Goal: Information Seeking & Learning: Learn about a topic

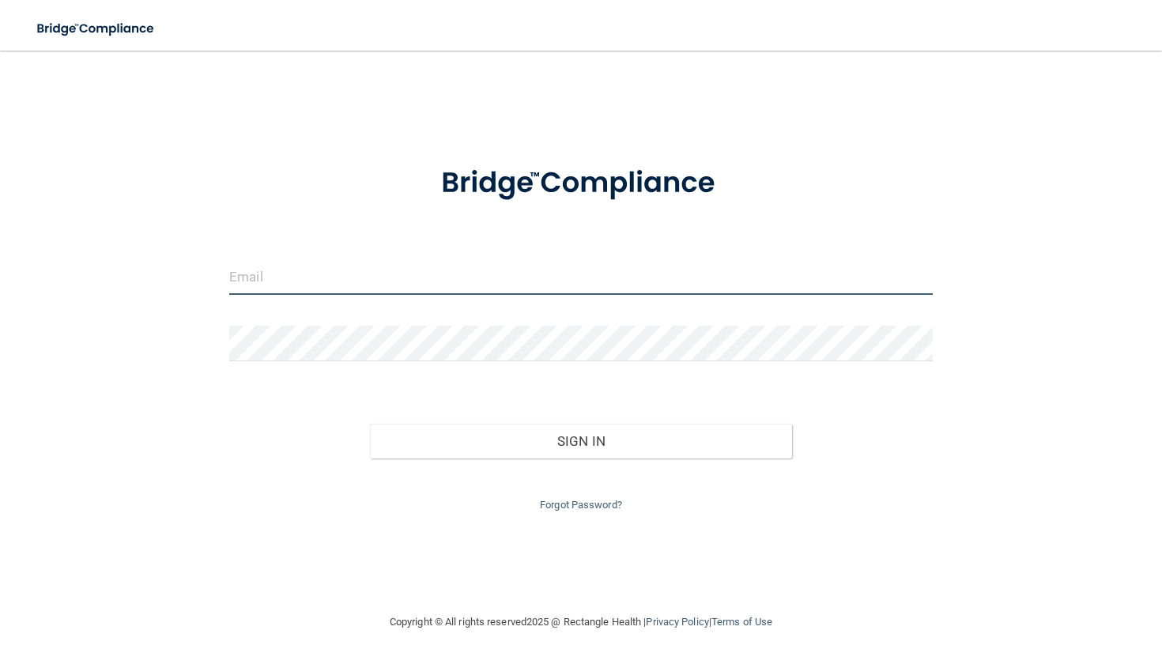
type input "[PERSON_NAME][EMAIL_ADDRESS][DOMAIN_NAME]"
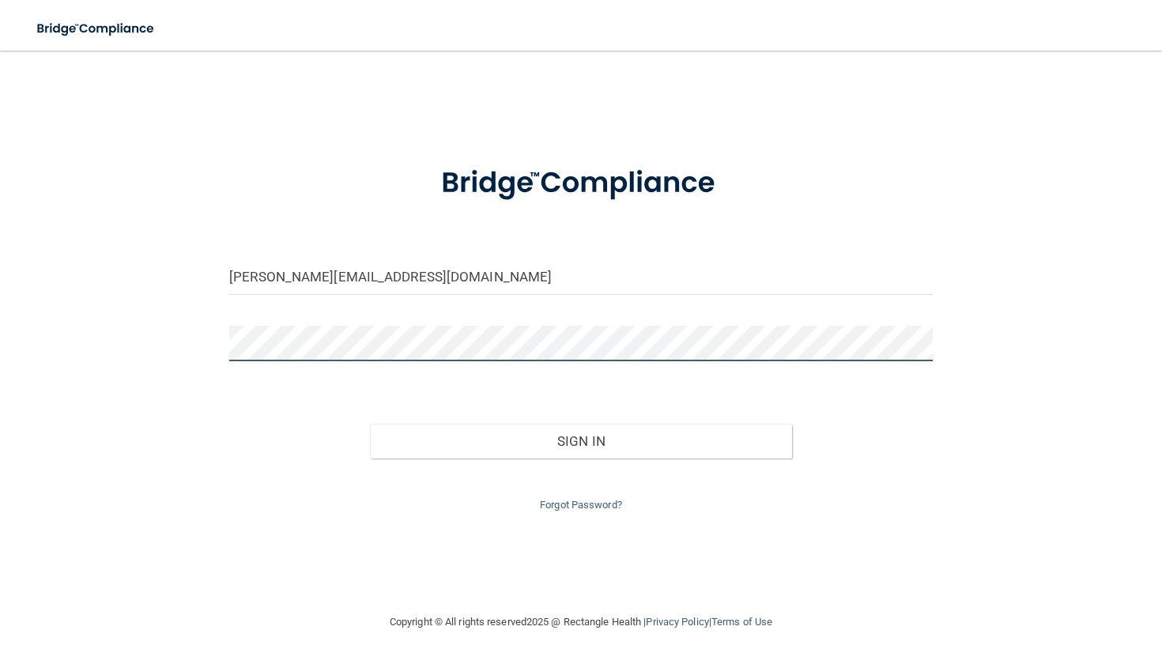
click at [580, 437] on button "Sign In" at bounding box center [581, 441] width 422 height 35
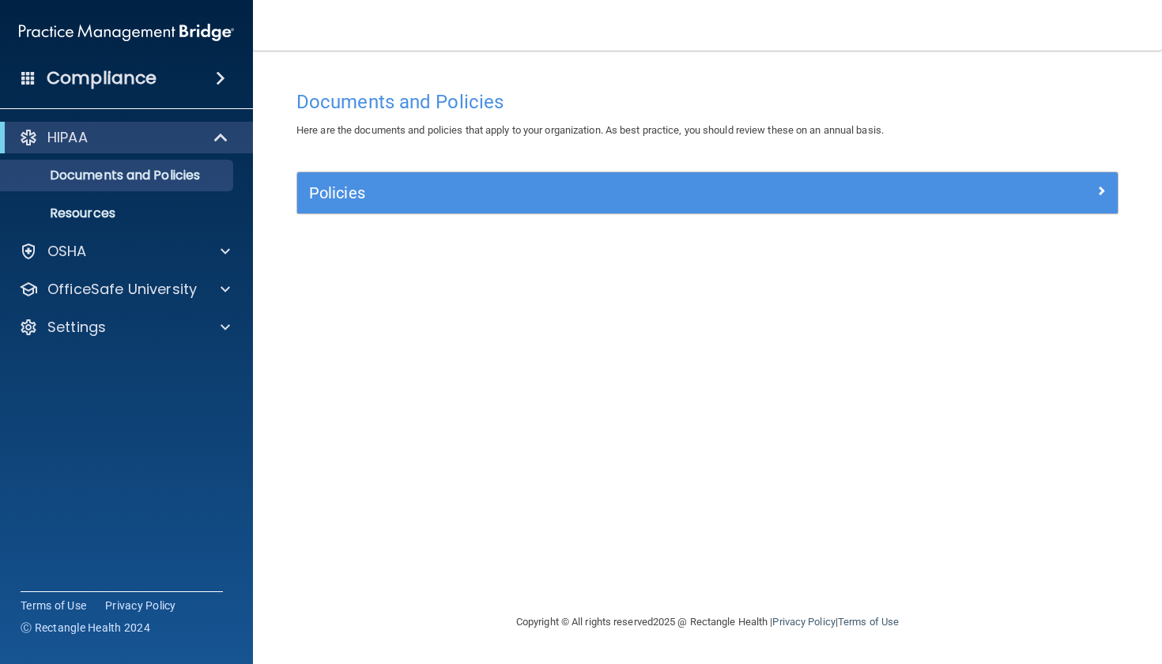
click at [94, 149] on div "HIPAA" at bounding box center [126, 138] width 253 height 32
click at [95, 172] on p "Documents and Policies" at bounding box center [118, 176] width 216 height 16
click at [1128, 90] on img "Open Resource Center" at bounding box center [1122, 94] width 47 height 47
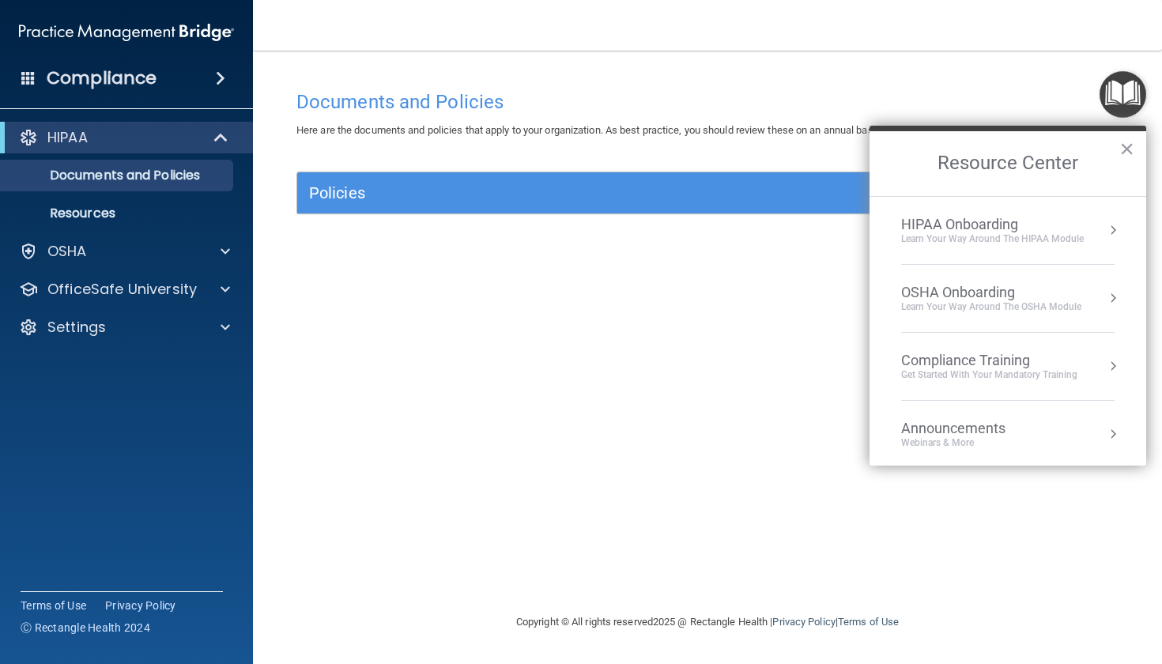
click at [980, 233] on div "Learn Your Way around the HIPAA module" at bounding box center [992, 238] width 183 height 13
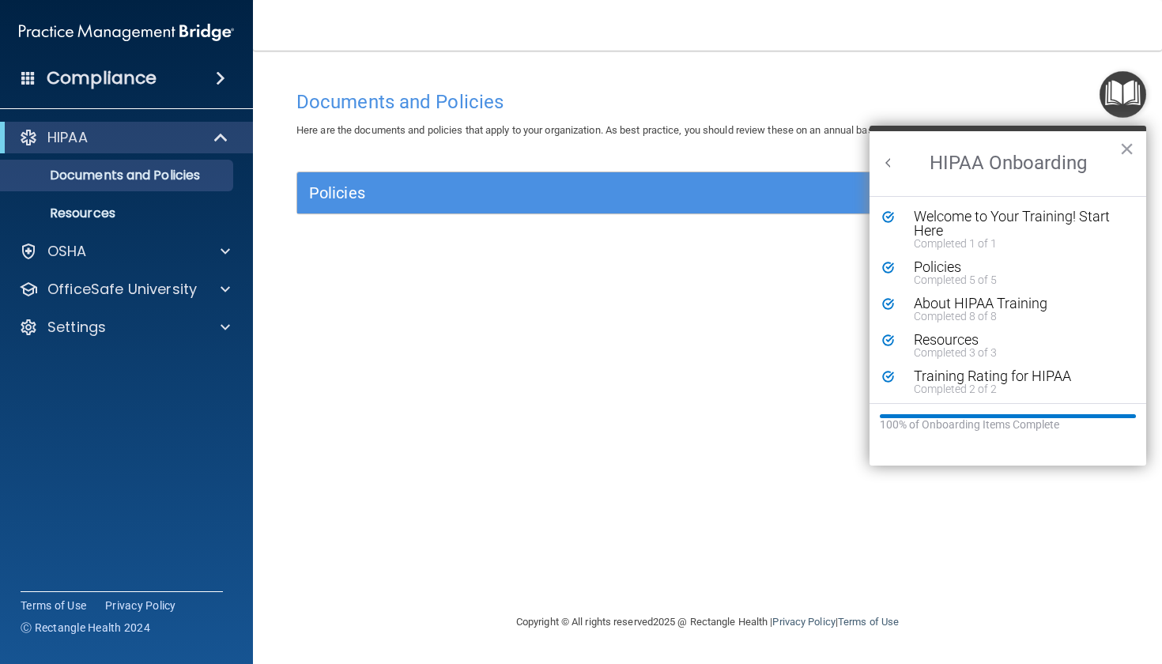
click at [1128, 96] on img "Open Resource Center" at bounding box center [1122, 94] width 47 height 47
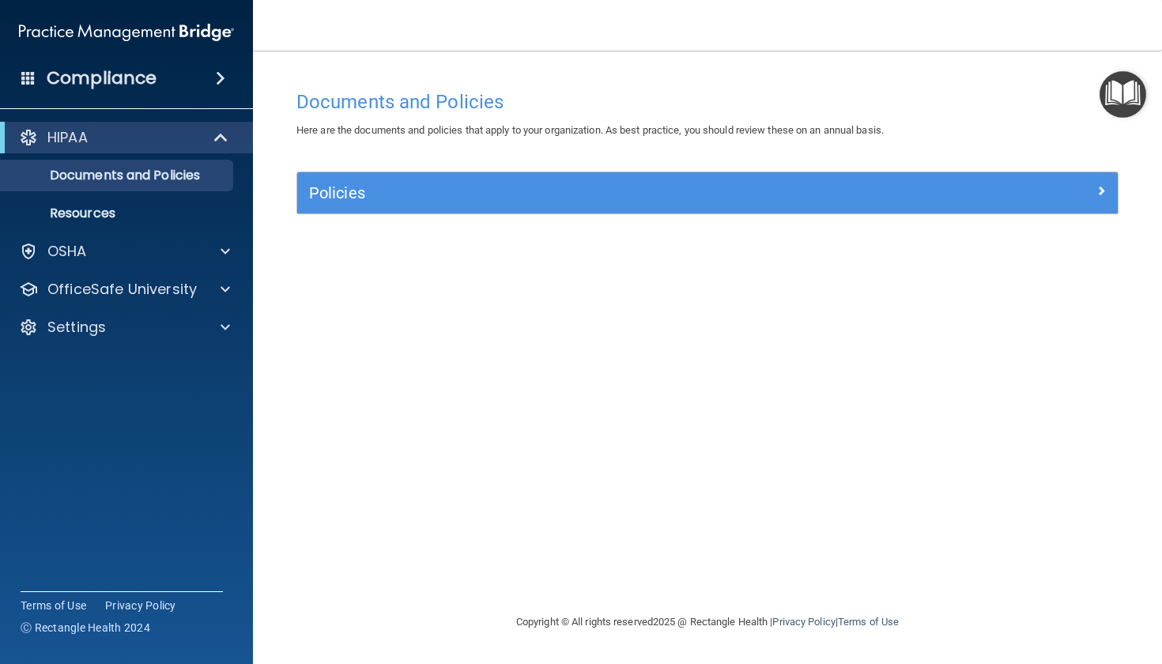
click at [1114, 89] on img "Open Resource Center" at bounding box center [1122, 94] width 47 height 47
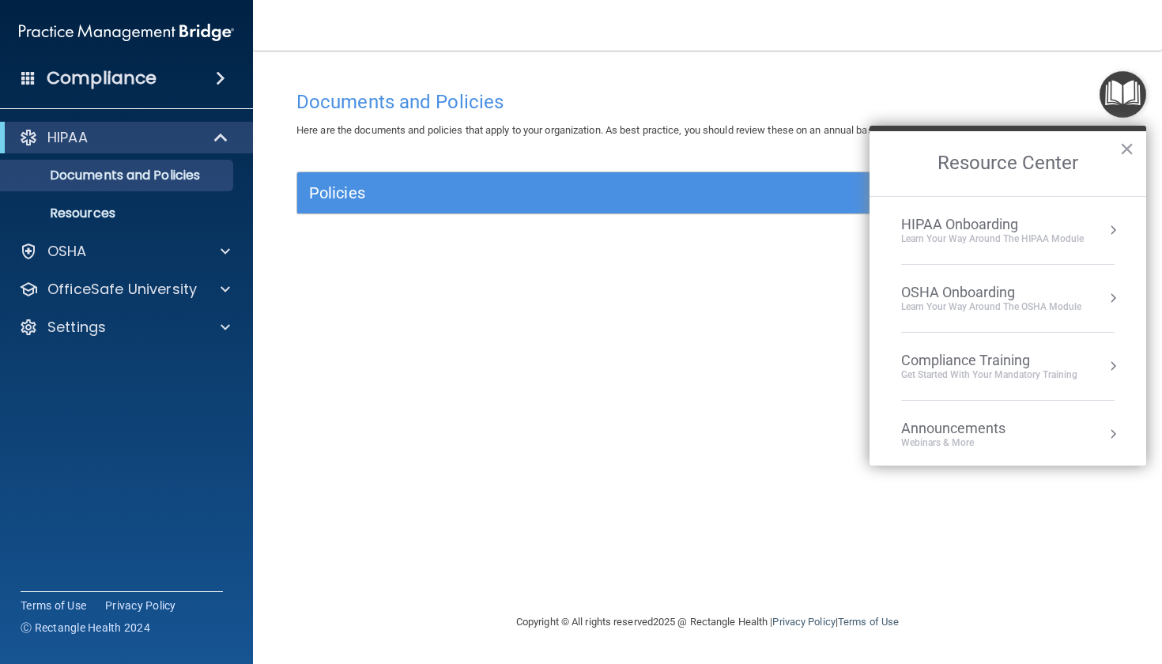
click at [978, 282] on li "OSHA Onboarding Learn your way around the OSHA module" at bounding box center [1007, 299] width 213 height 68
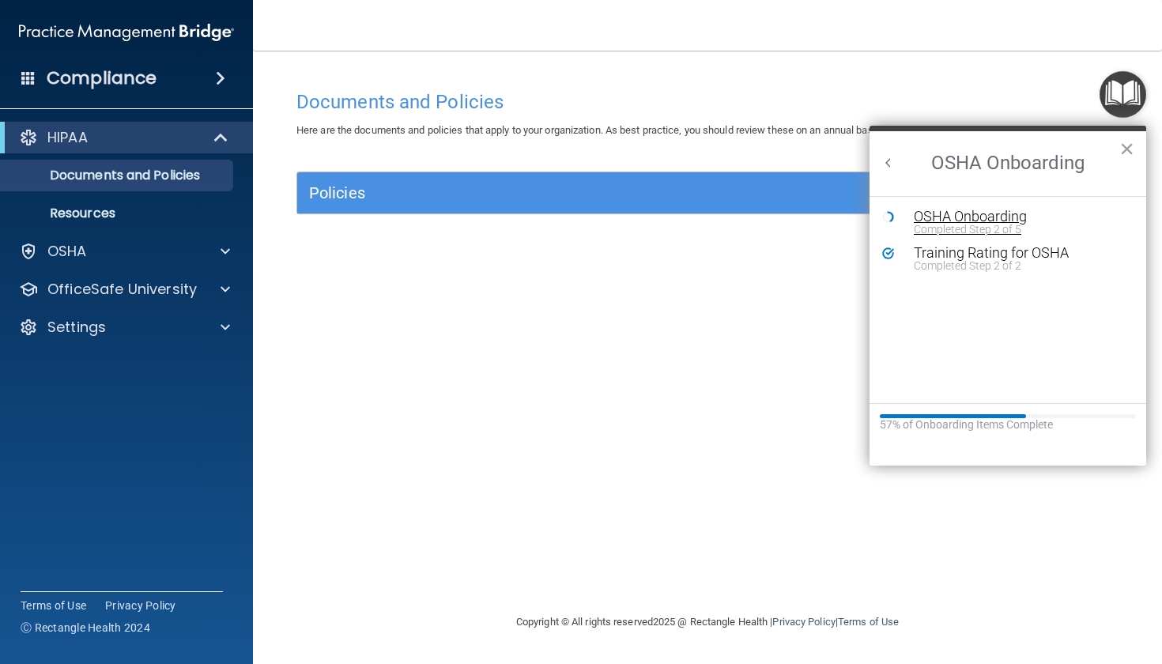
click at [951, 224] on div "Completed Step 2 of 5" at bounding box center [1020, 229] width 212 height 11
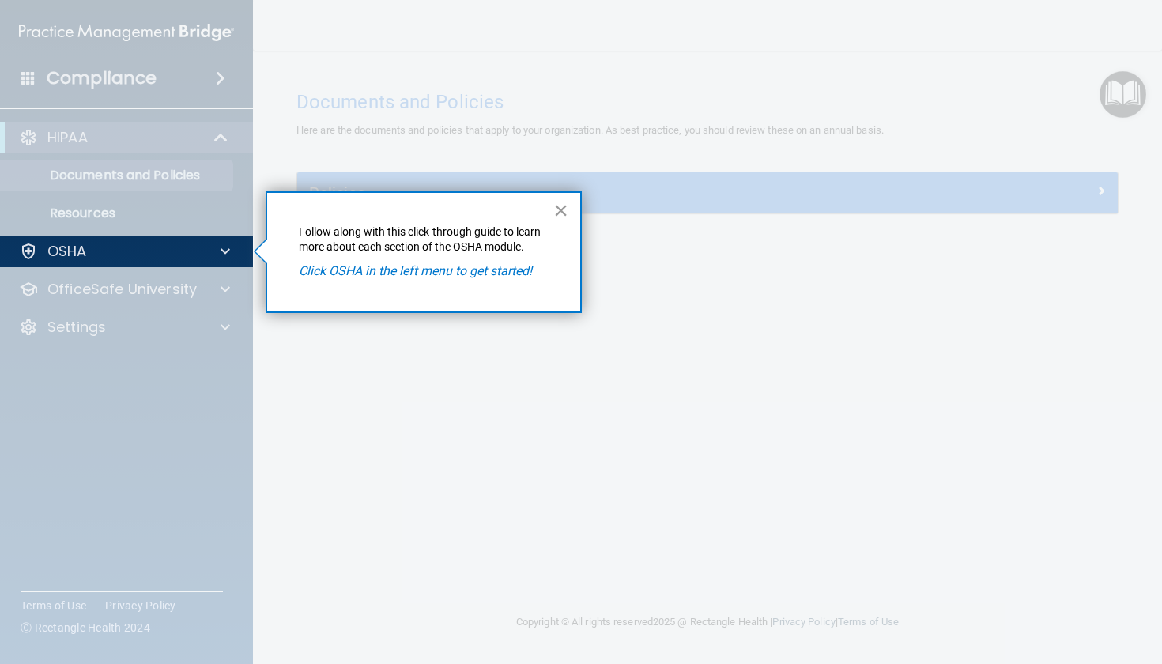
click at [553, 211] on button "×" at bounding box center [560, 210] width 15 height 25
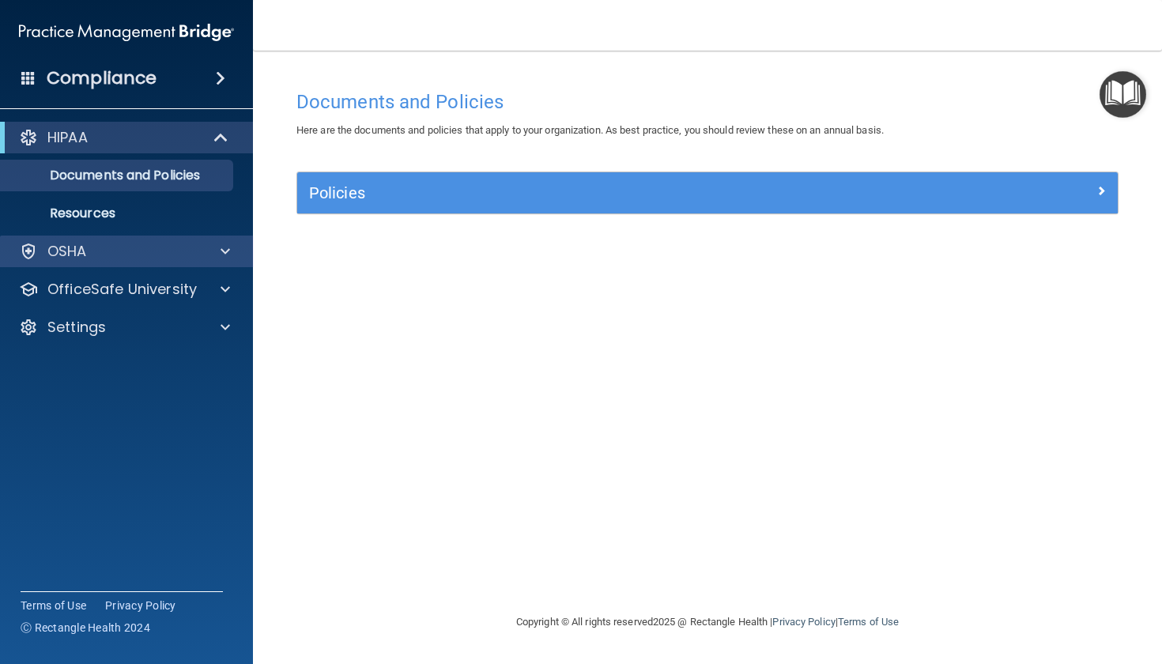
click at [232, 258] on div at bounding box center [223, 251] width 40 height 19
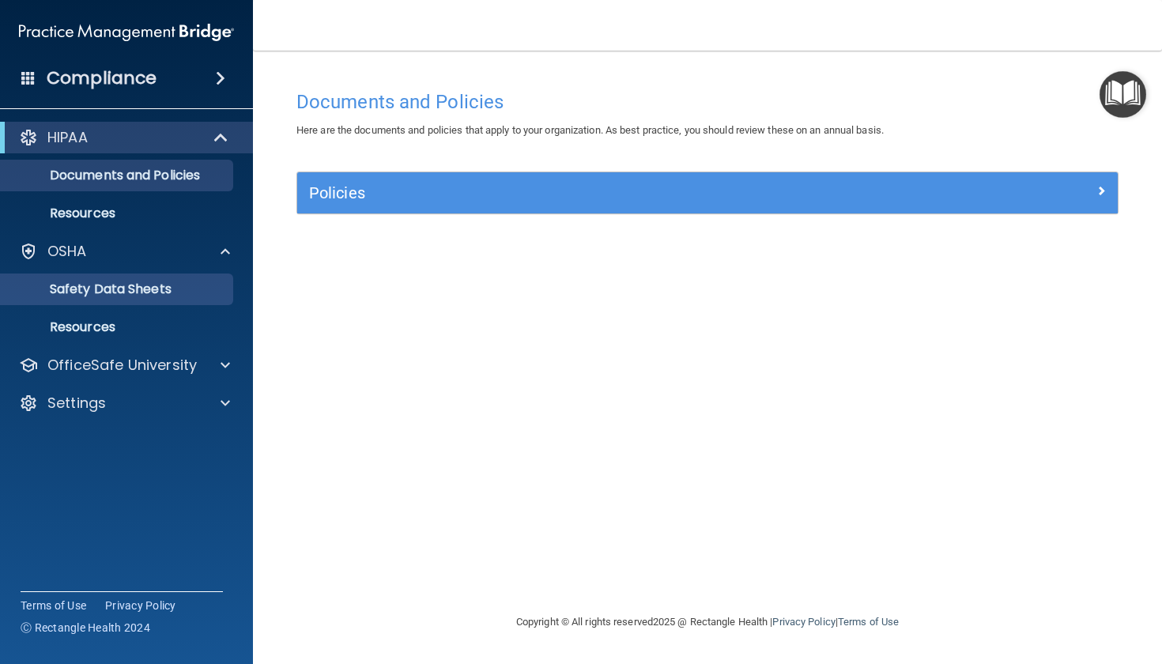
click at [160, 299] on link "Safety Data Sheets" at bounding box center [108, 289] width 249 height 32
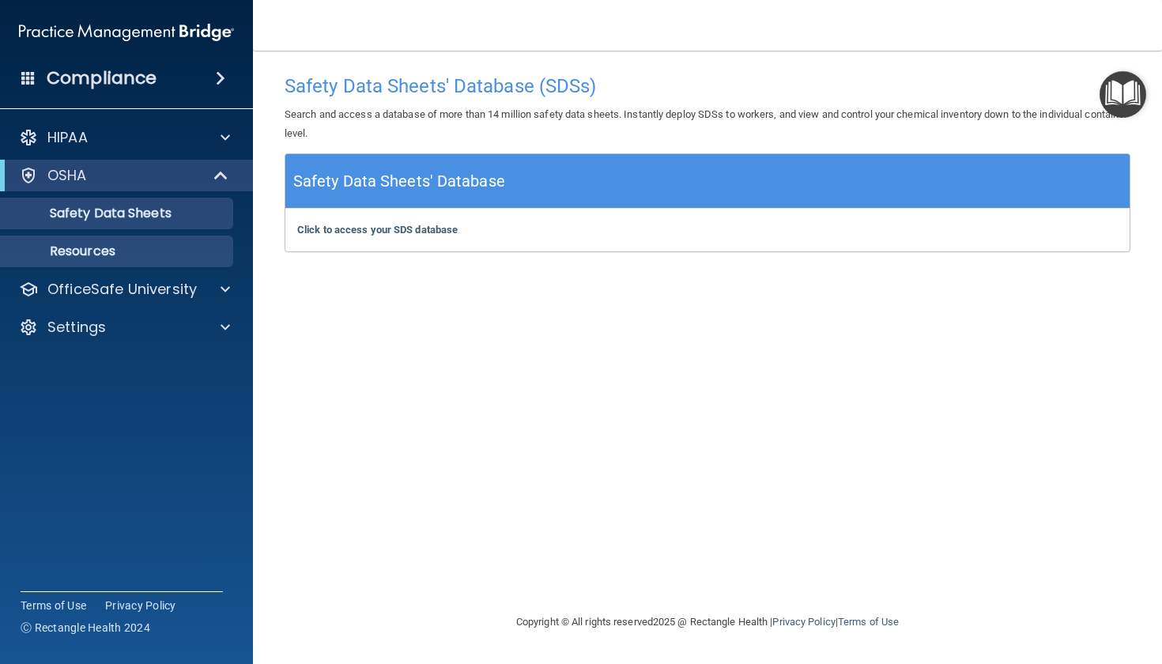
click at [81, 254] on p "Resources" at bounding box center [118, 251] width 216 height 16
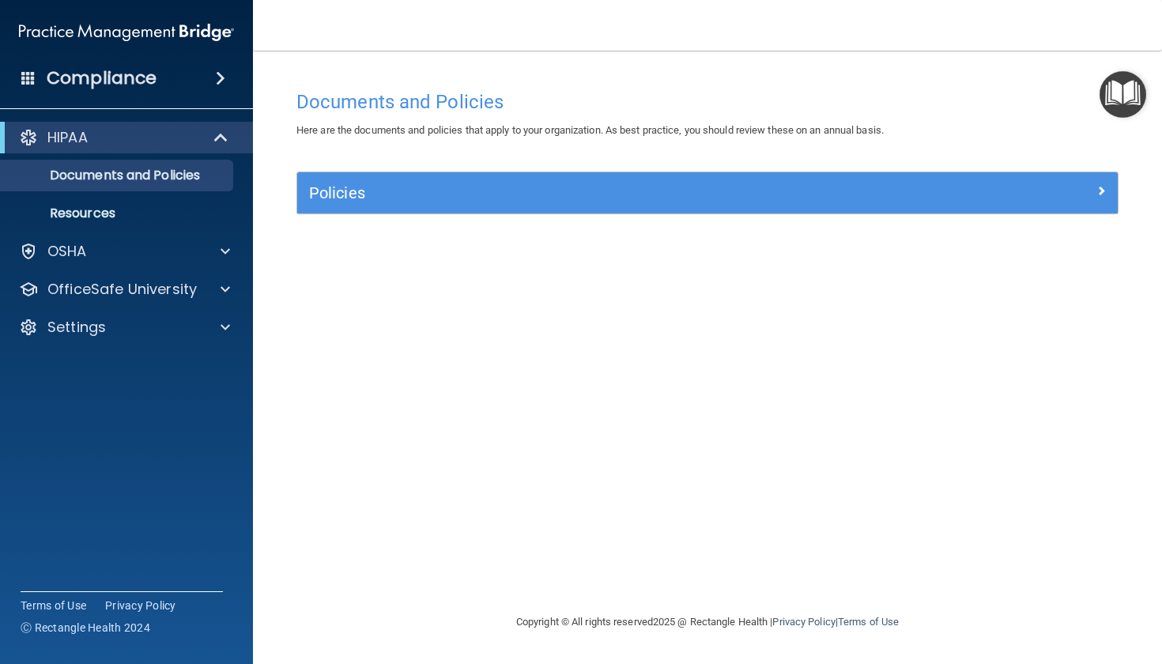
click at [1104, 98] on img "Open Resource Center" at bounding box center [1122, 94] width 47 height 47
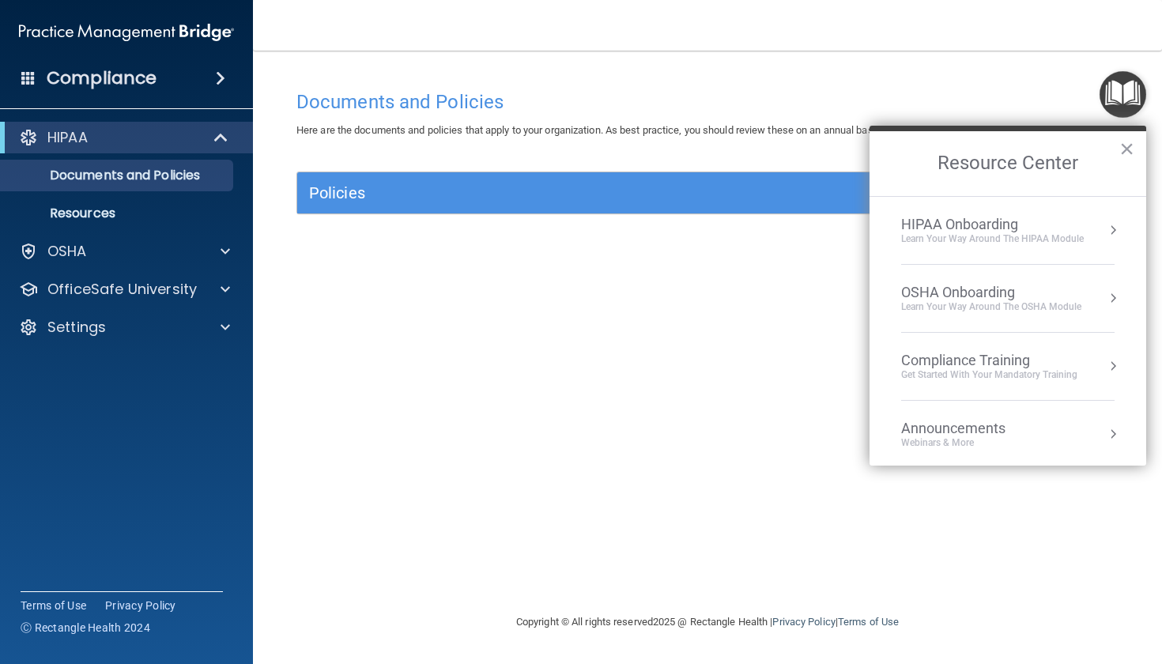
click at [963, 306] on div "Learn your way around the OSHA module" at bounding box center [991, 306] width 180 height 13
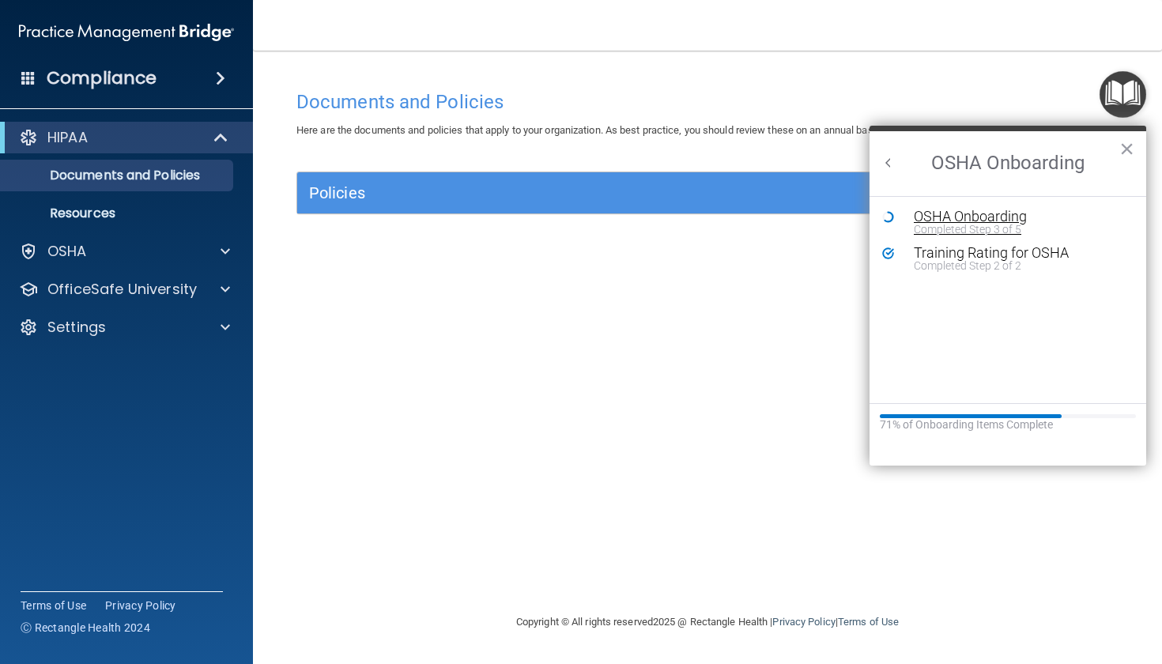
click at [964, 224] on div "Completed Step 3 of 5" at bounding box center [1020, 229] width 212 height 11
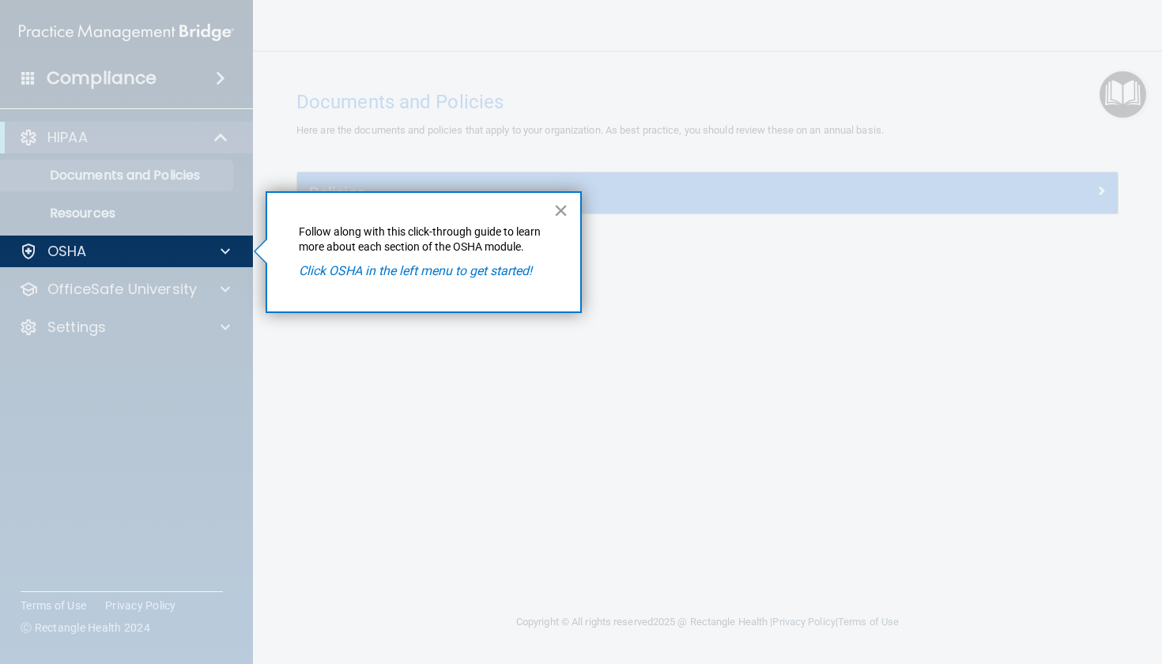
click at [563, 209] on button "×" at bounding box center [560, 210] width 15 height 25
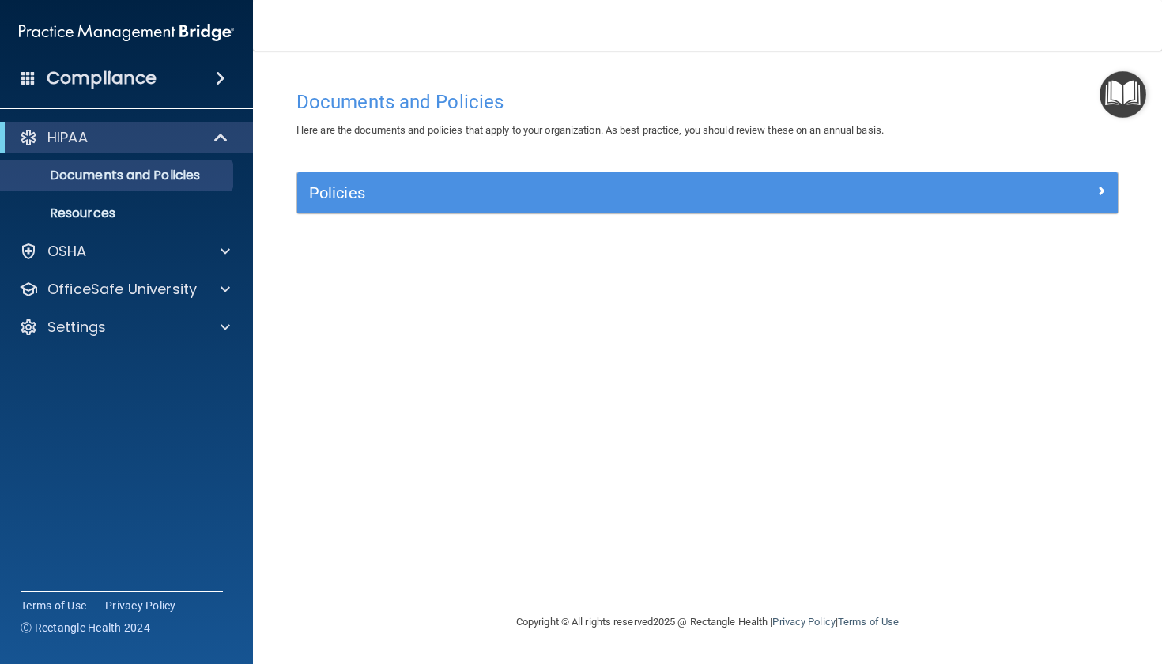
click at [582, 193] on h5 "Policies" at bounding box center [605, 192] width 592 height 17
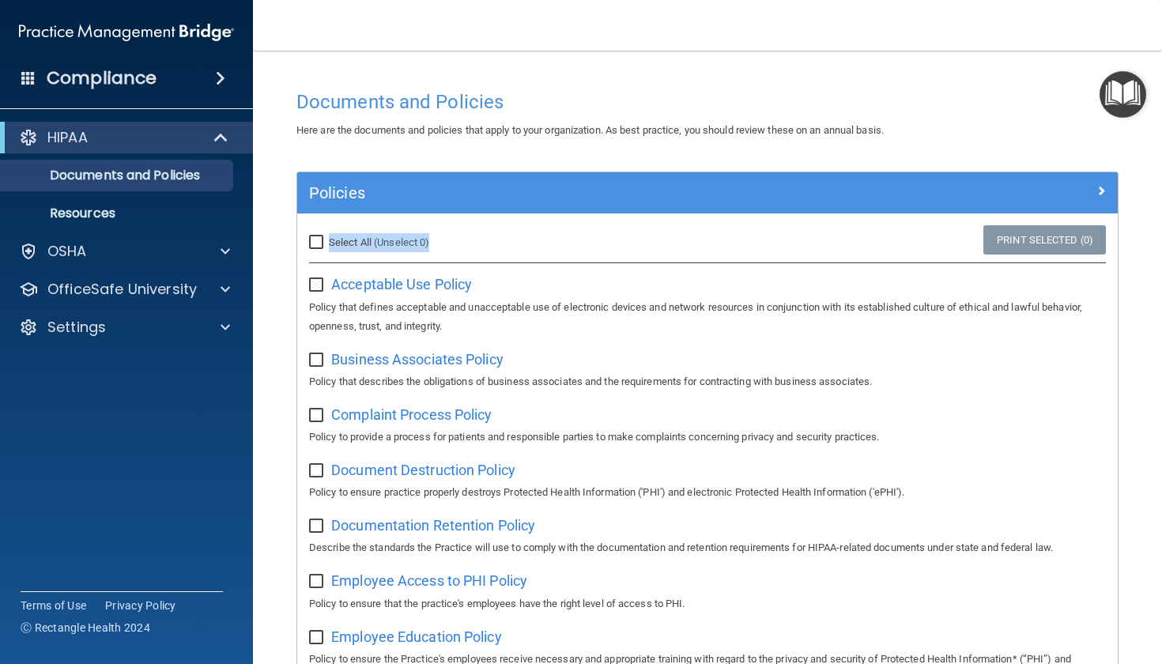
click at [313, 247] on label "Select All (Unselect 0) Unselect All" at bounding box center [369, 242] width 120 height 19
click at [313, 247] on input "Select All (Unselect 0) Unselect All" at bounding box center [318, 242] width 18 height 13
checkbox input "true"
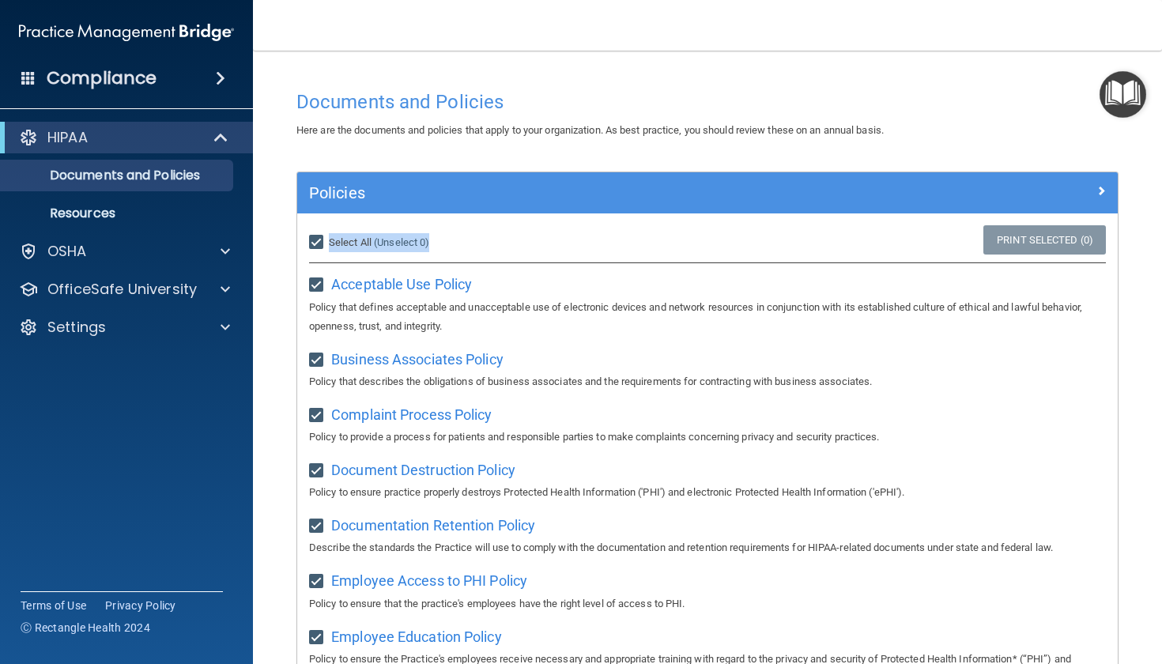
checkbox input "true"
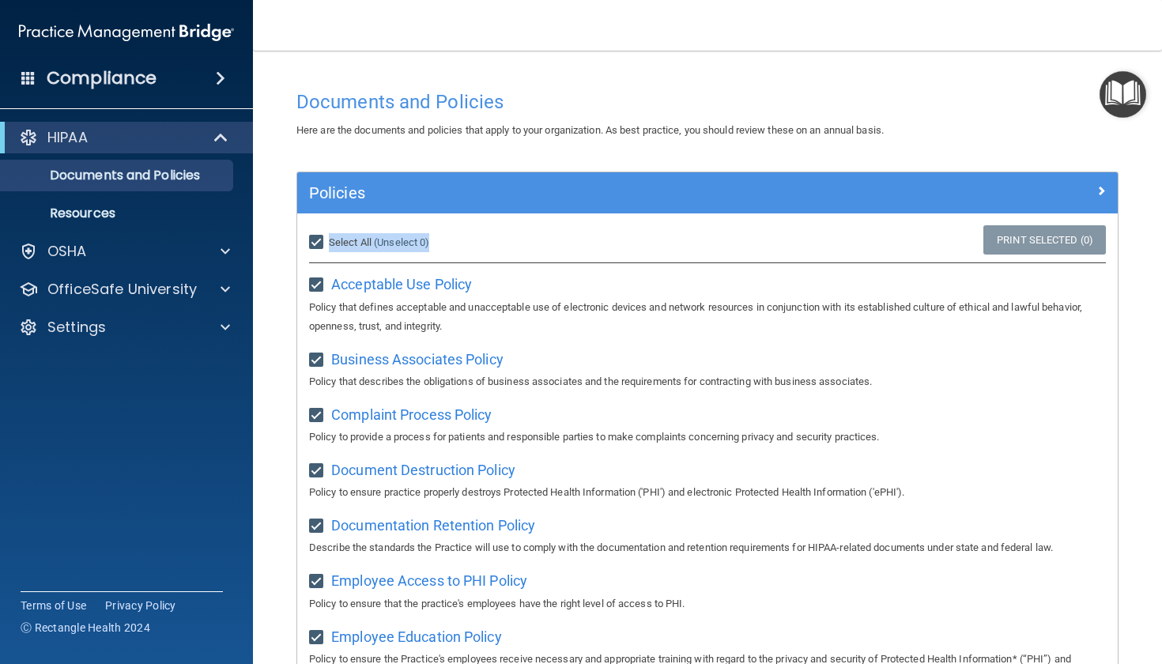
checkbox input "true"
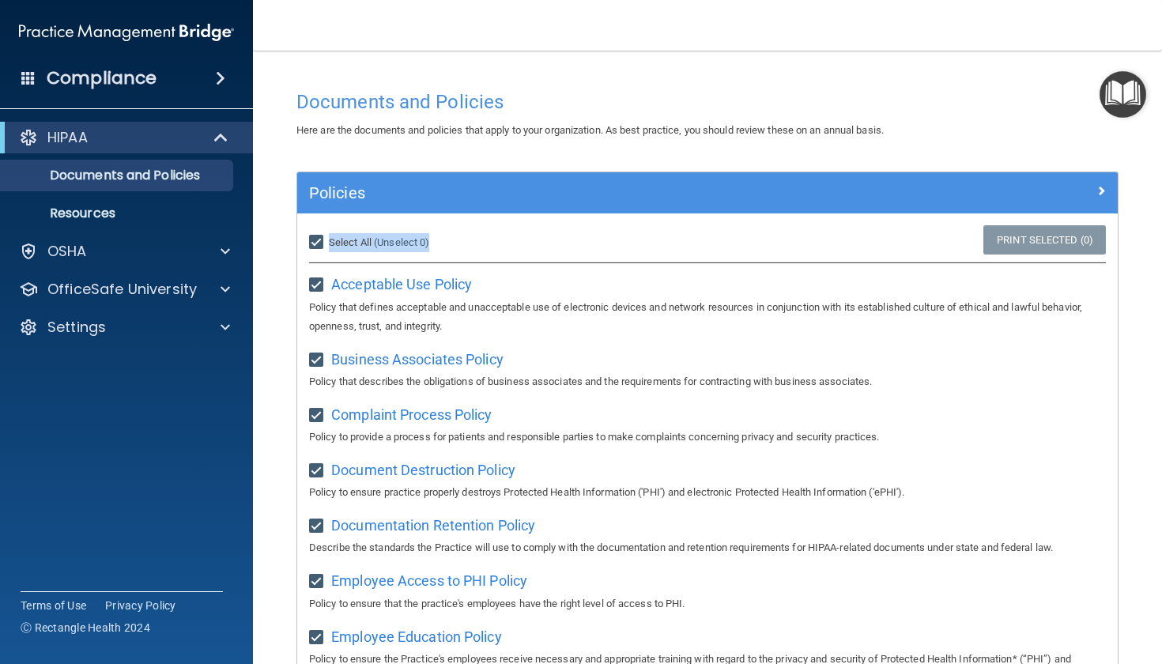
checkbox input "true"
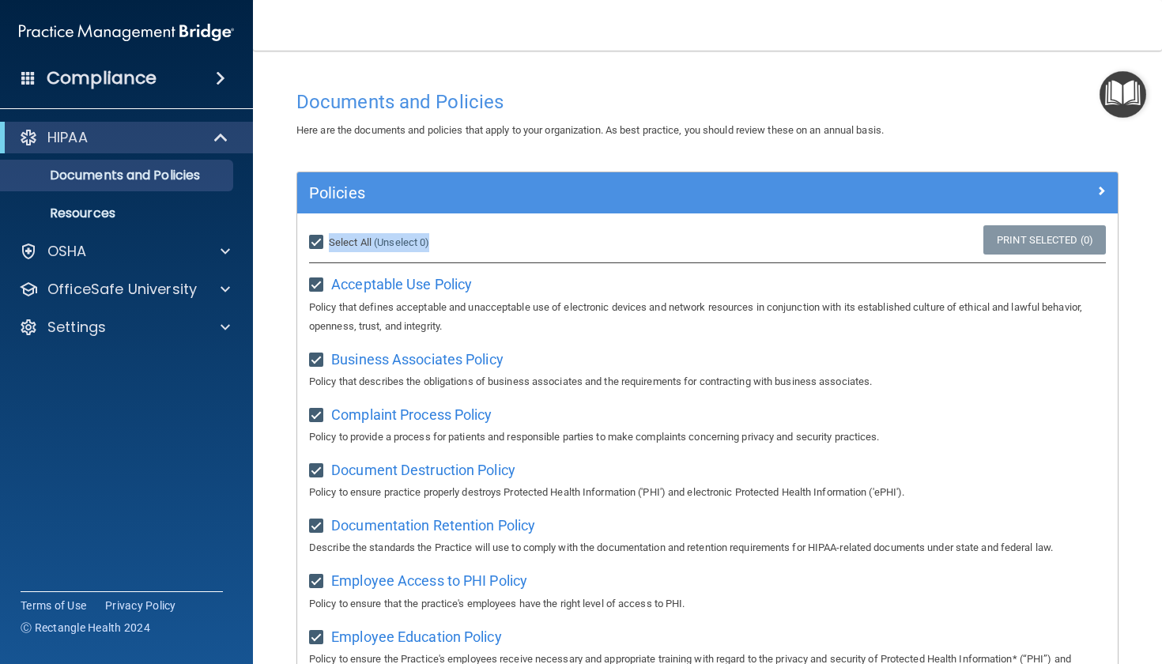
checkbox input "true"
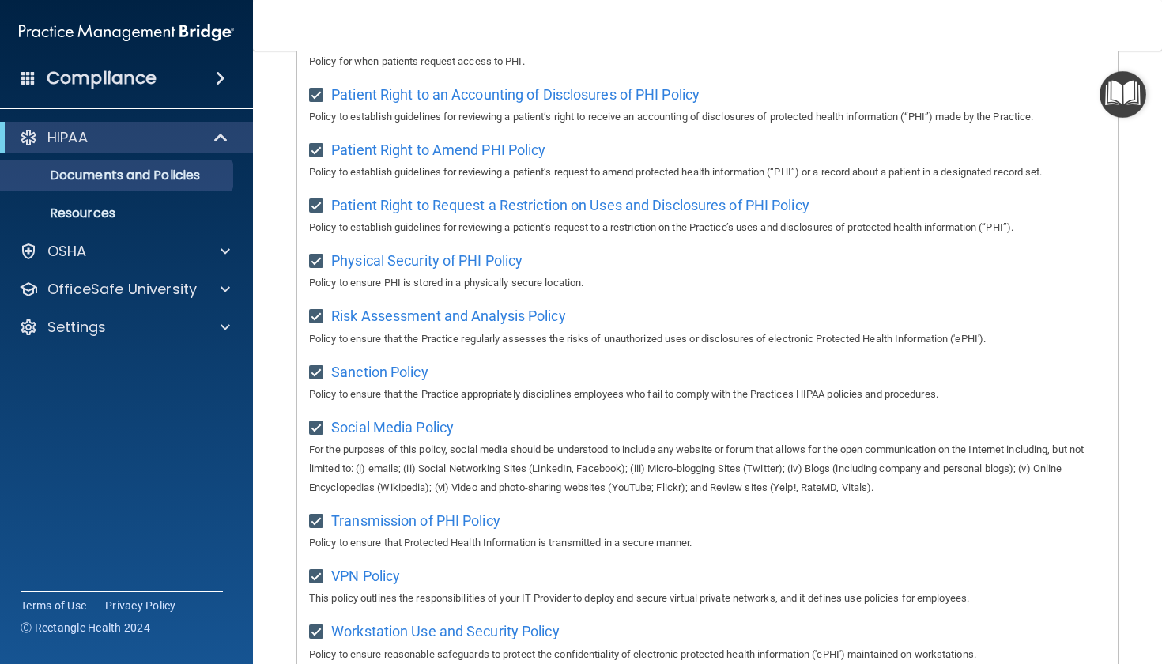
scroll to position [917, 0]
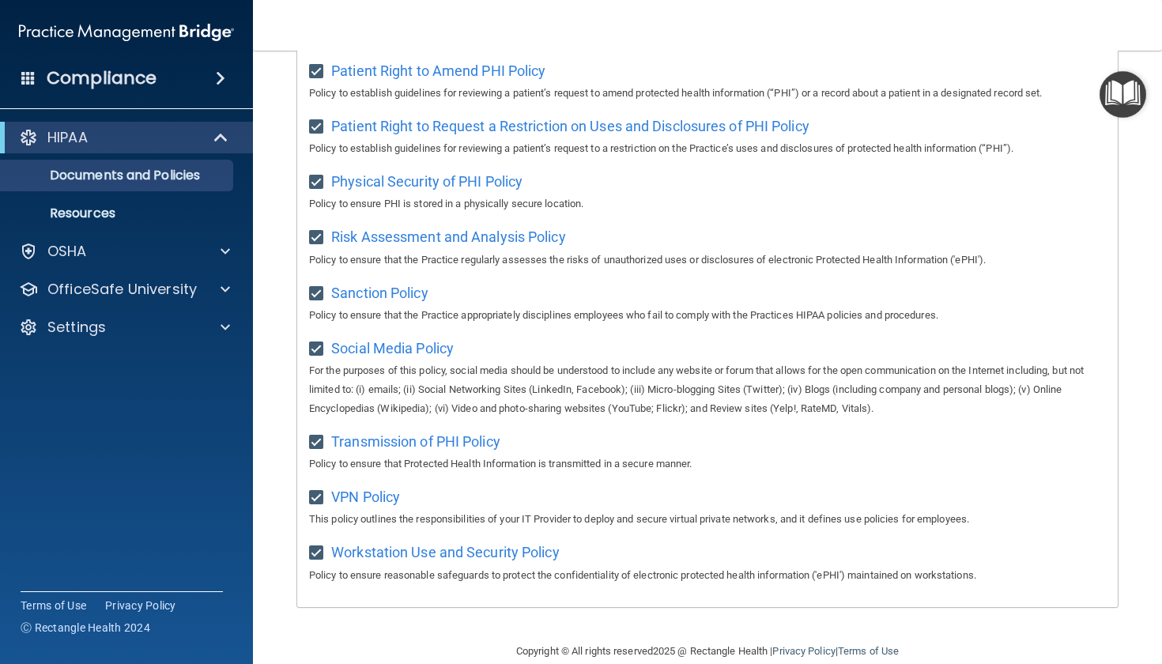
click at [1140, 96] on img "Open Resource Center" at bounding box center [1122, 94] width 47 height 47
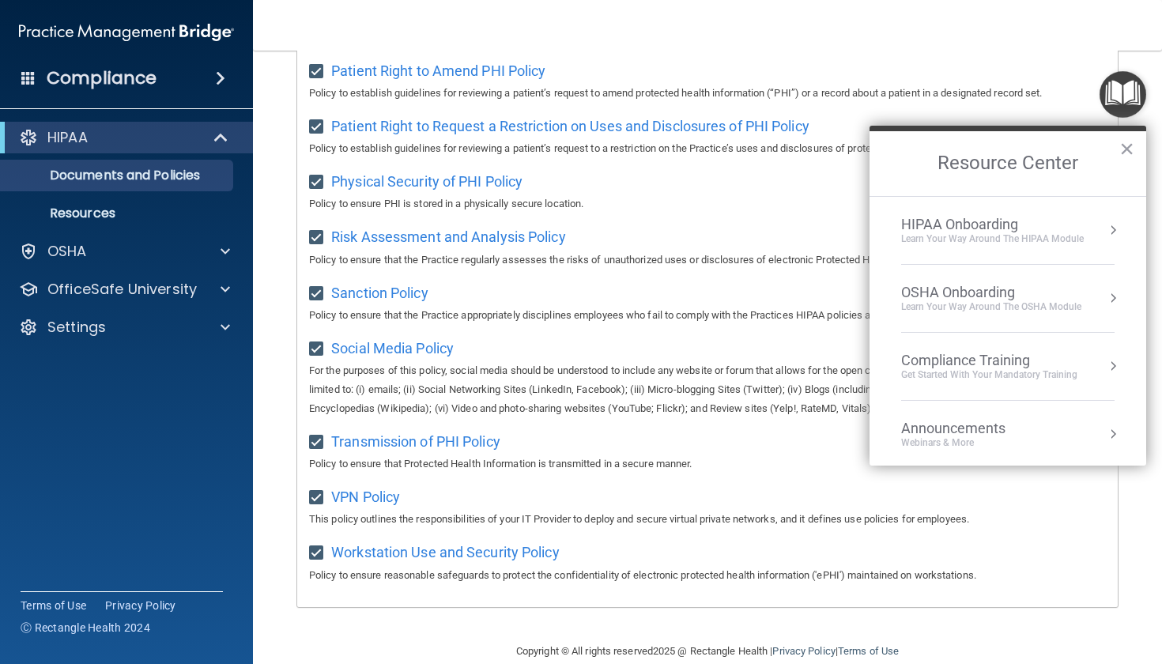
click at [960, 301] on div "Learn your way around the OSHA module" at bounding box center [991, 306] width 180 height 13
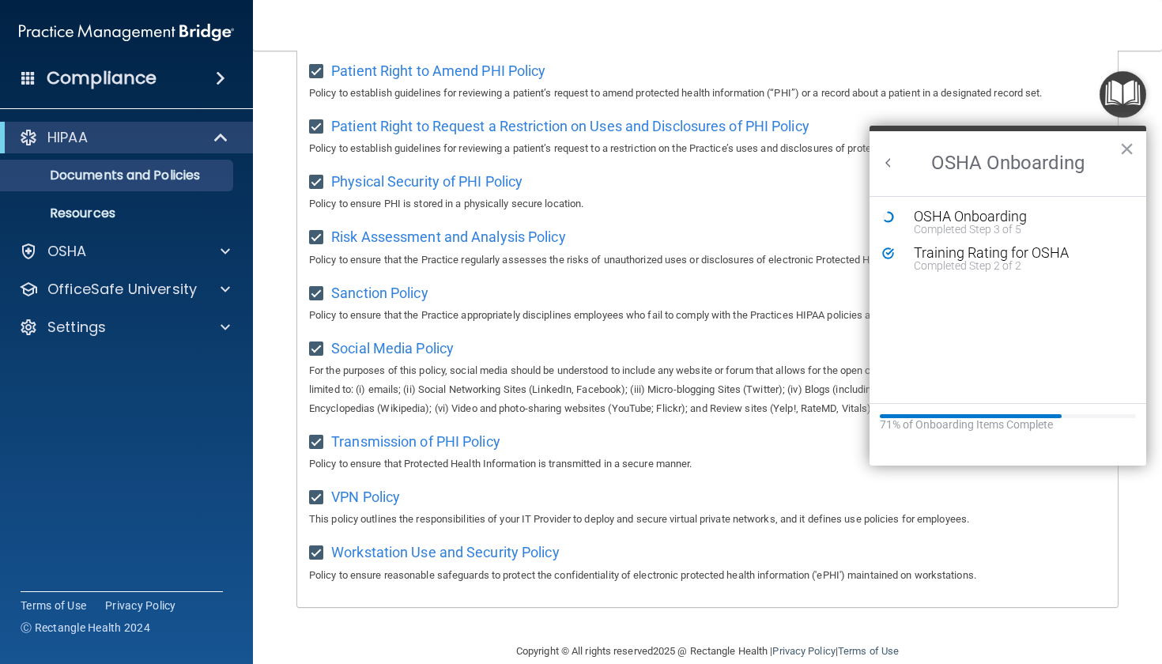
scroll to position [0, 0]
click at [974, 216] on div "OSHA Onboarding" at bounding box center [1020, 216] width 212 height 14
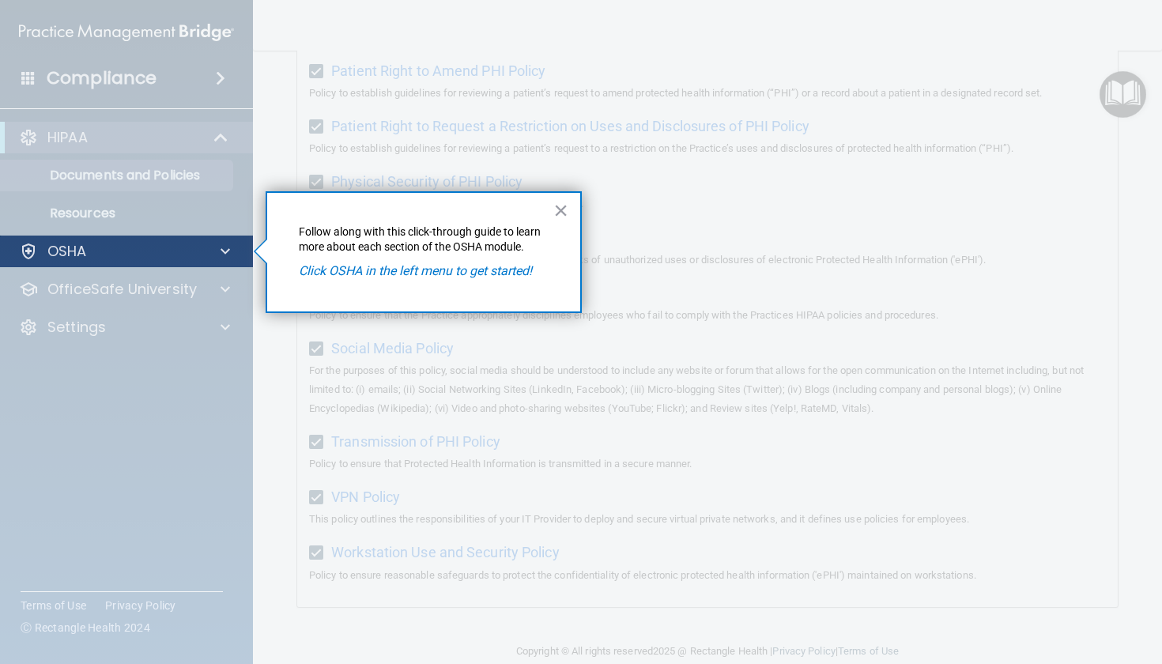
click at [160, 263] on div "OSHA" at bounding box center [127, 251] width 254 height 32
click at [198, 254] on div "OSHA" at bounding box center [105, 251] width 196 height 19
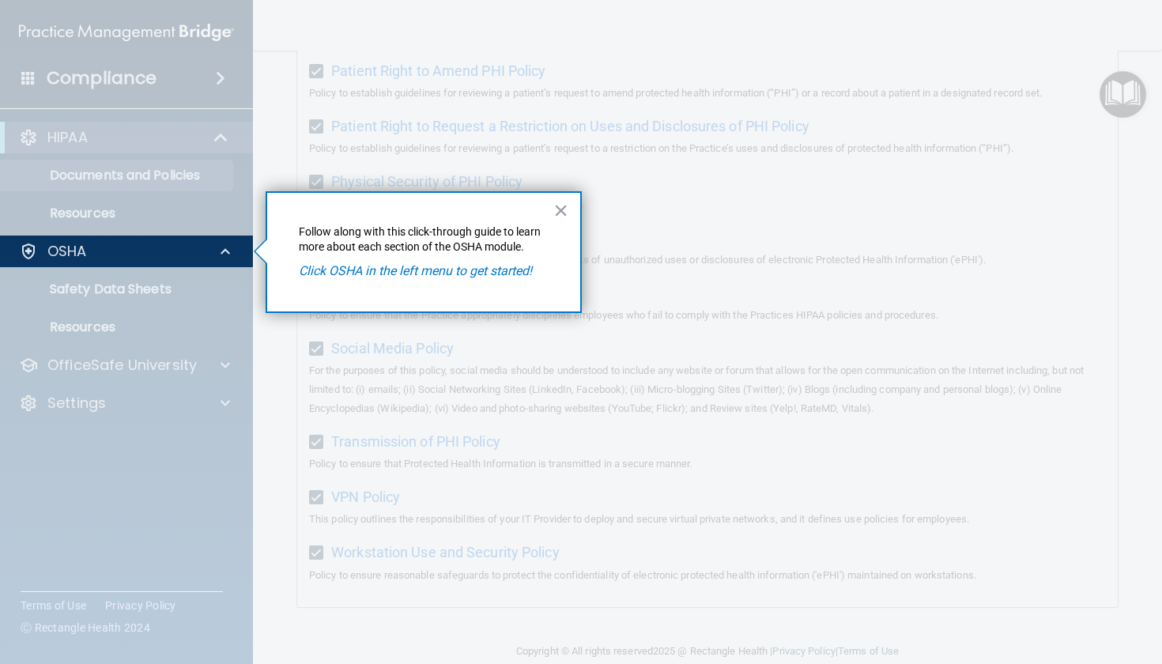
click at [180, 288] on div at bounding box center [127, 465] width 254 height 397
click at [556, 217] on button "×" at bounding box center [560, 210] width 15 height 25
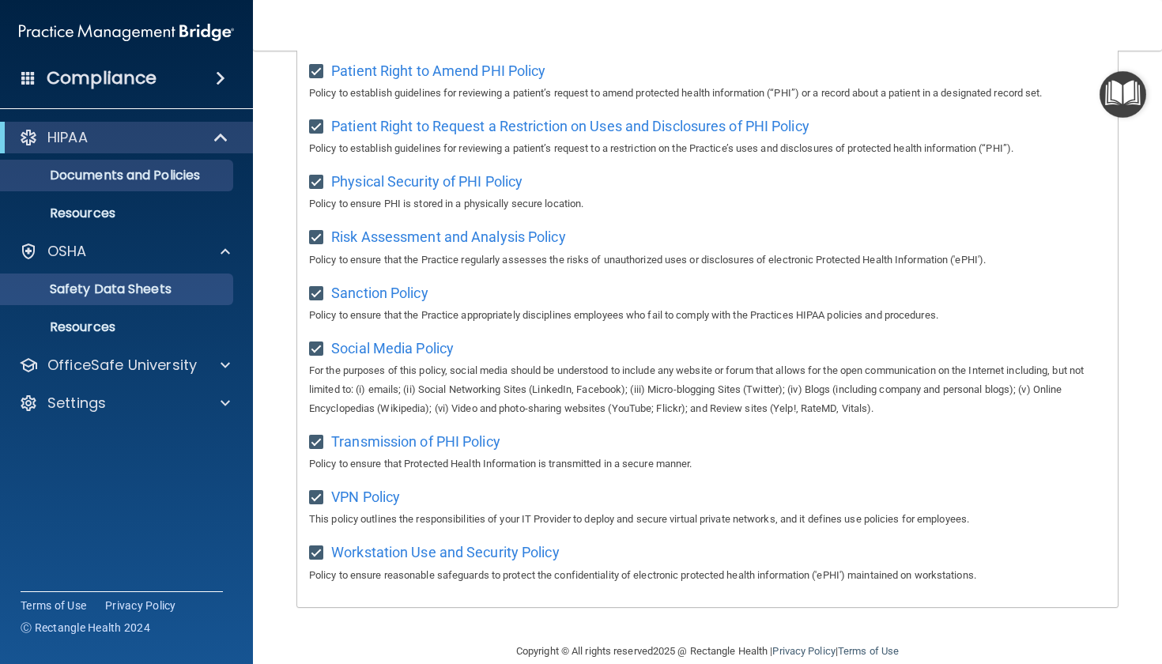
click at [127, 294] on p "Safety Data Sheets" at bounding box center [118, 289] width 216 height 16
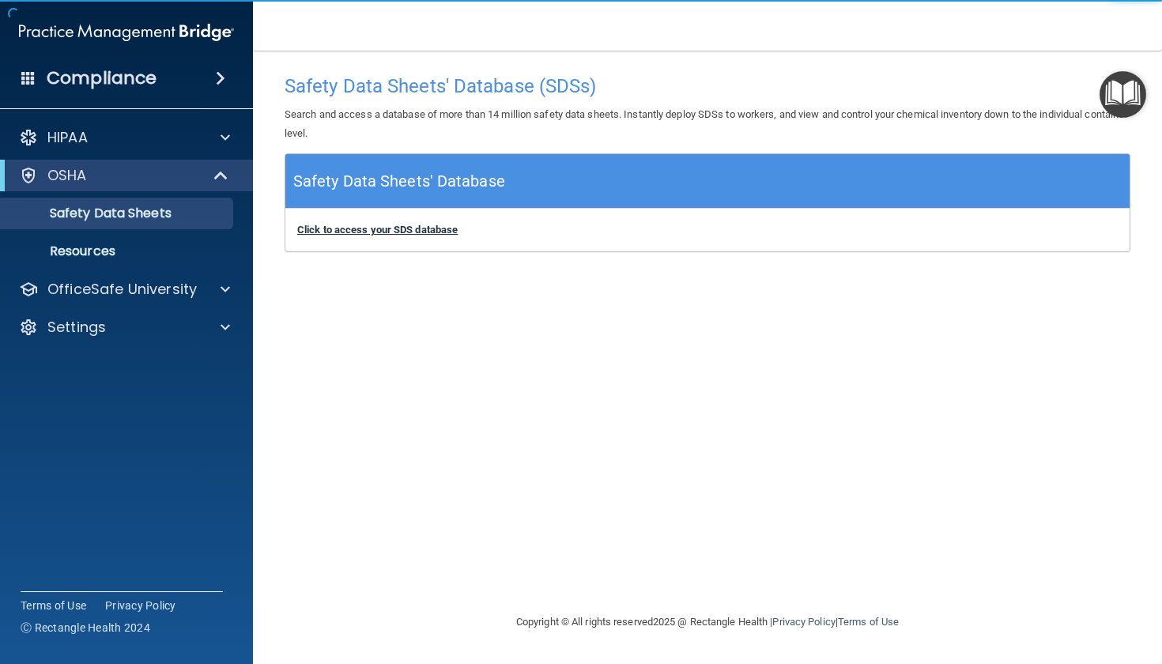
click at [370, 224] on b "Click to access your SDS database" at bounding box center [377, 230] width 160 height 12
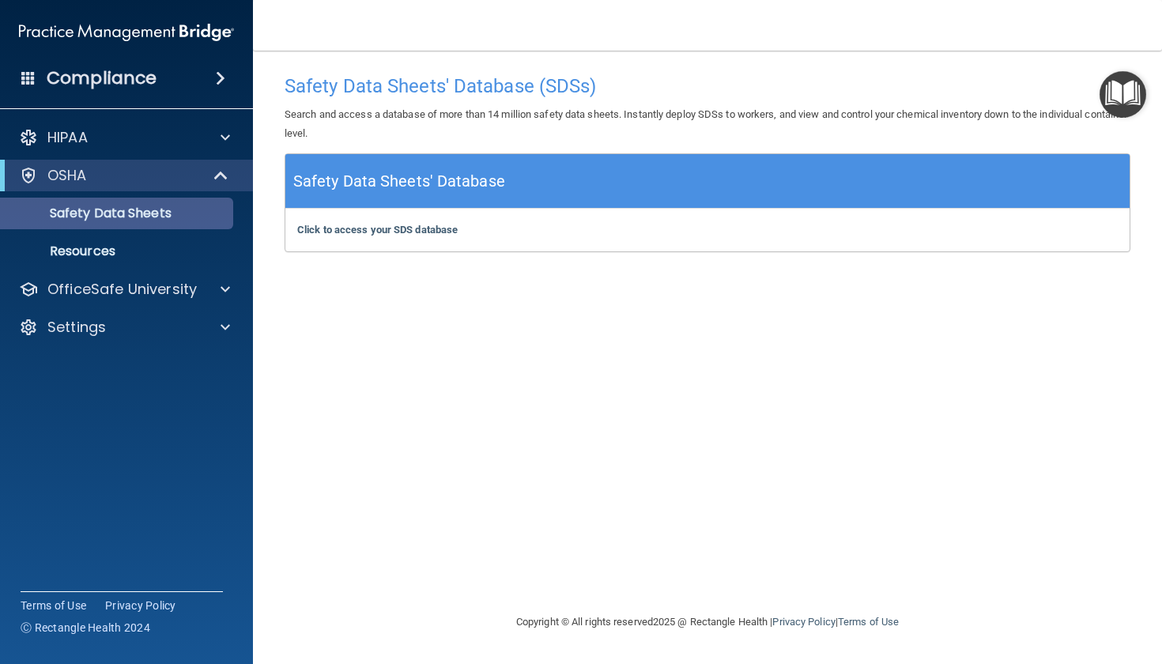
click at [91, 214] on p "Safety Data Sheets" at bounding box center [118, 213] width 216 height 16
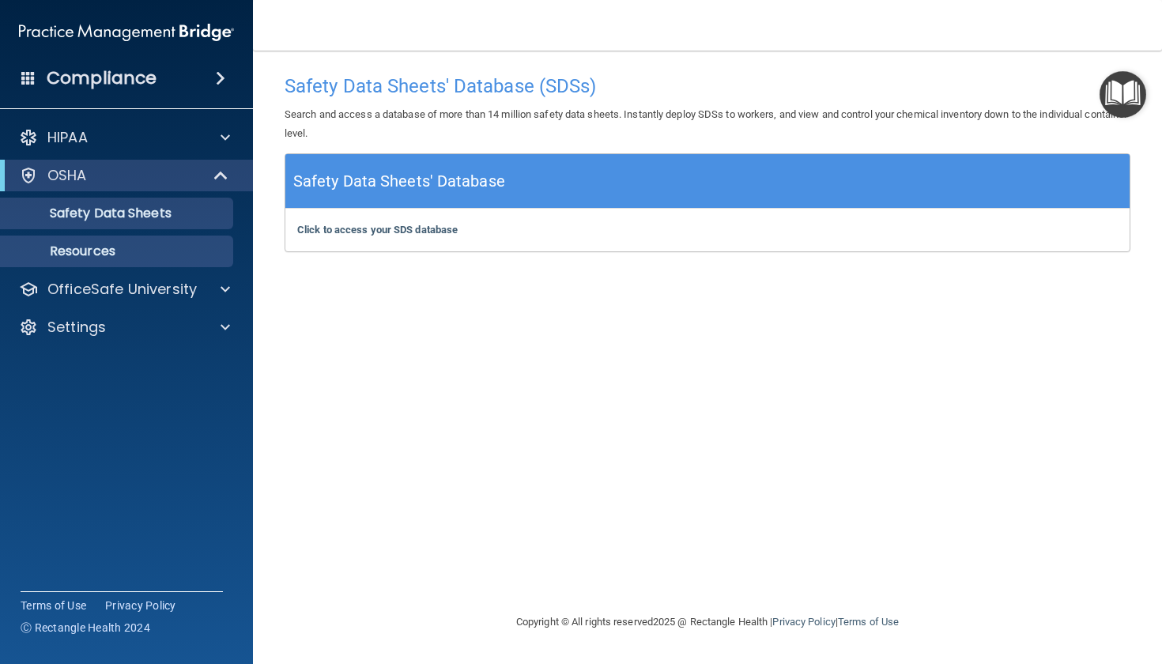
click at [92, 249] on p "Resources" at bounding box center [118, 251] width 216 height 16
click at [106, 261] on link "Resources" at bounding box center [108, 251] width 249 height 32
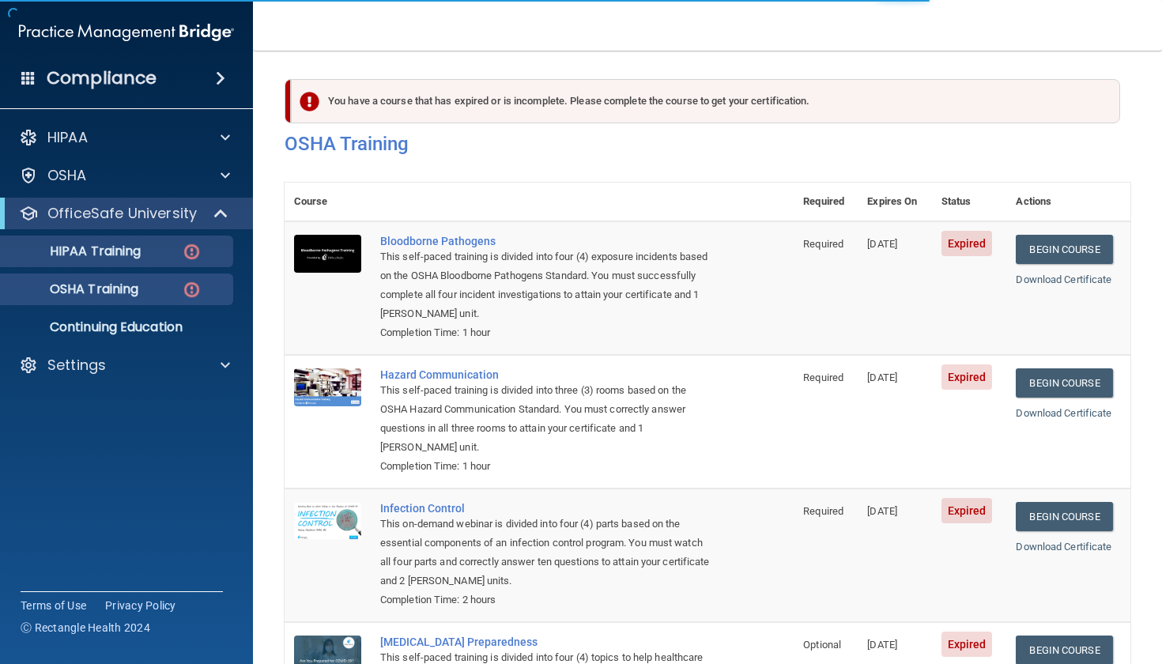
click at [113, 255] on p "HIPAA Training" at bounding box center [75, 251] width 130 height 16
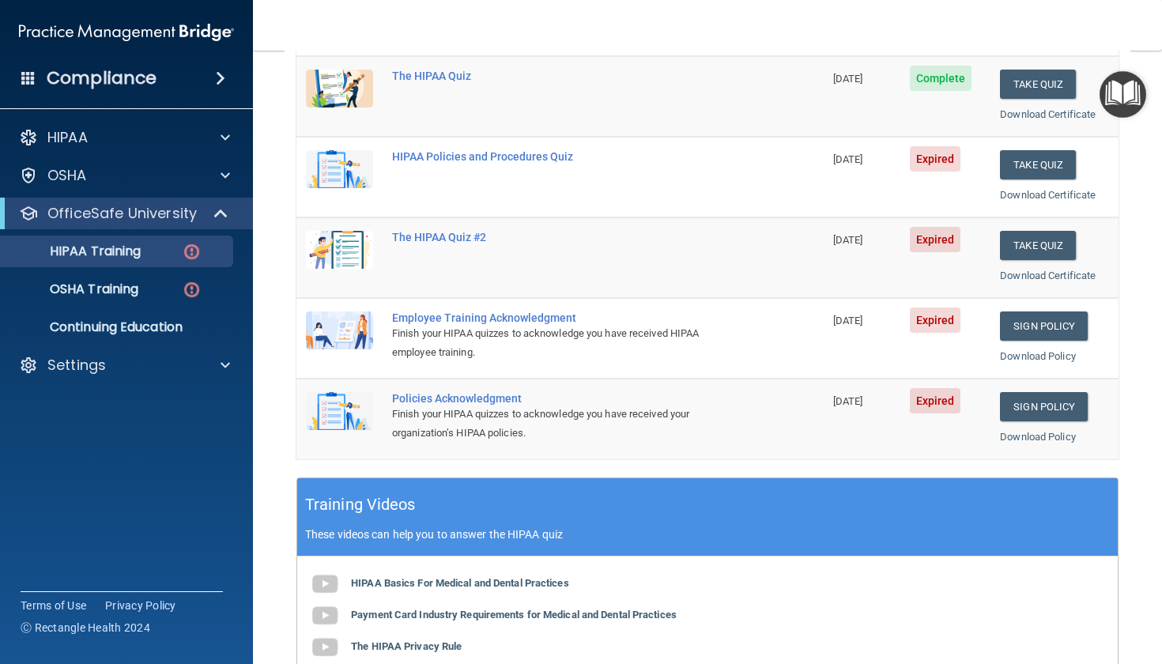
scroll to position [222, 0]
click at [524, 150] on div "HIPAA Policies and Procedures Quiz" at bounding box center [568, 156] width 352 height 13
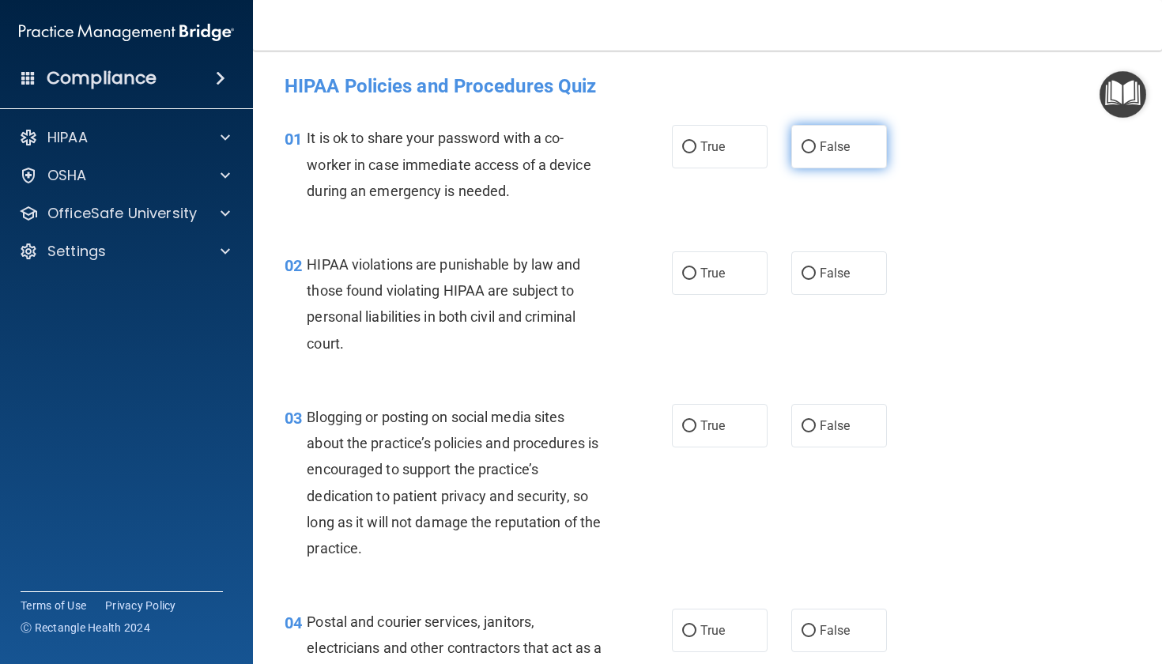
click at [805, 148] on input "False" at bounding box center [808, 147] width 14 height 12
radio input "true"
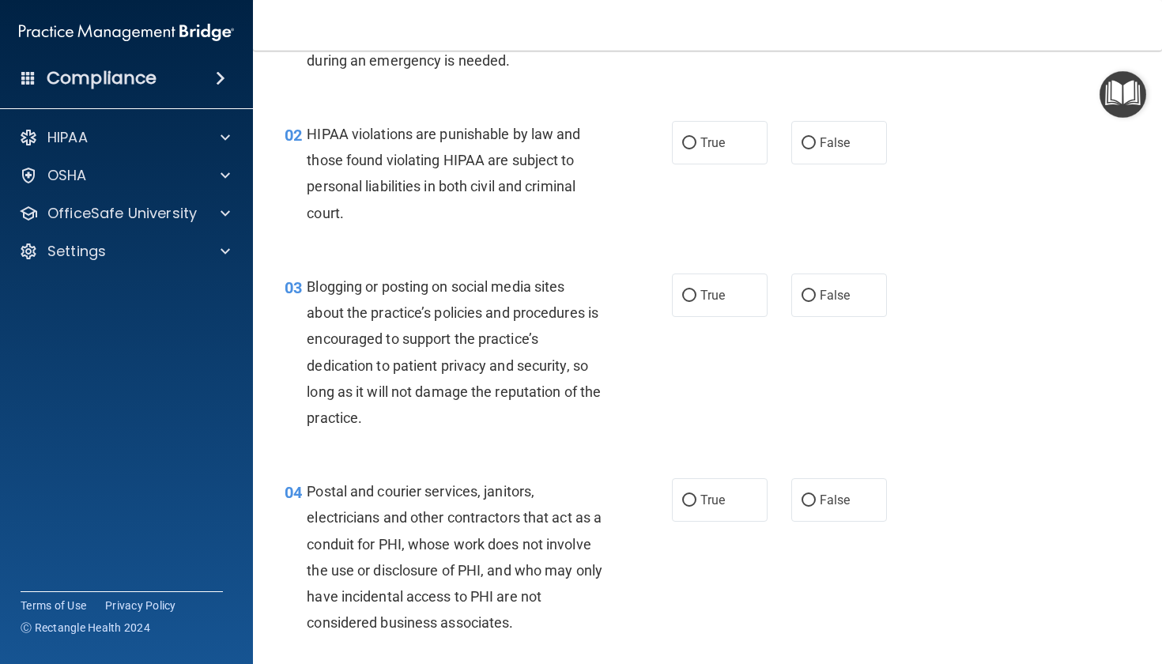
scroll to position [137, 0]
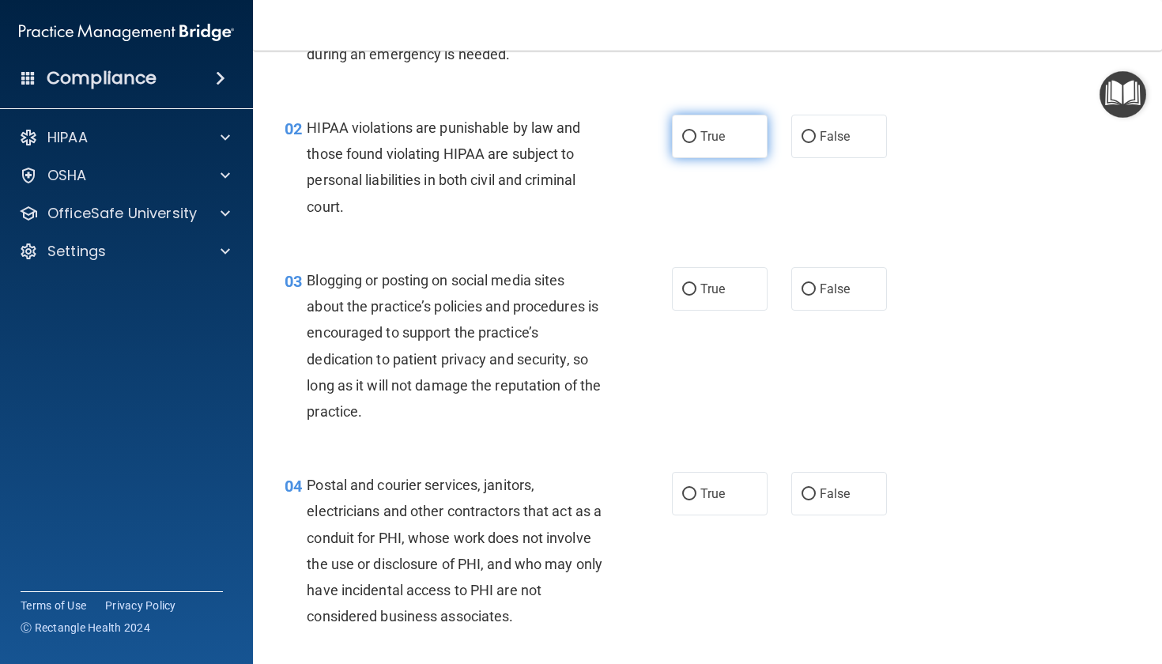
click at [688, 140] on input "True" at bounding box center [689, 137] width 14 height 12
radio input "true"
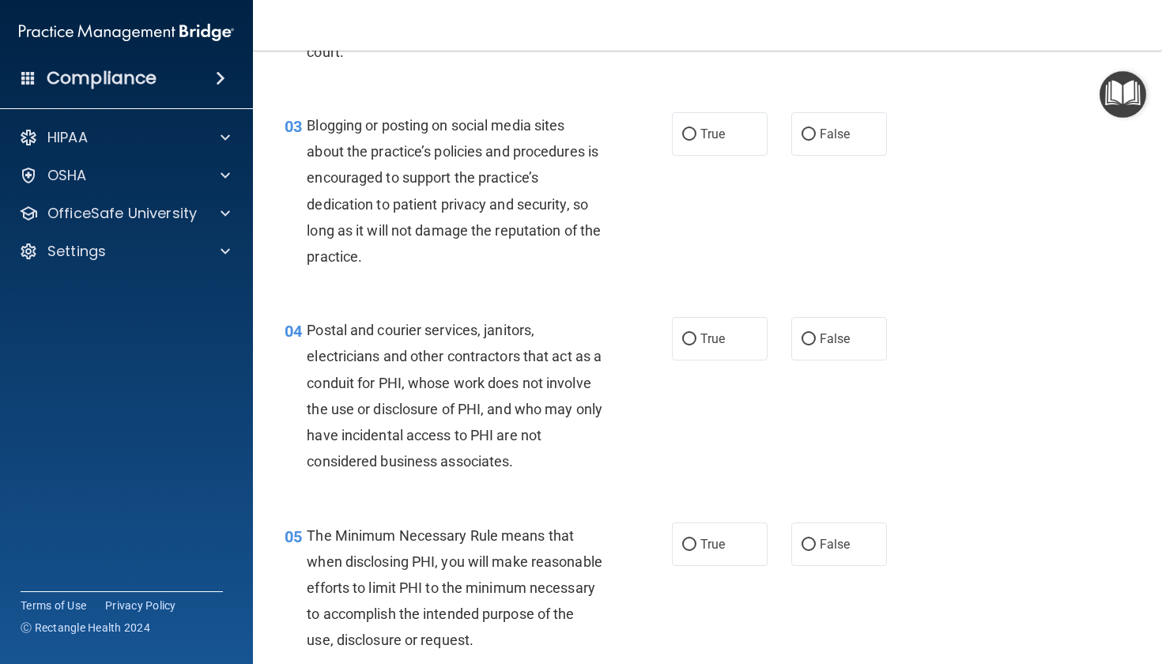
scroll to position [311, 0]
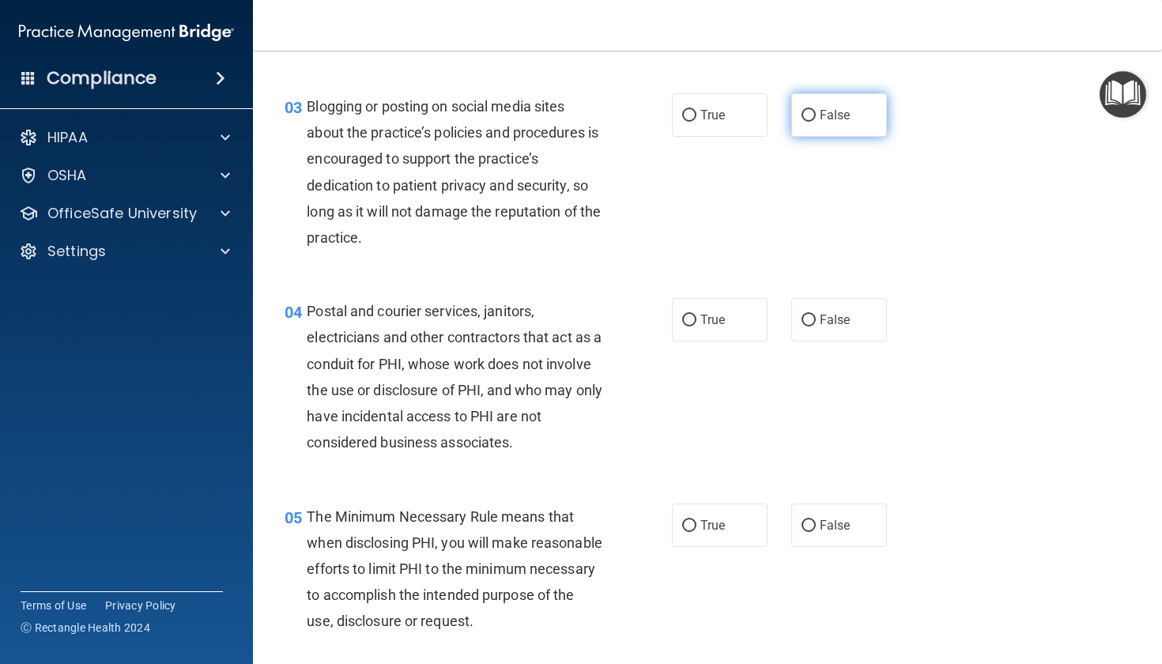
click at [827, 114] on span "False" at bounding box center [834, 114] width 31 height 15
click at [816, 114] on input "False" at bounding box center [808, 116] width 14 height 12
radio input "true"
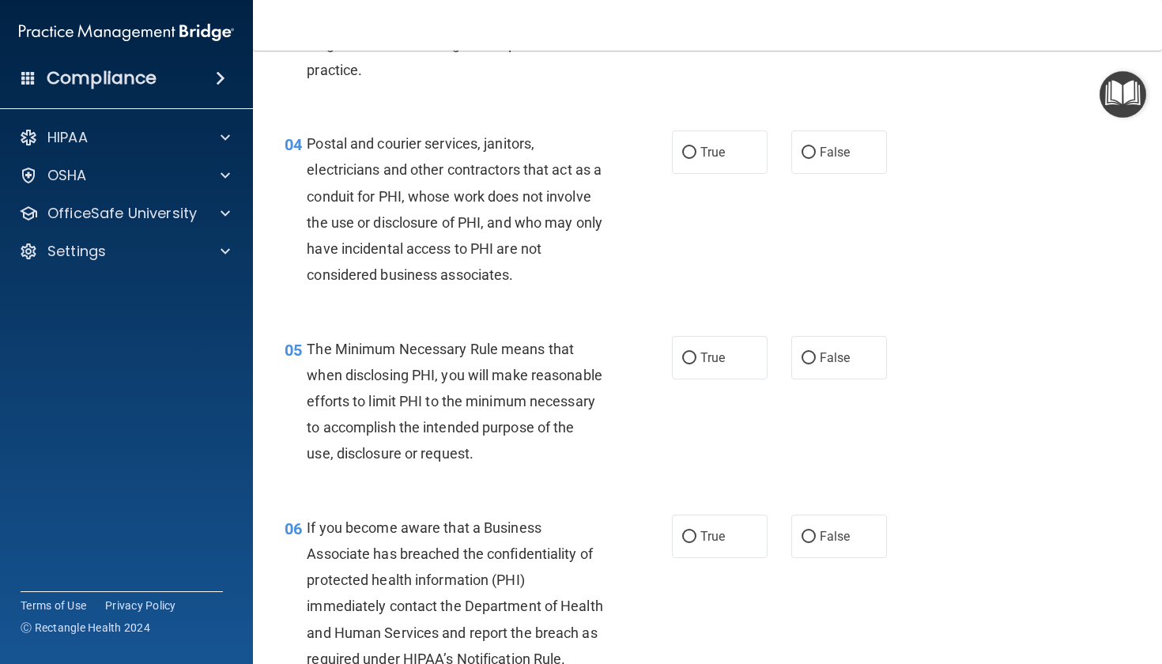
scroll to position [496, 0]
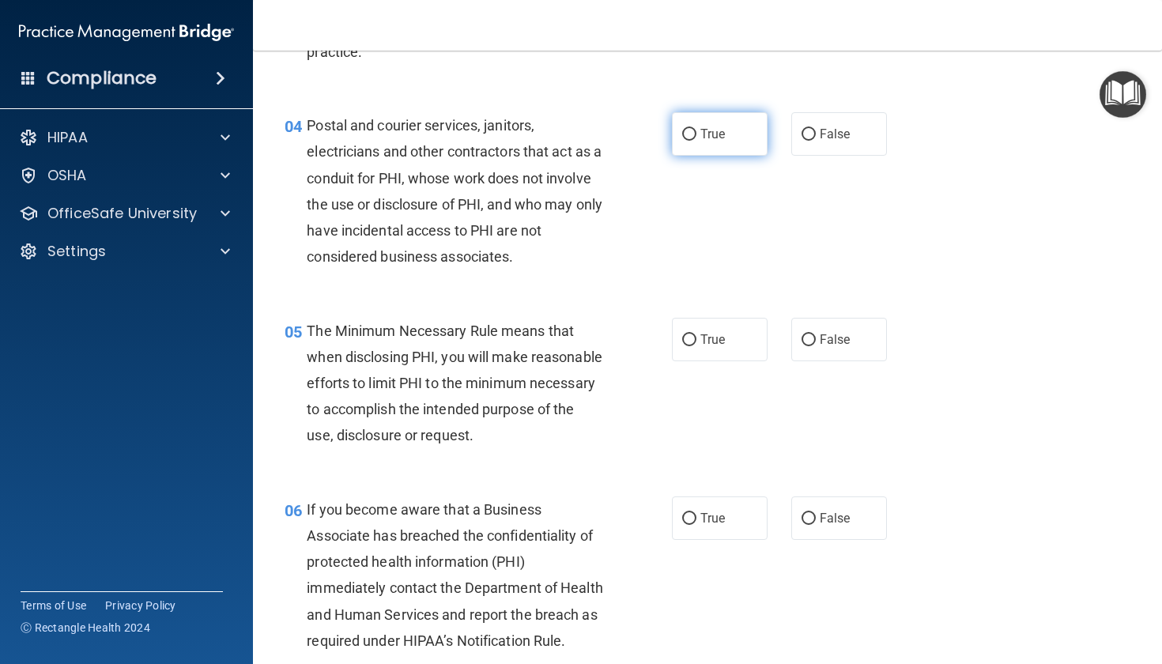
click at [706, 126] on span "True" at bounding box center [712, 133] width 24 height 15
click at [696, 129] on input "True" at bounding box center [689, 135] width 14 height 12
radio input "true"
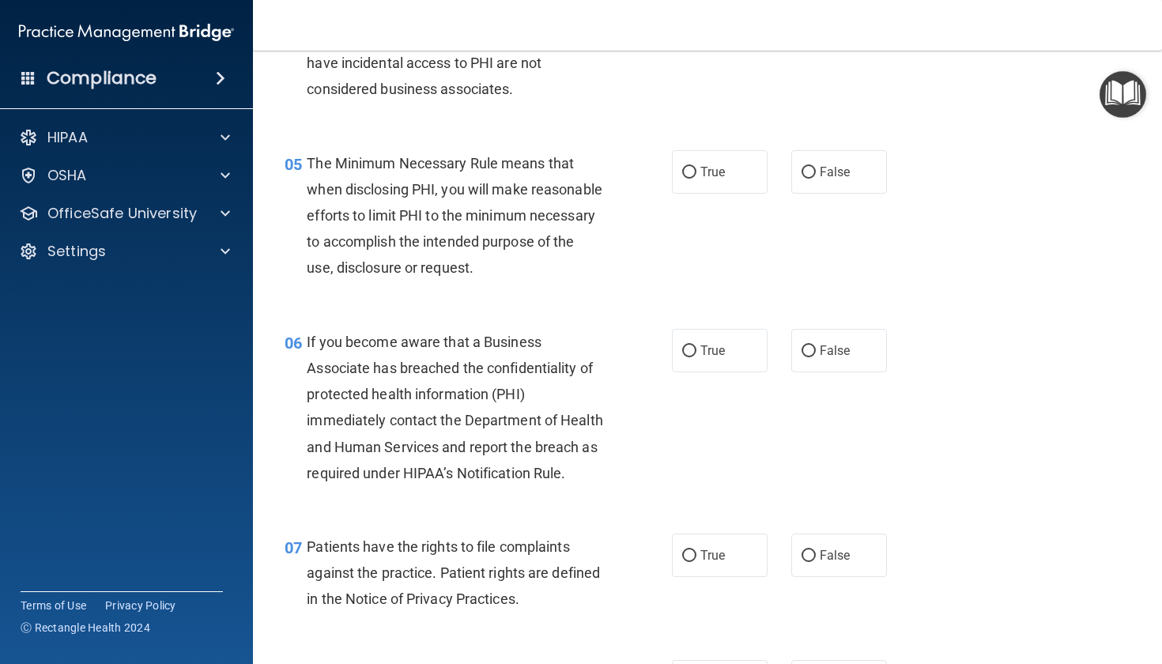
scroll to position [670, 0]
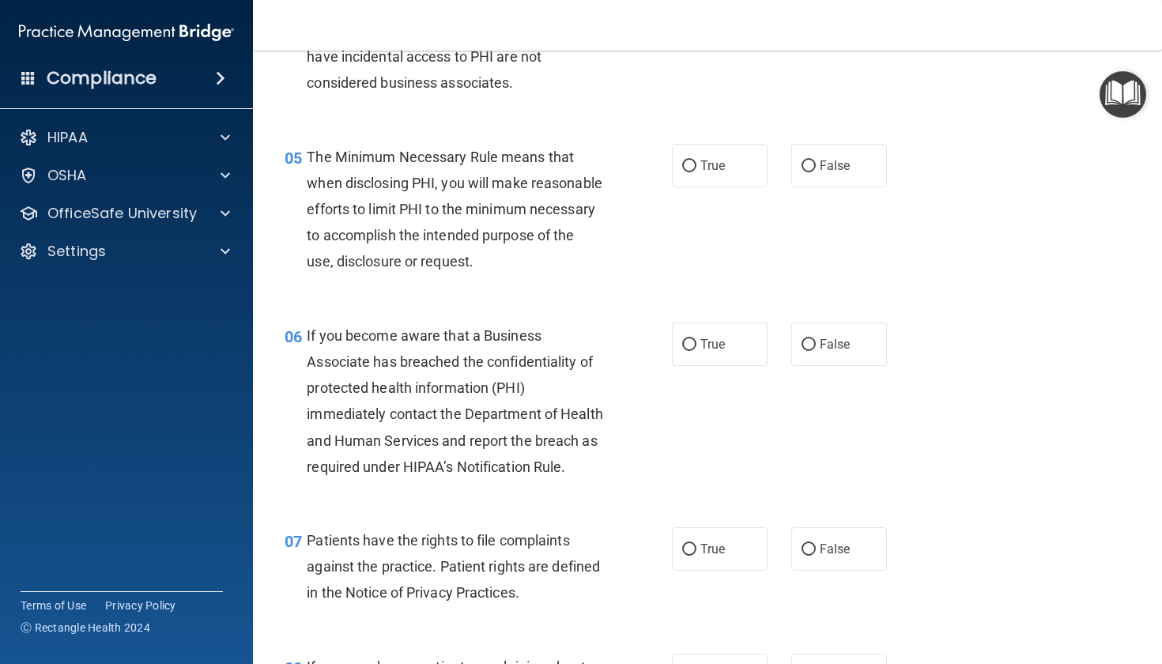
click at [718, 134] on div "05 The Minimum Necessary Rule means that when disclosing PHI, you will make rea…" at bounding box center [707, 213] width 869 height 179
click at [707, 167] on span "True" at bounding box center [712, 165] width 24 height 15
click at [696, 167] on input "True" at bounding box center [689, 166] width 14 height 12
radio input "true"
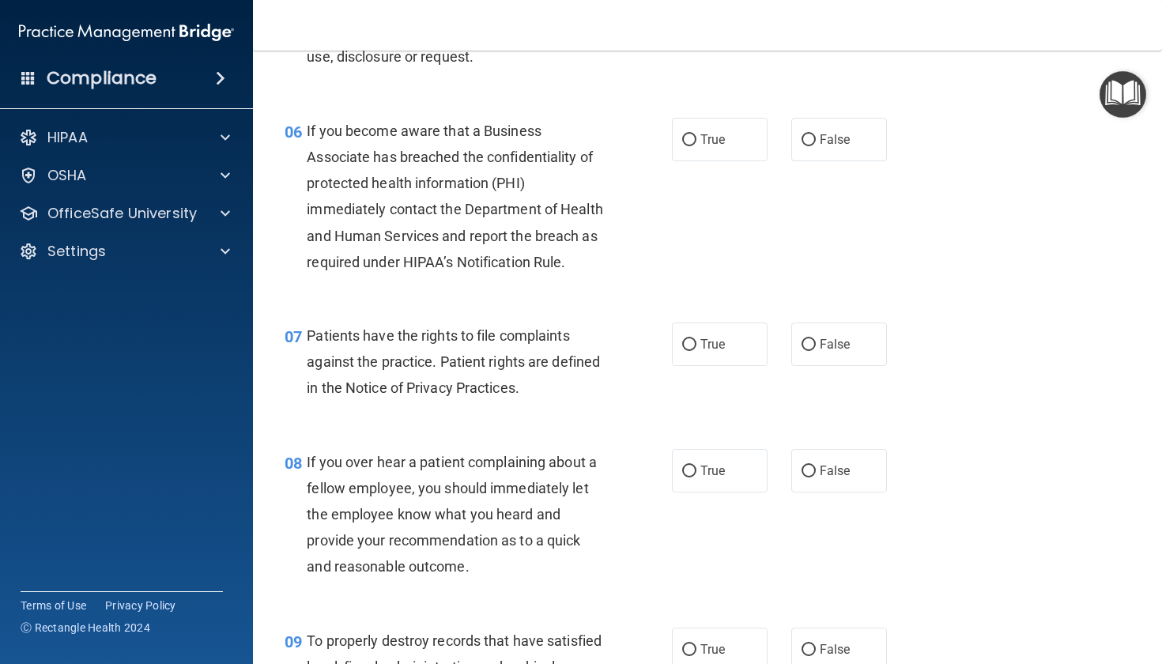
scroll to position [868, 0]
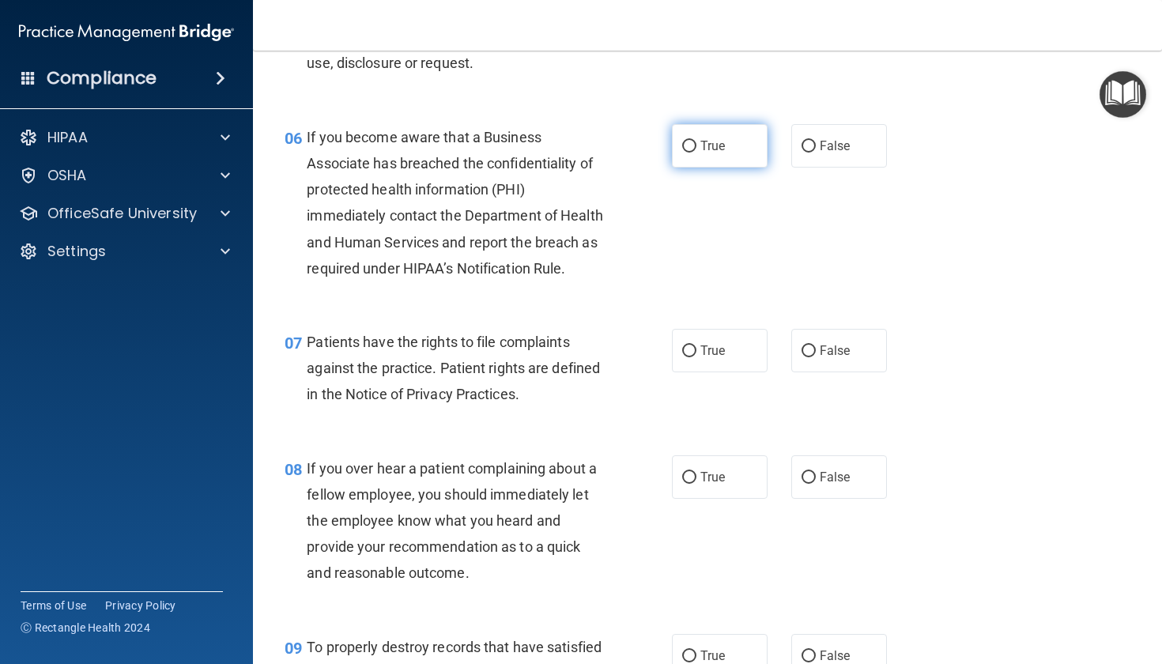
click at [684, 153] on input "True" at bounding box center [689, 147] width 14 height 12
radio input "true"
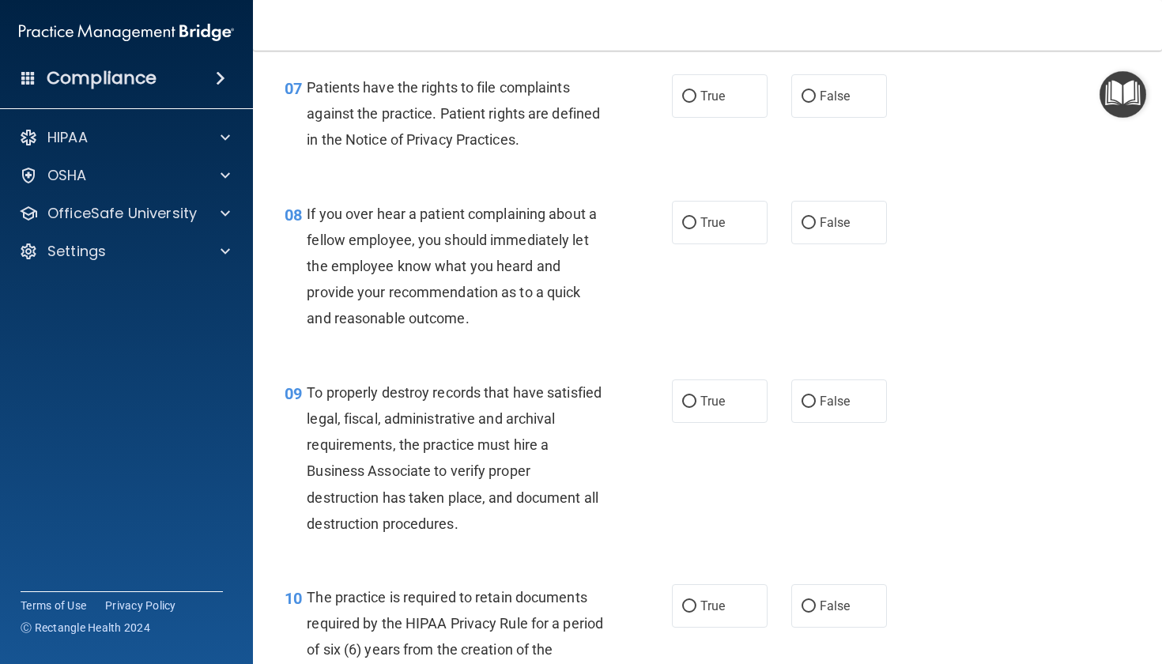
scroll to position [1086, 0]
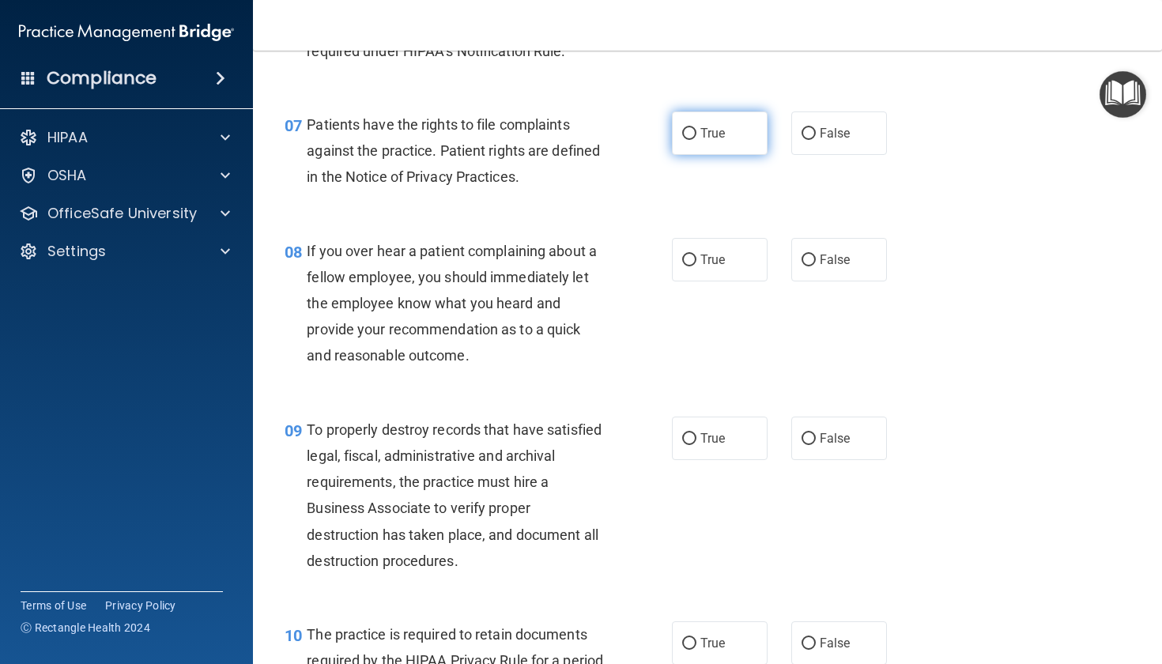
click at [745, 155] on label "True" at bounding box center [720, 132] width 96 height 43
click at [696, 140] on input "True" at bounding box center [689, 134] width 14 height 12
radio input "true"
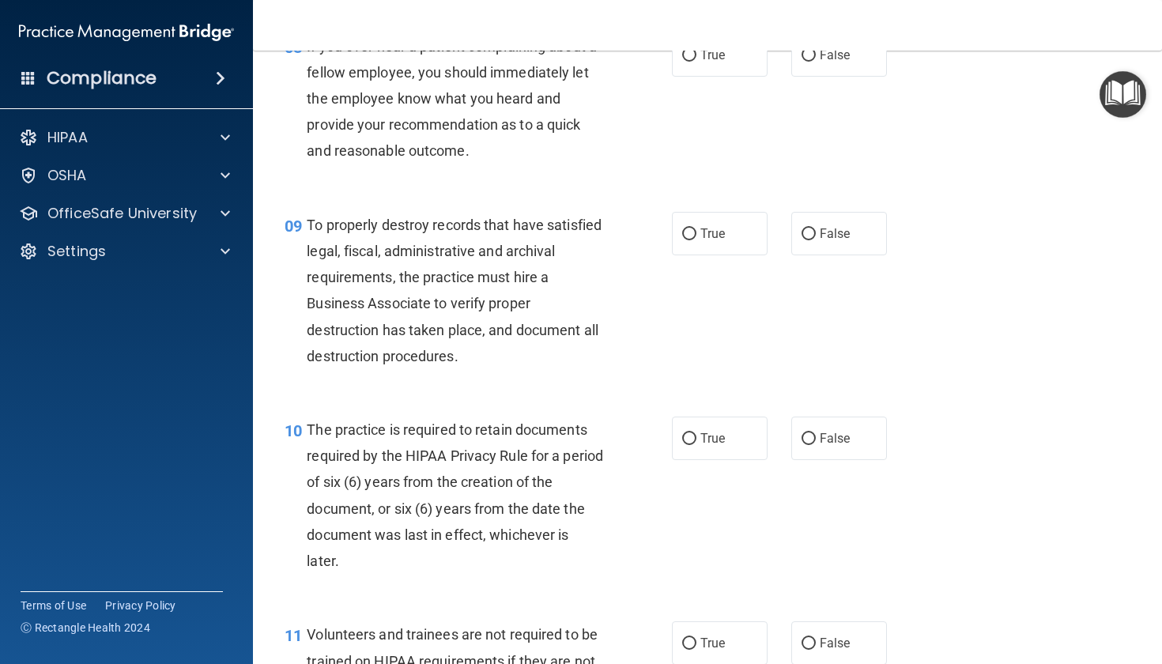
scroll to position [1297, 0]
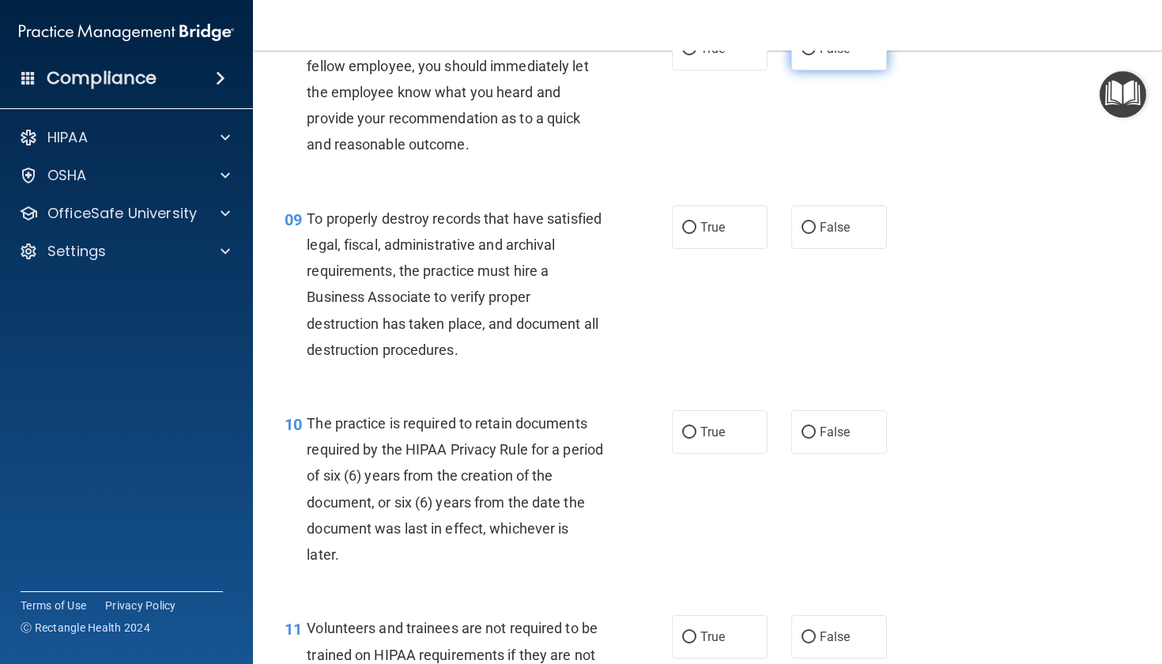
click at [819, 70] on label "False" at bounding box center [839, 48] width 96 height 43
click at [816, 55] on input "False" at bounding box center [808, 49] width 14 height 12
radio input "true"
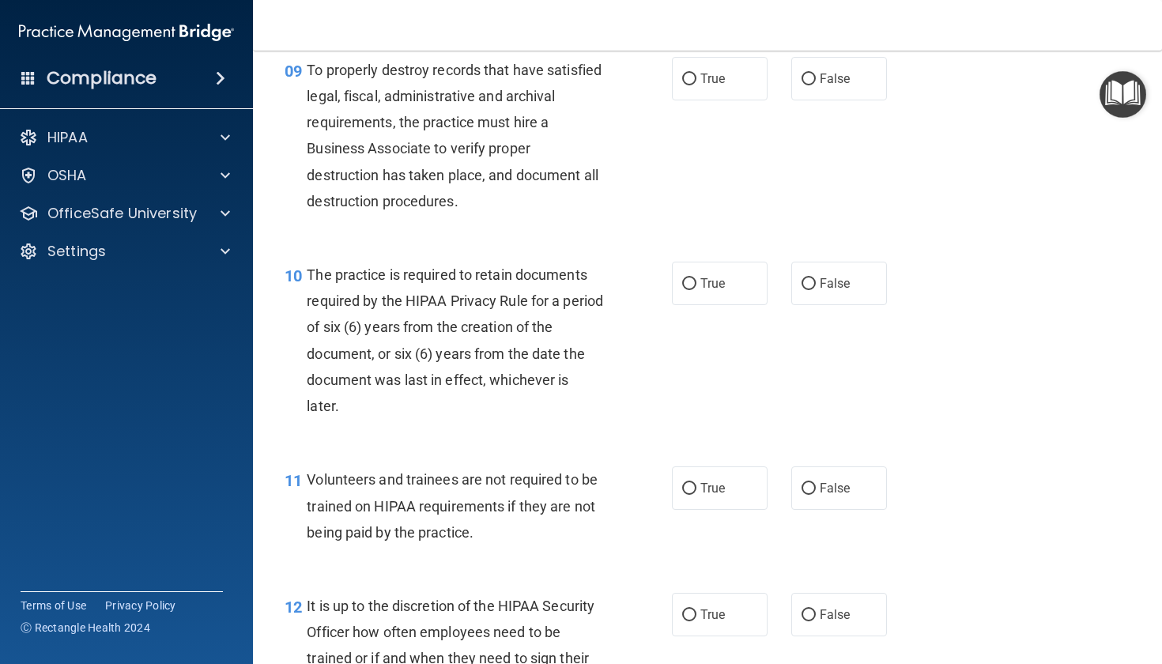
scroll to position [1452, 0]
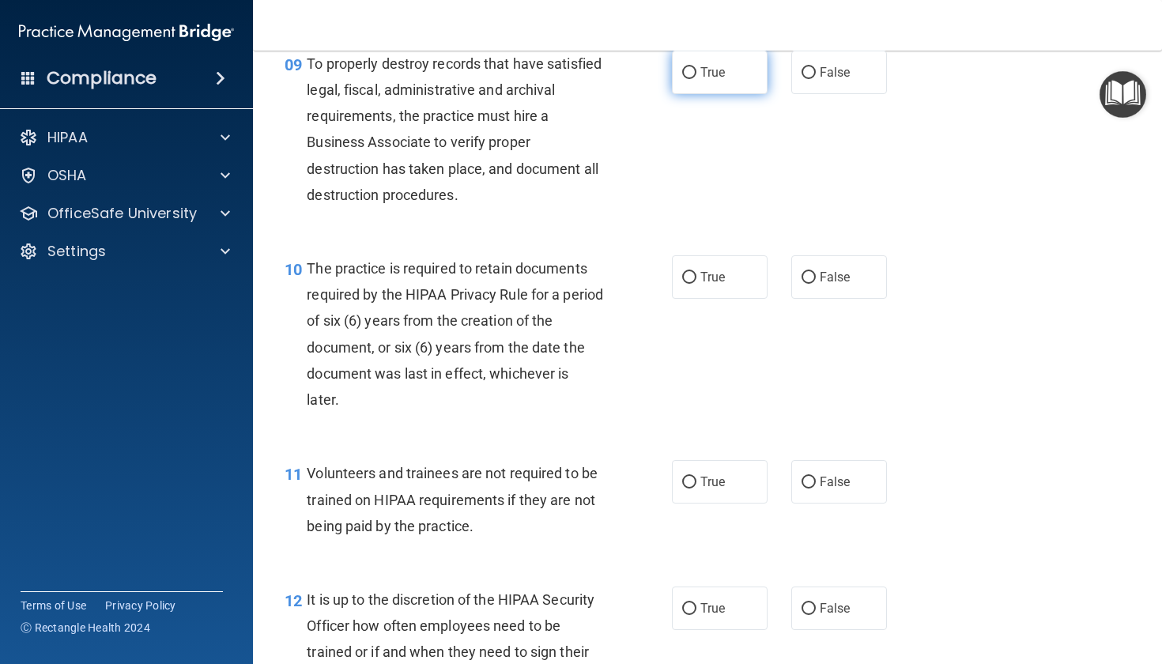
click at [700, 80] on span "True" at bounding box center [712, 72] width 24 height 15
click at [694, 79] on input "True" at bounding box center [689, 73] width 14 height 12
radio input "true"
click at [703, 284] on span "True" at bounding box center [712, 276] width 24 height 15
click at [696, 284] on input "True" at bounding box center [689, 278] width 14 height 12
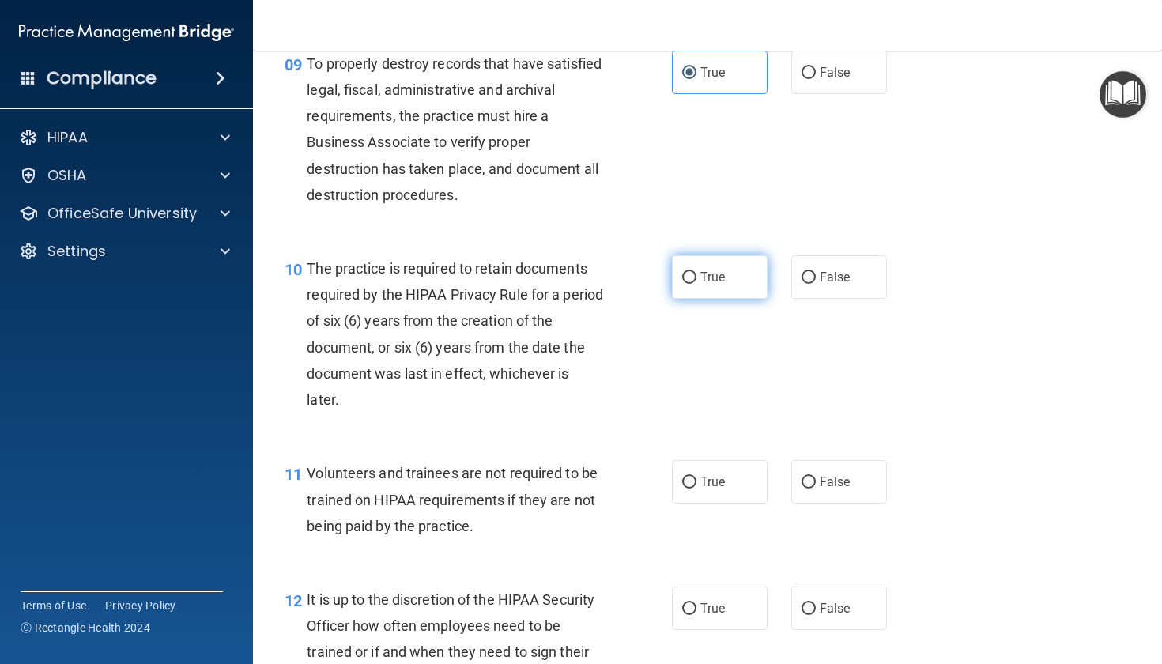
radio input "true"
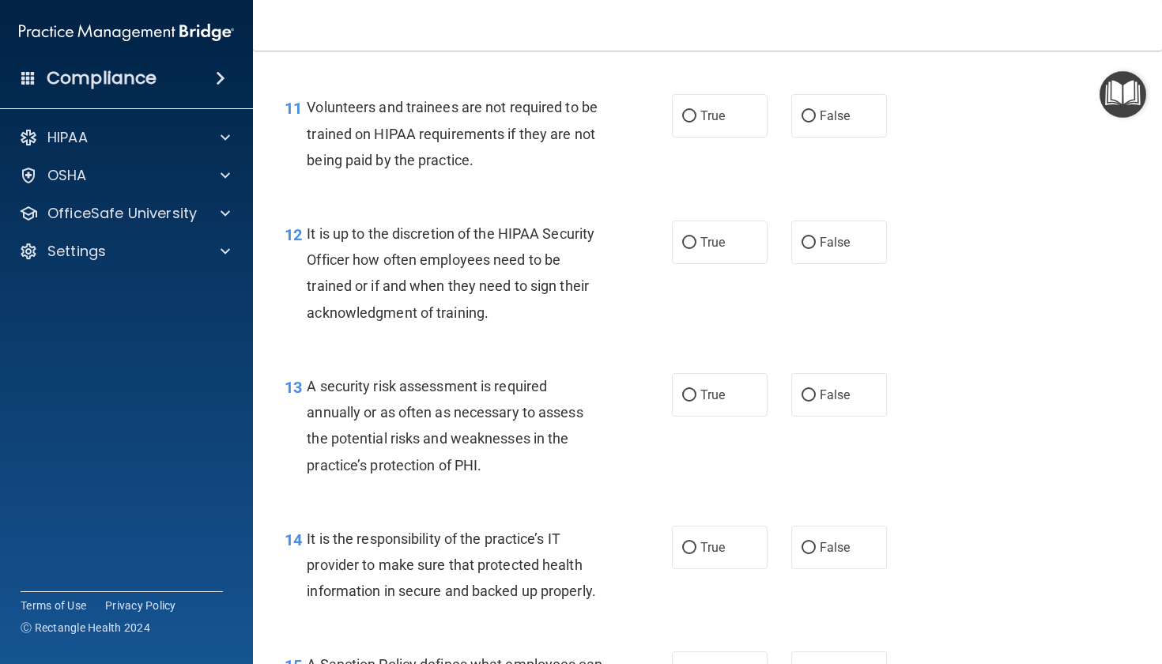
scroll to position [1793, 0]
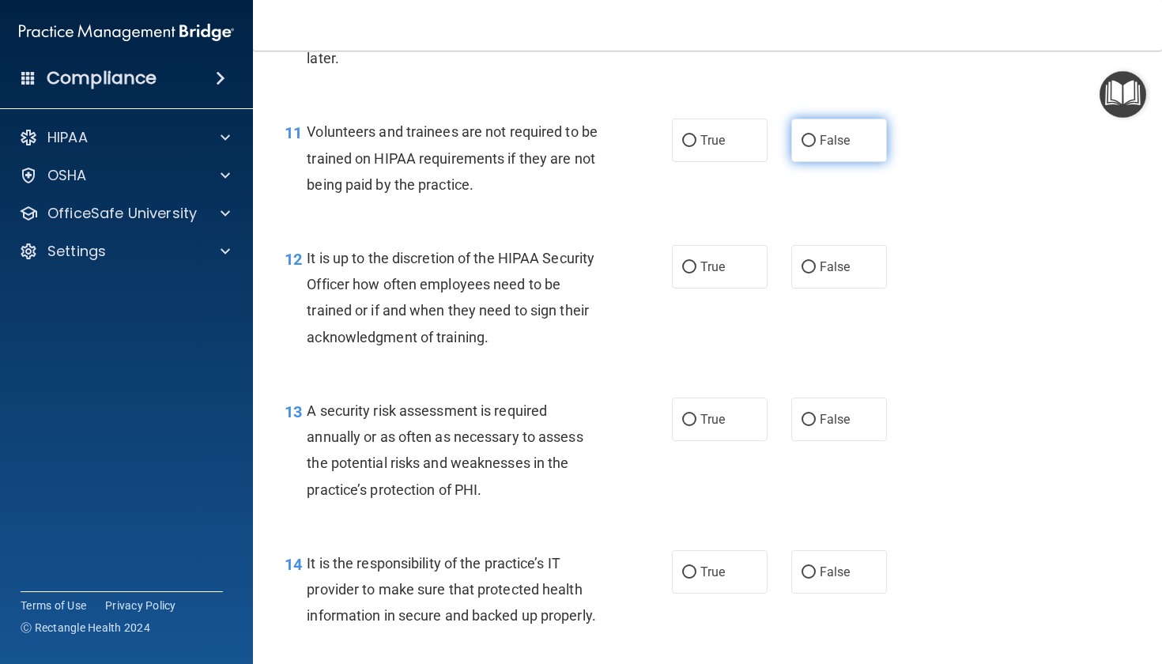
click at [828, 148] on span "False" at bounding box center [834, 140] width 31 height 15
click at [816, 147] on input "False" at bounding box center [808, 141] width 14 height 12
radio input "true"
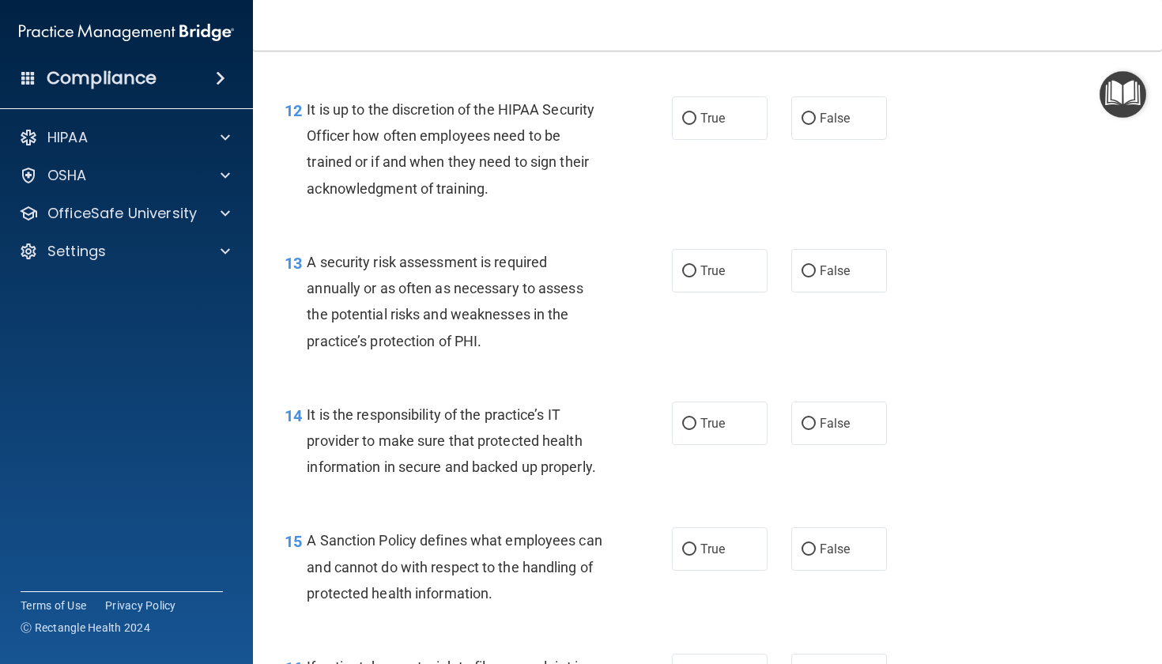
scroll to position [1954, 0]
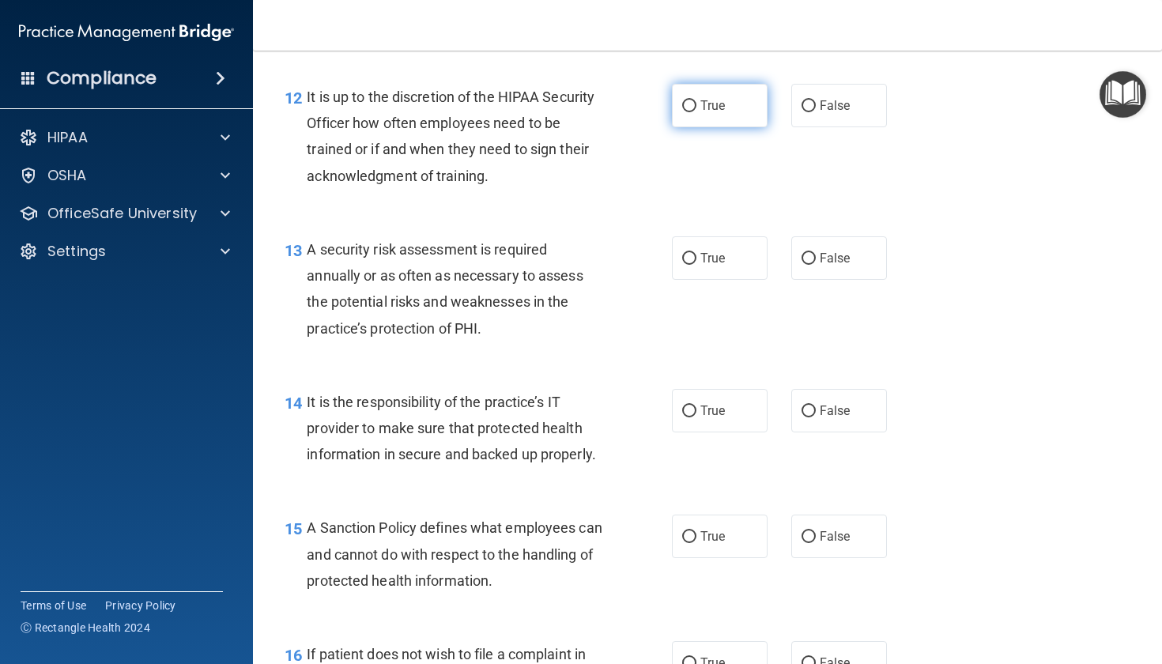
click at [710, 113] on span "True" at bounding box center [712, 105] width 24 height 15
click at [696, 112] on input "True" at bounding box center [689, 106] width 14 height 12
radio input "true"
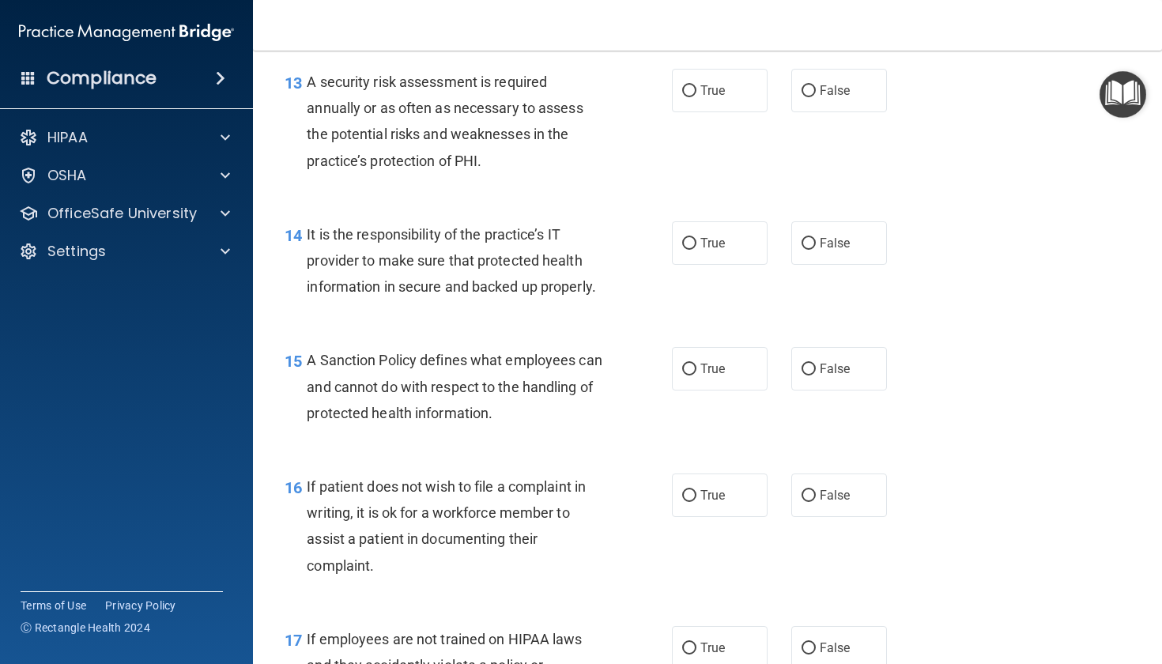
scroll to position [2128, 0]
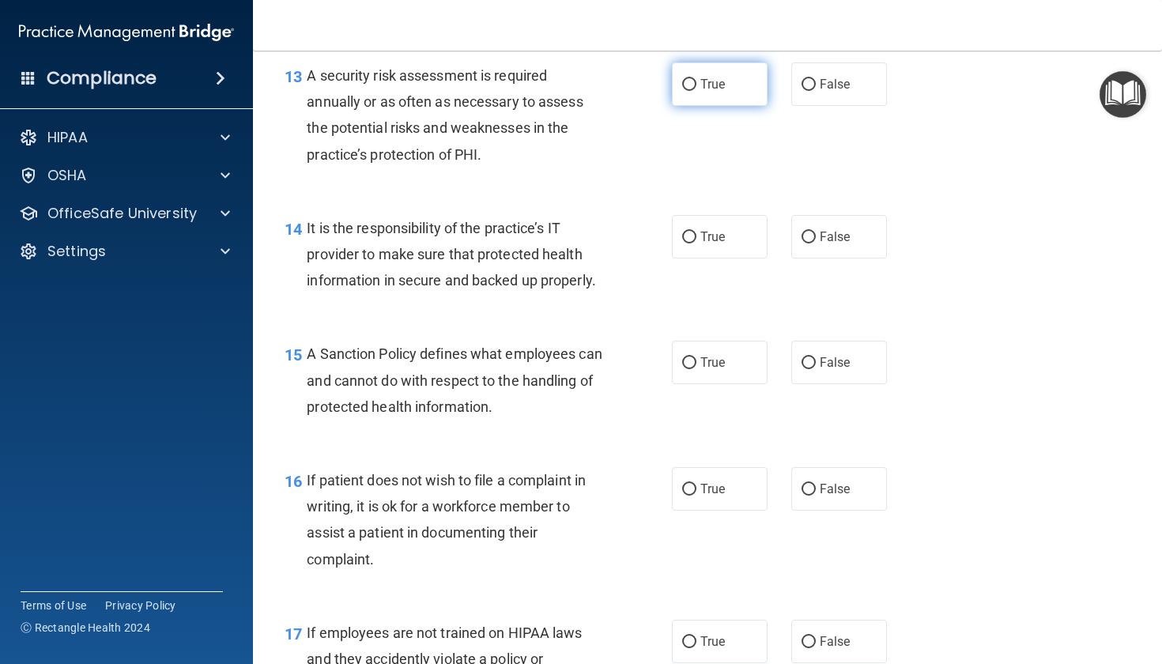
click at [707, 92] on span "True" at bounding box center [712, 84] width 24 height 15
click at [696, 91] on input "True" at bounding box center [689, 85] width 14 height 12
radio input "true"
click at [703, 244] on span "True" at bounding box center [712, 236] width 24 height 15
click at [696, 243] on input "True" at bounding box center [689, 238] width 14 height 12
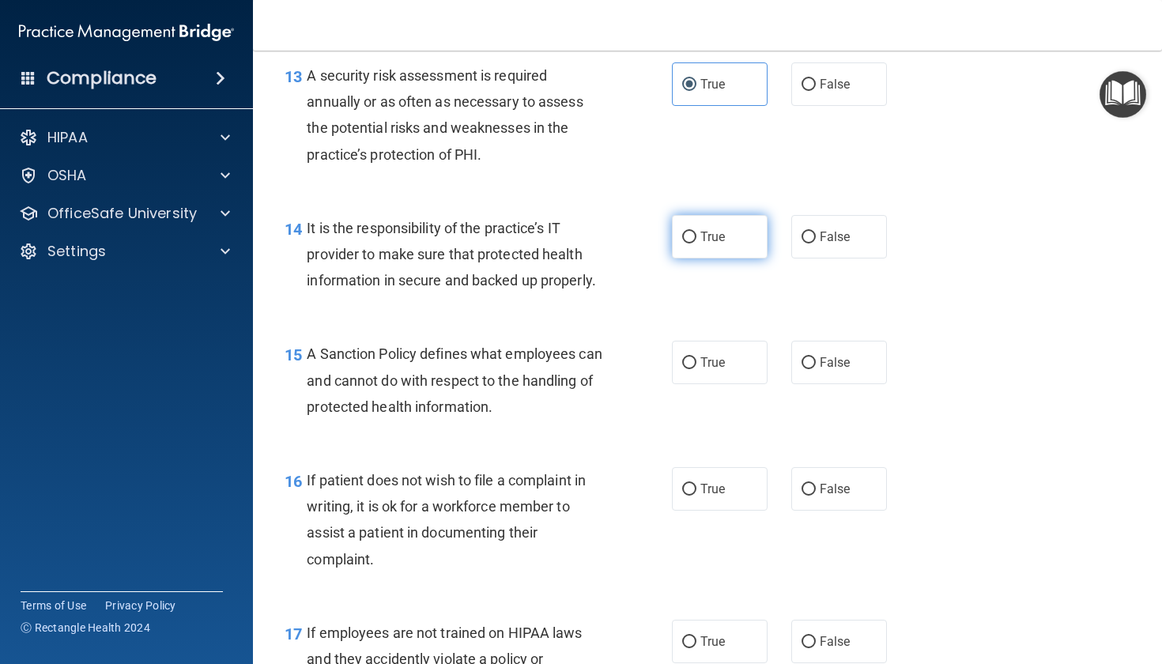
radio input "true"
click at [821, 370] on span "False" at bounding box center [834, 362] width 31 height 15
click at [816, 369] on input "False" at bounding box center [808, 363] width 14 height 12
radio input "true"
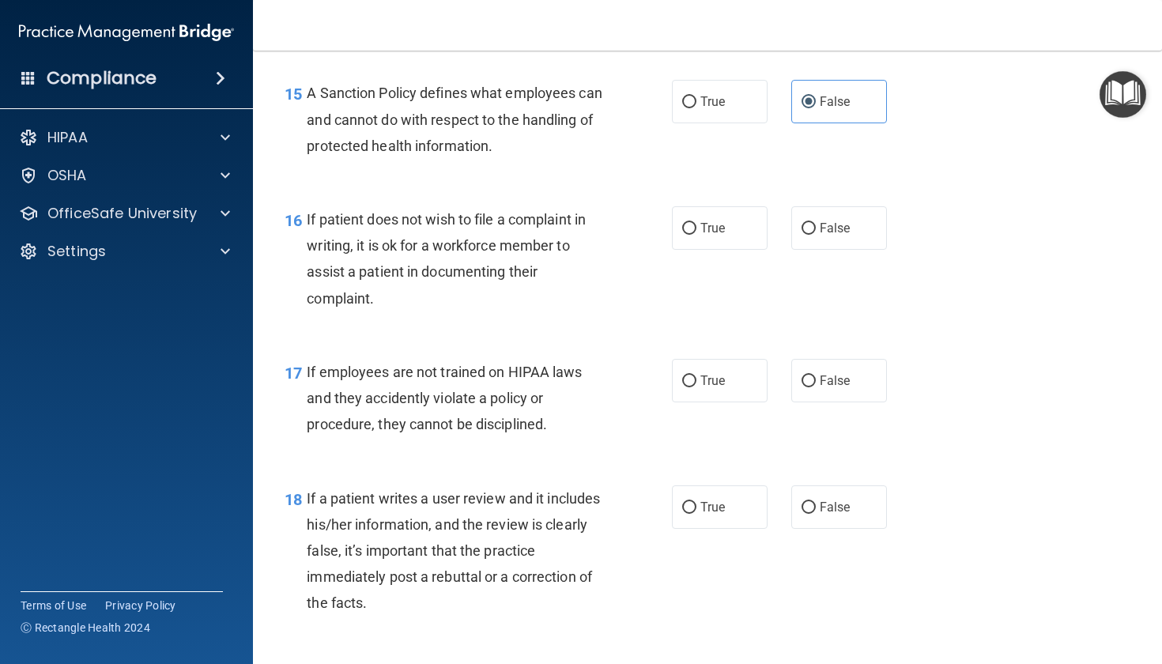
scroll to position [2370, 0]
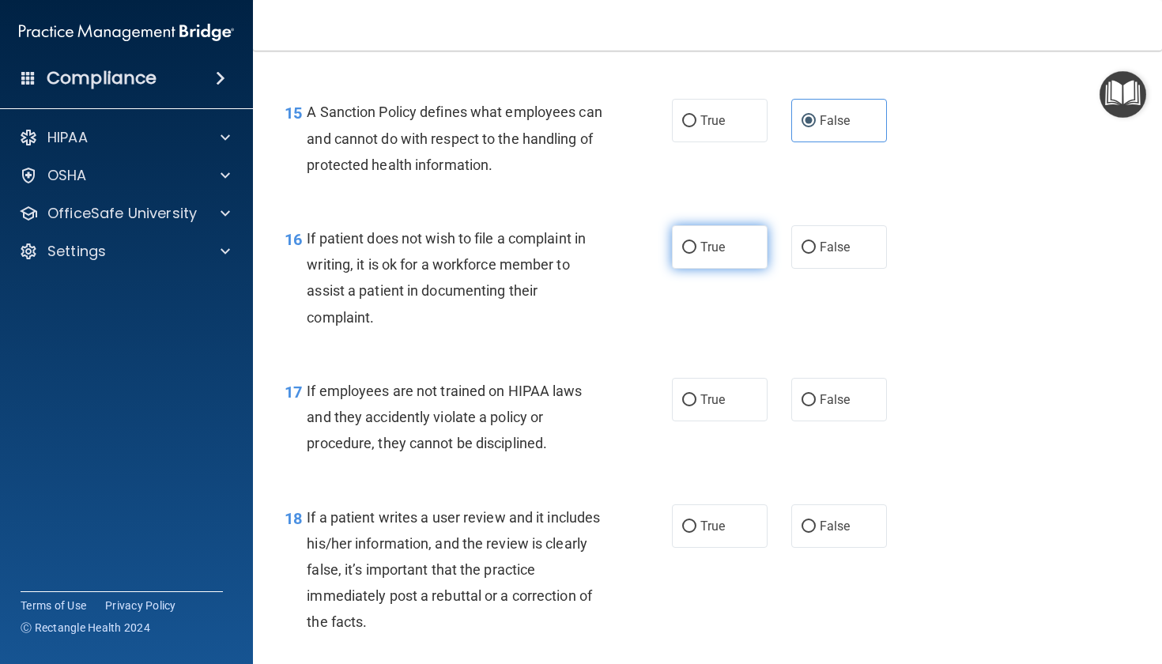
click at [712, 254] on span "True" at bounding box center [712, 246] width 24 height 15
click at [696, 254] on input "True" at bounding box center [689, 248] width 14 height 12
radio input "true"
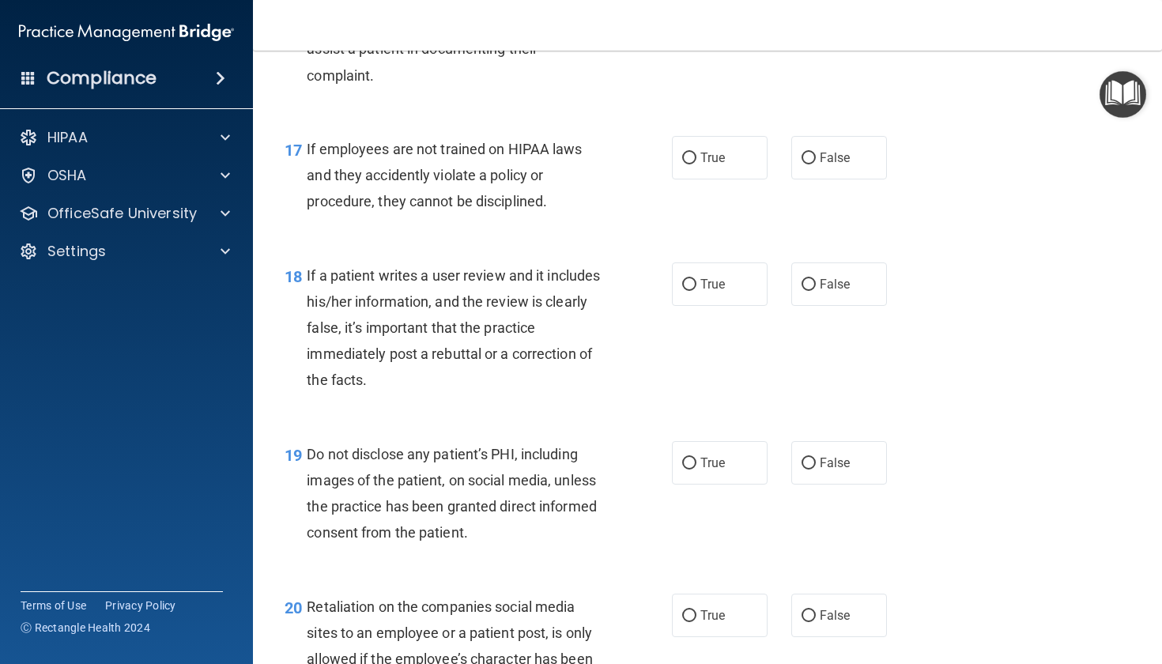
scroll to position [2618, 0]
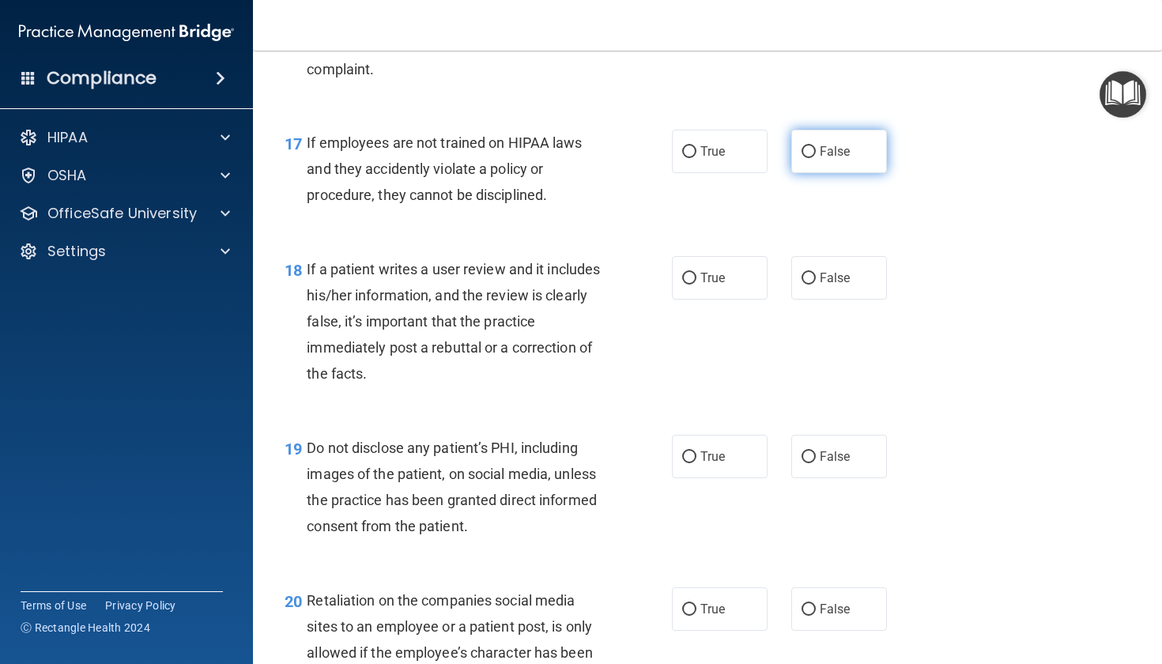
click at [808, 158] on input "False" at bounding box center [808, 152] width 14 height 12
radio input "true"
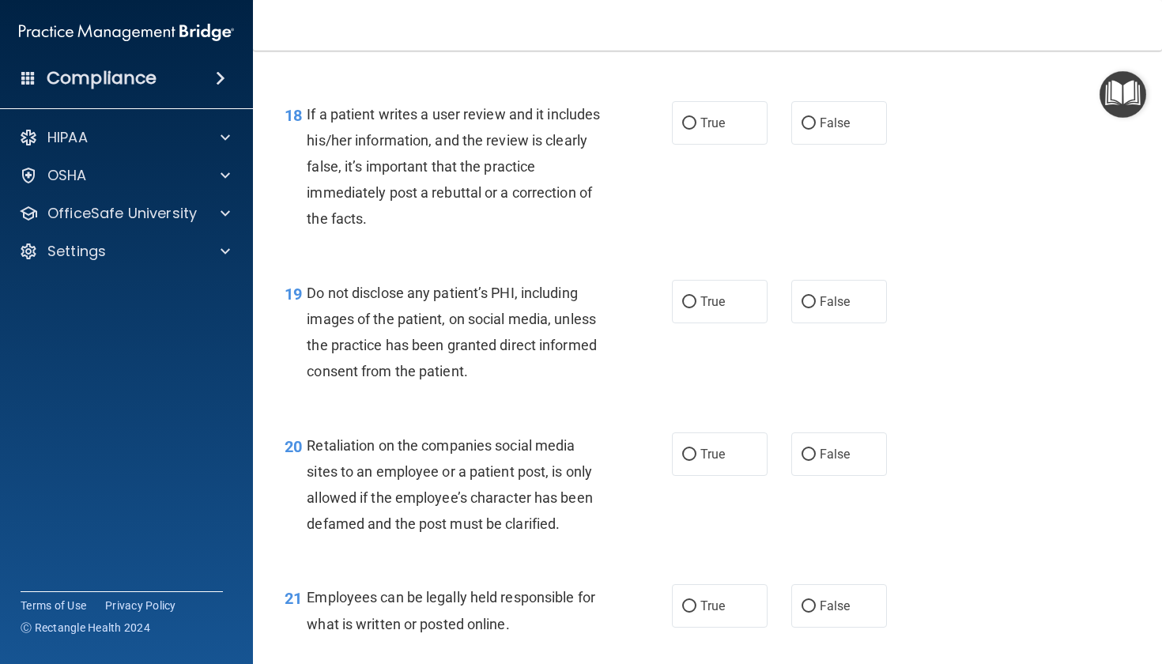
scroll to position [2786, 0]
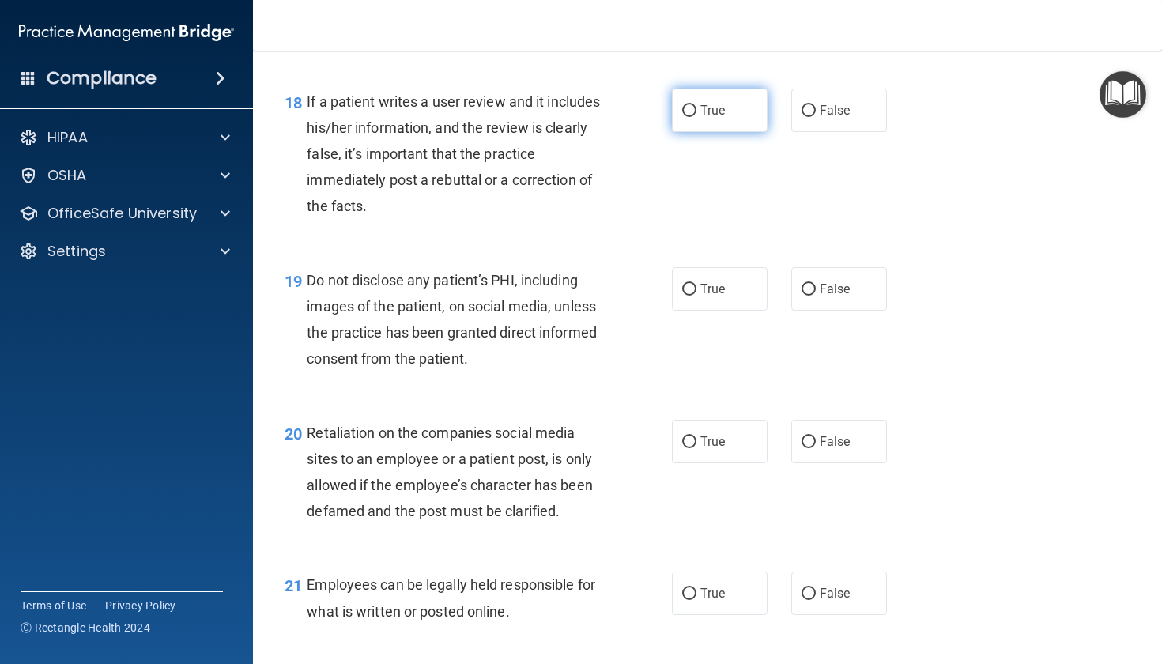
click at [700, 132] on label "True" at bounding box center [720, 110] width 96 height 43
click at [696, 117] on input "True" at bounding box center [689, 111] width 14 height 12
radio input "true"
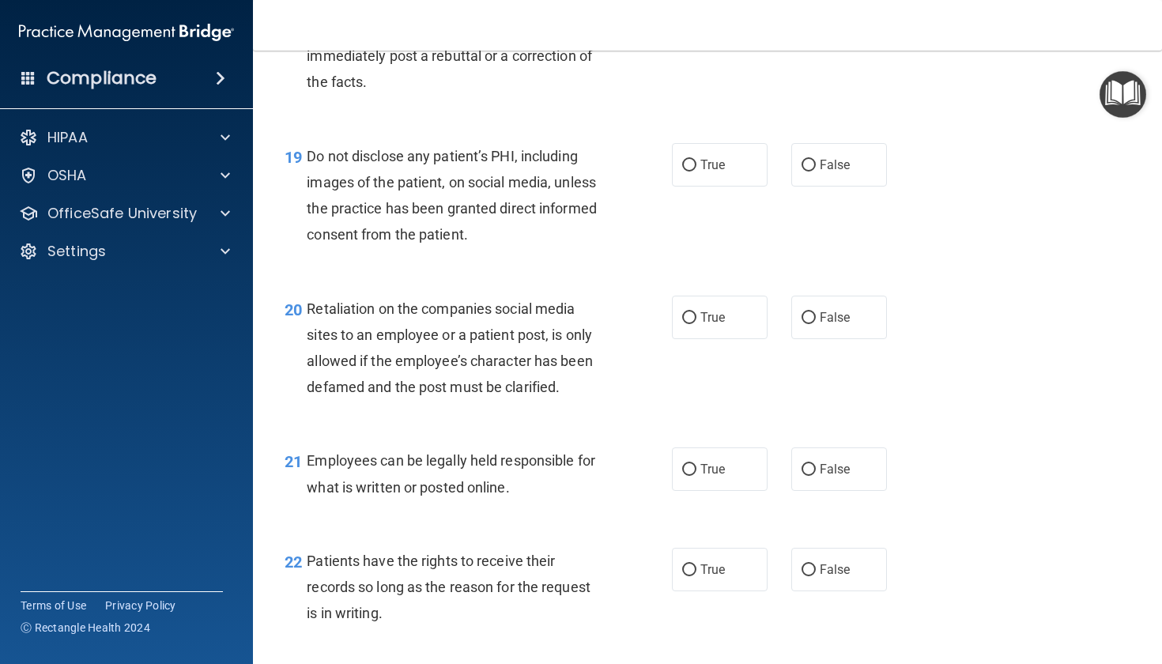
scroll to position [2916, 0]
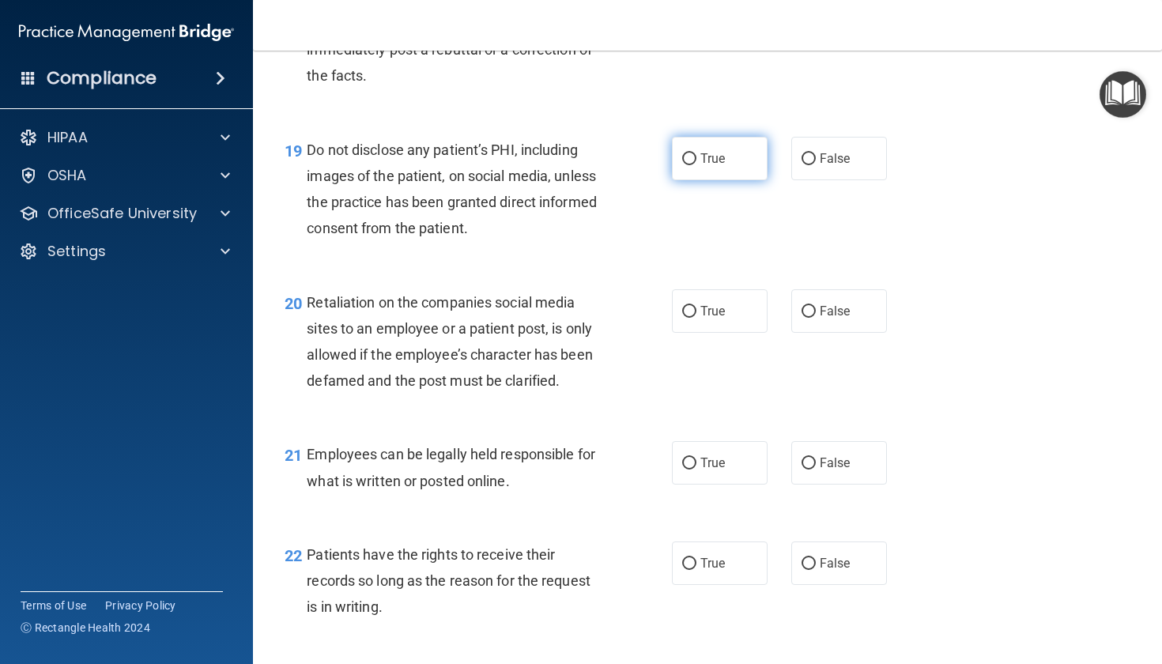
click at [707, 166] on span "True" at bounding box center [712, 158] width 24 height 15
click at [696, 165] on input "True" at bounding box center [689, 159] width 14 height 12
radio input "true"
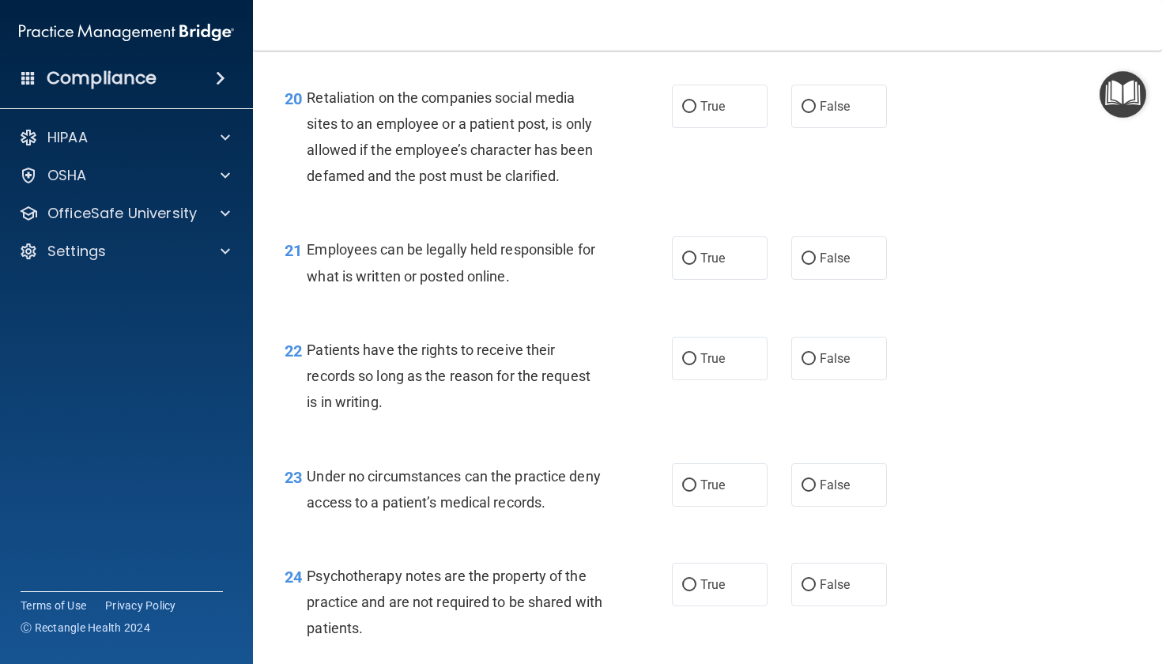
scroll to position [3170, 0]
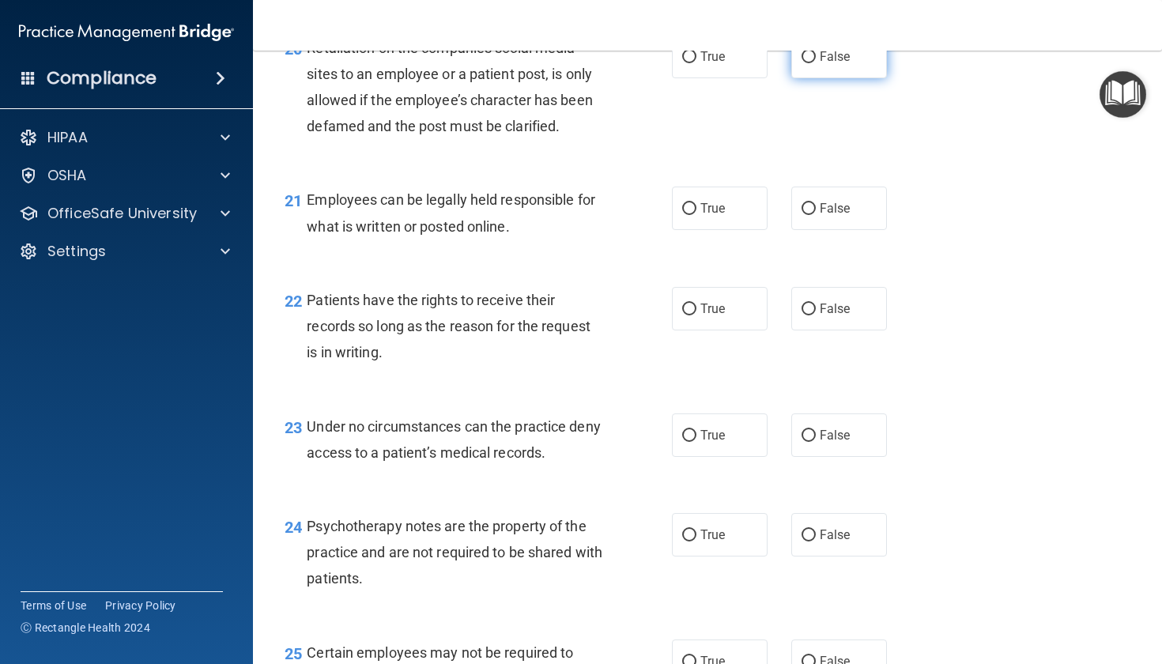
click at [809, 78] on label "False" at bounding box center [839, 56] width 96 height 43
click at [809, 63] on input "False" at bounding box center [808, 57] width 14 height 12
radio input "true"
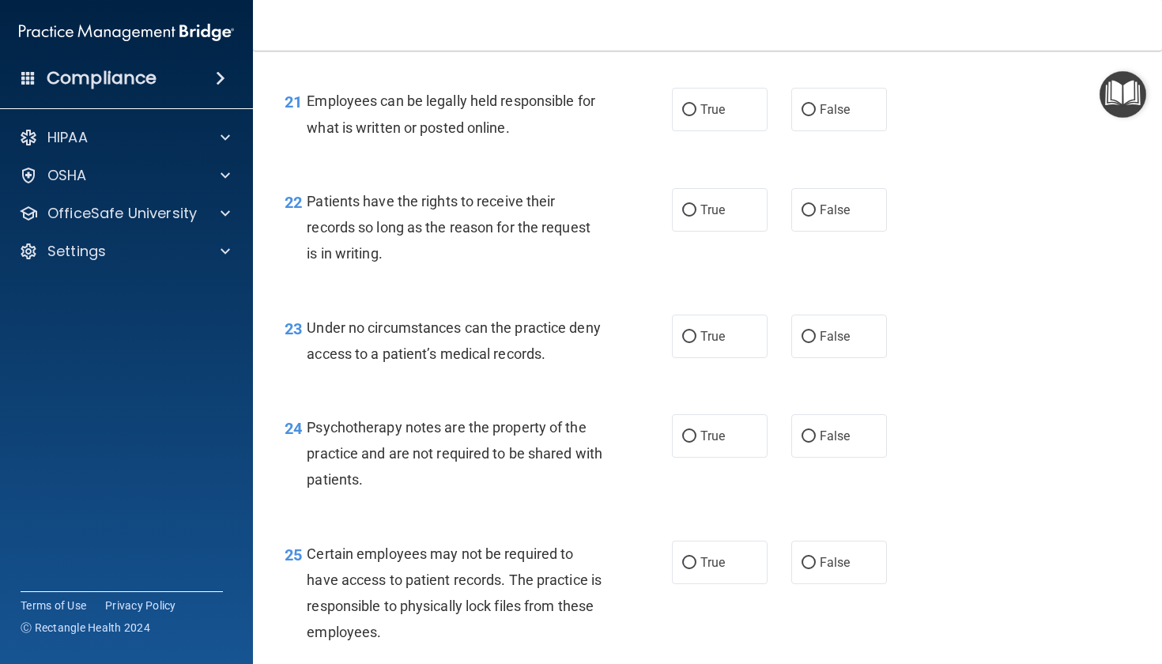
scroll to position [3276, 0]
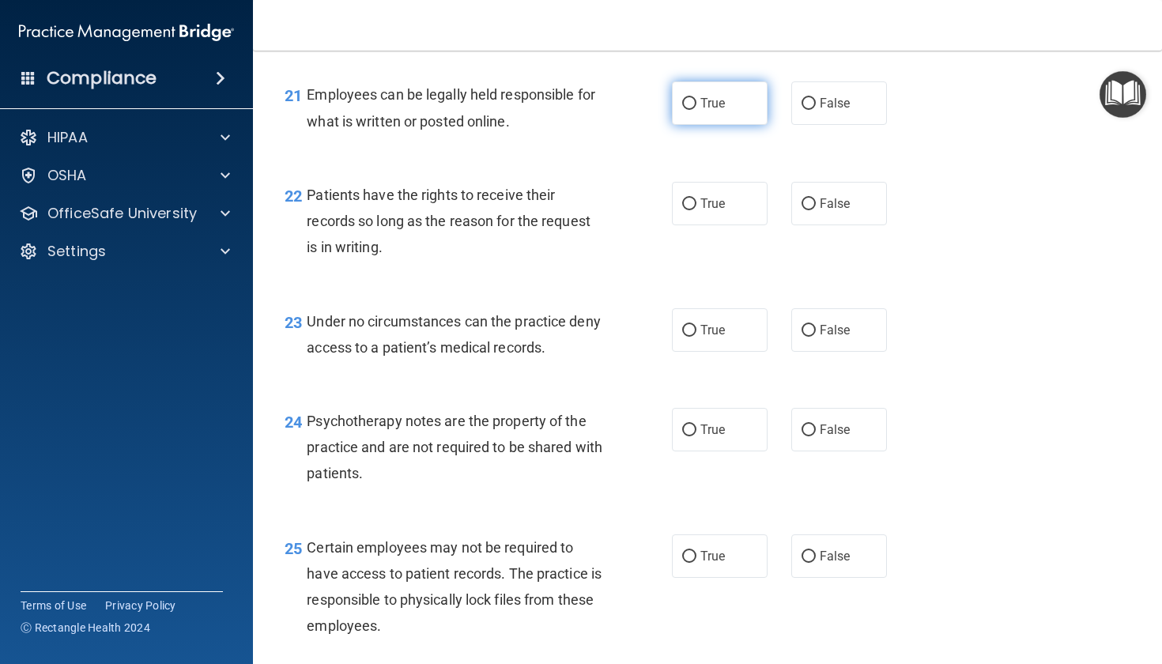
click at [726, 125] on label "True" at bounding box center [720, 102] width 96 height 43
click at [696, 110] on input "True" at bounding box center [689, 104] width 14 height 12
radio input "true"
click at [714, 211] on span "True" at bounding box center [712, 203] width 24 height 15
click at [696, 210] on input "True" at bounding box center [689, 204] width 14 height 12
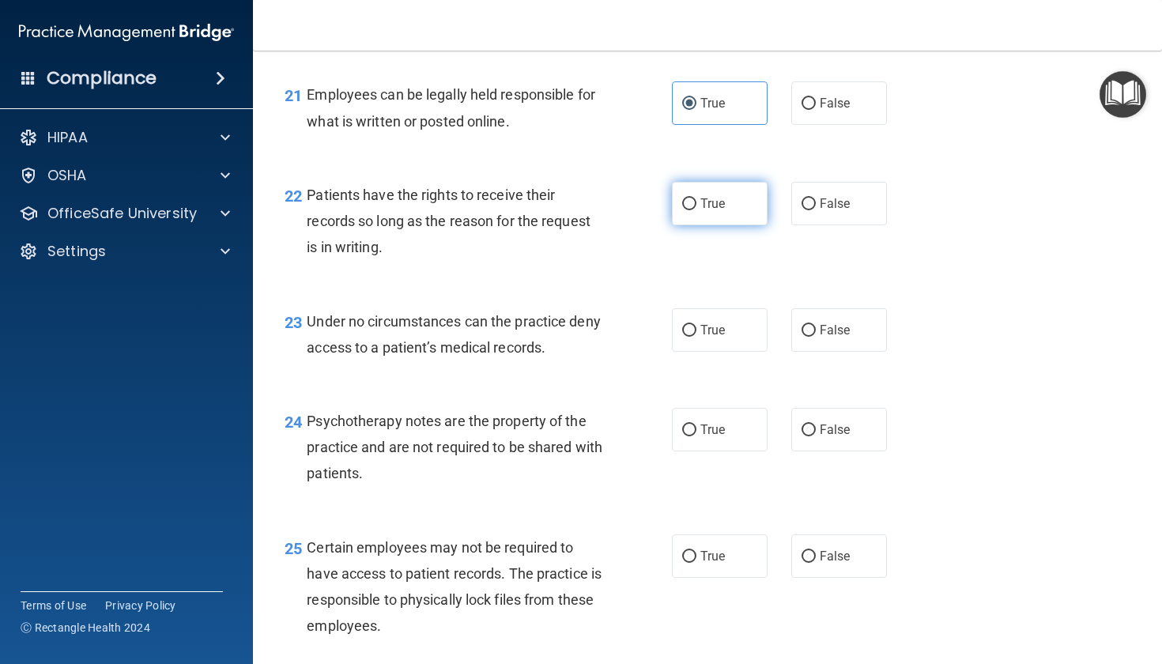
radio input "true"
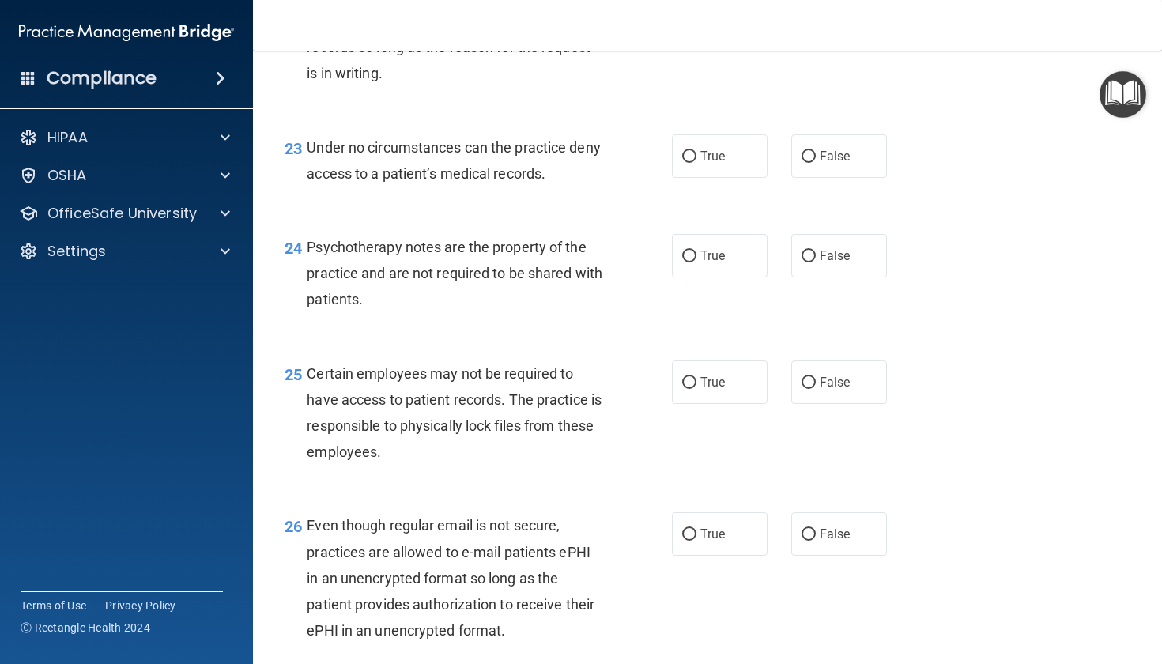
scroll to position [3437, 0]
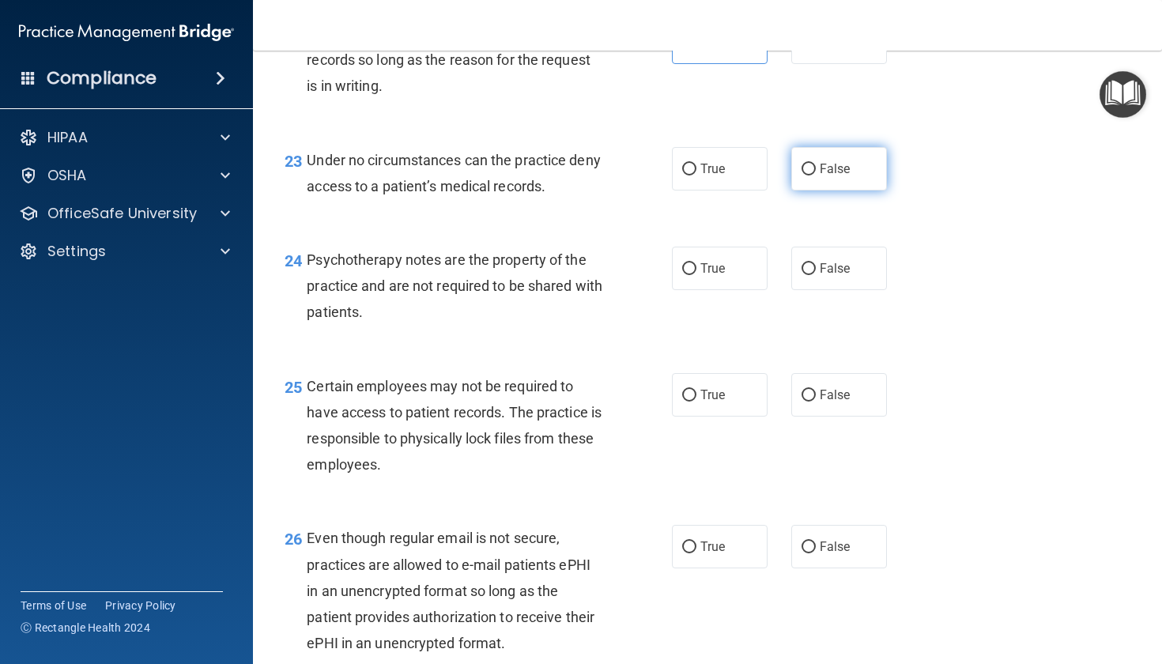
click at [839, 190] on label "False" at bounding box center [839, 168] width 96 height 43
click at [816, 175] on input "False" at bounding box center [808, 170] width 14 height 12
radio input "true"
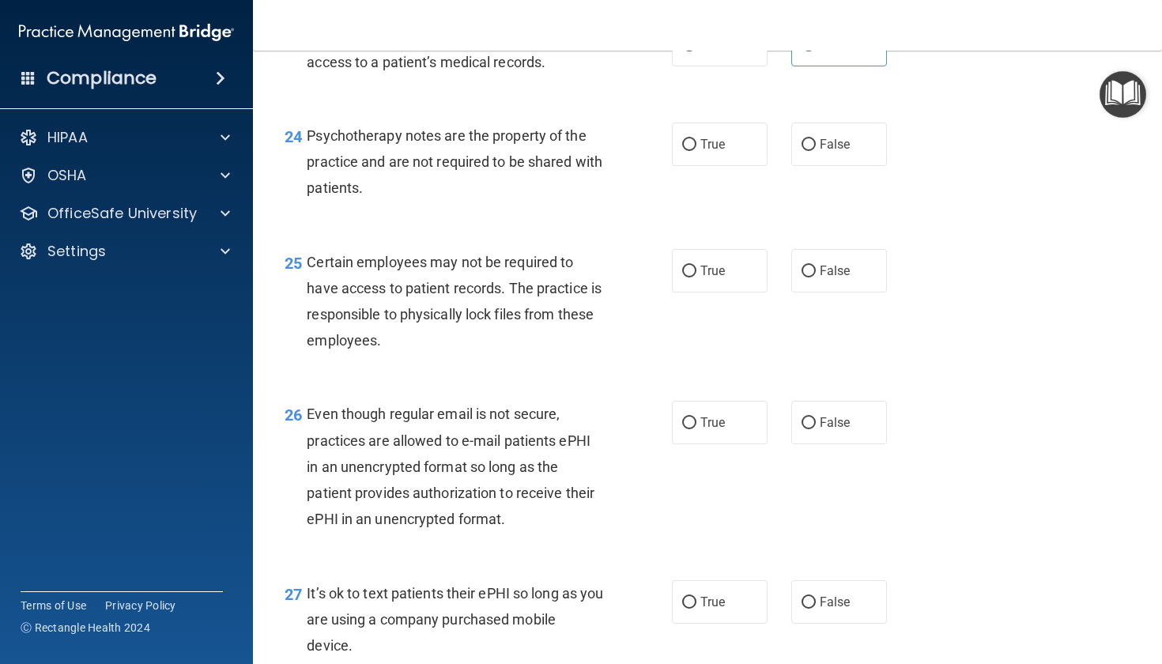
scroll to position [3567, 0]
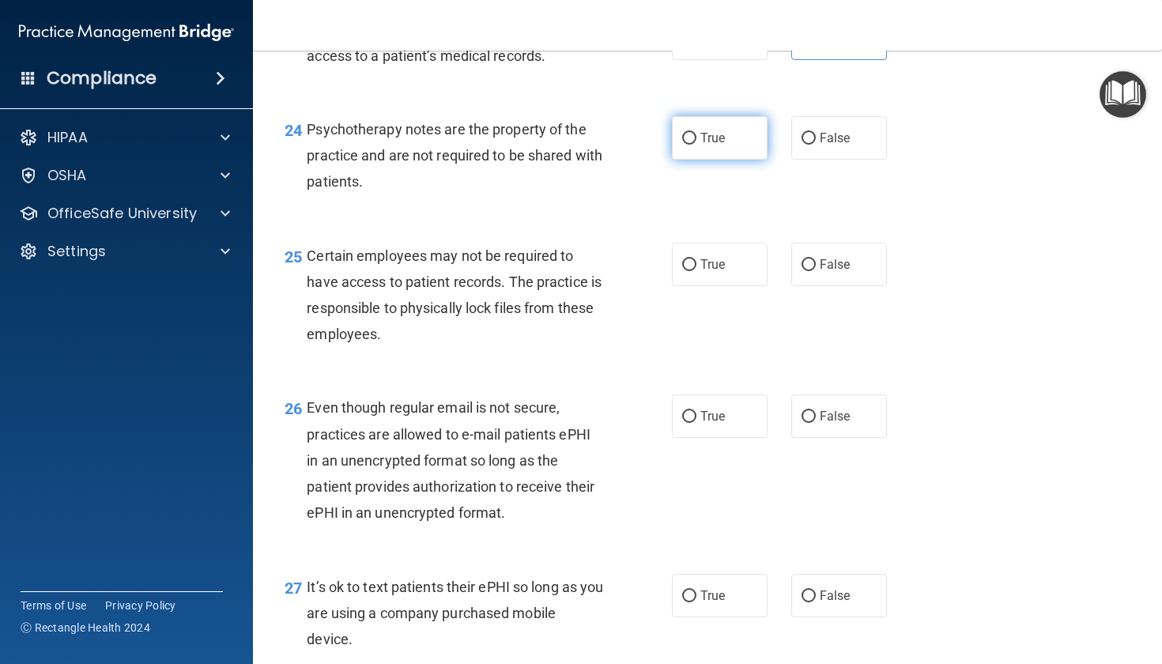
click at [728, 160] on label "True" at bounding box center [720, 137] width 96 height 43
click at [696, 145] on input "True" at bounding box center [689, 139] width 14 height 12
radio input "true"
click at [700, 272] on span "True" at bounding box center [712, 264] width 24 height 15
click at [694, 271] on input "True" at bounding box center [689, 265] width 14 height 12
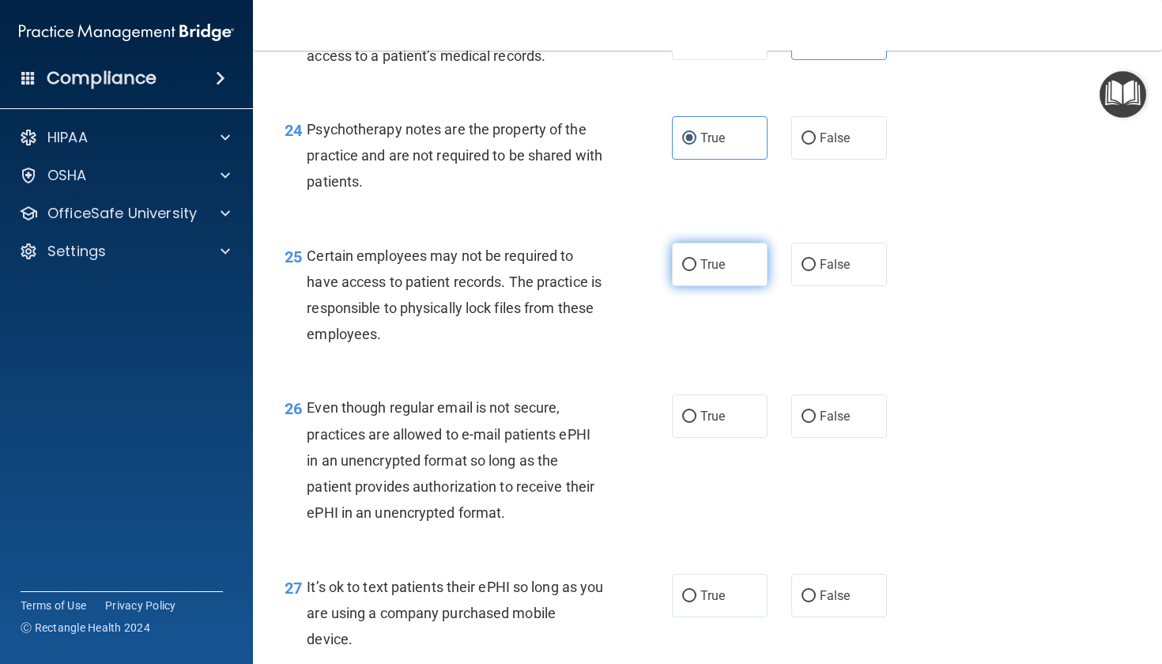
radio input "true"
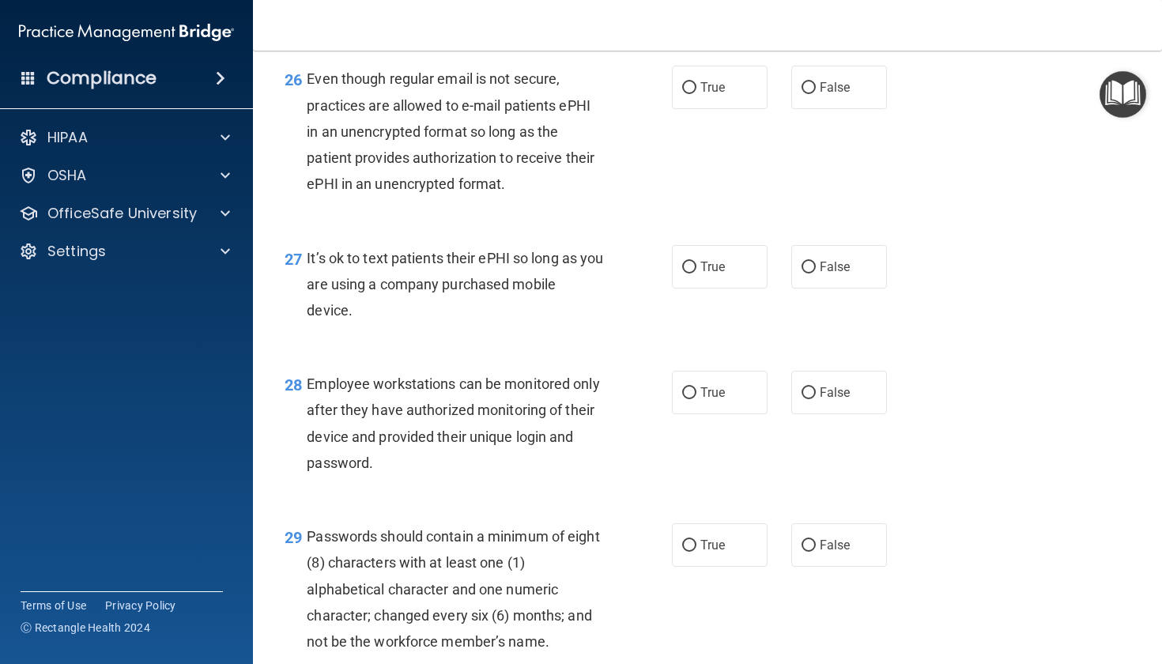
scroll to position [3834, 0]
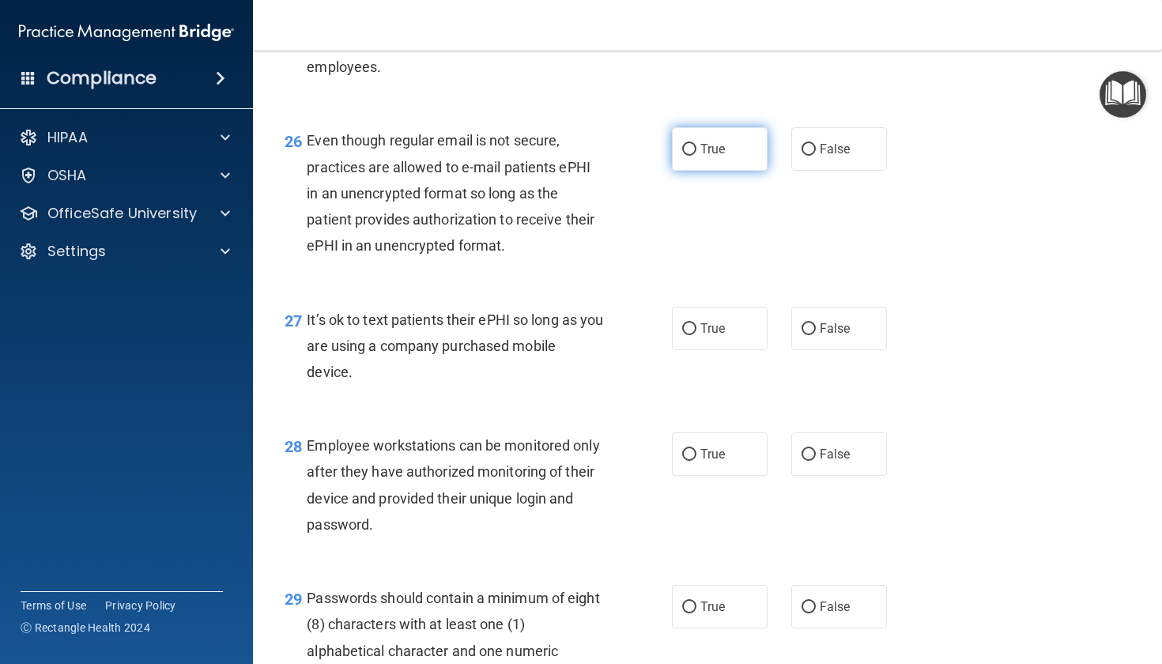
click at [721, 171] on label "True" at bounding box center [720, 148] width 96 height 43
click at [696, 156] on input "True" at bounding box center [689, 150] width 14 height 12
radio input "true"
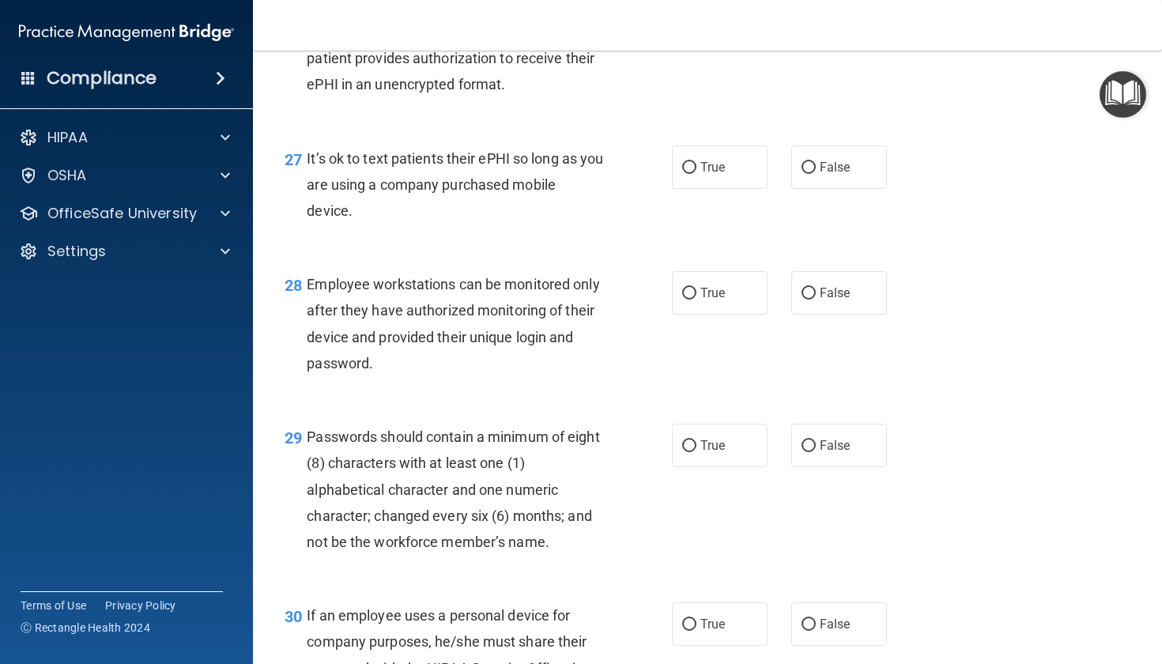
scroll to position [3989, 0]
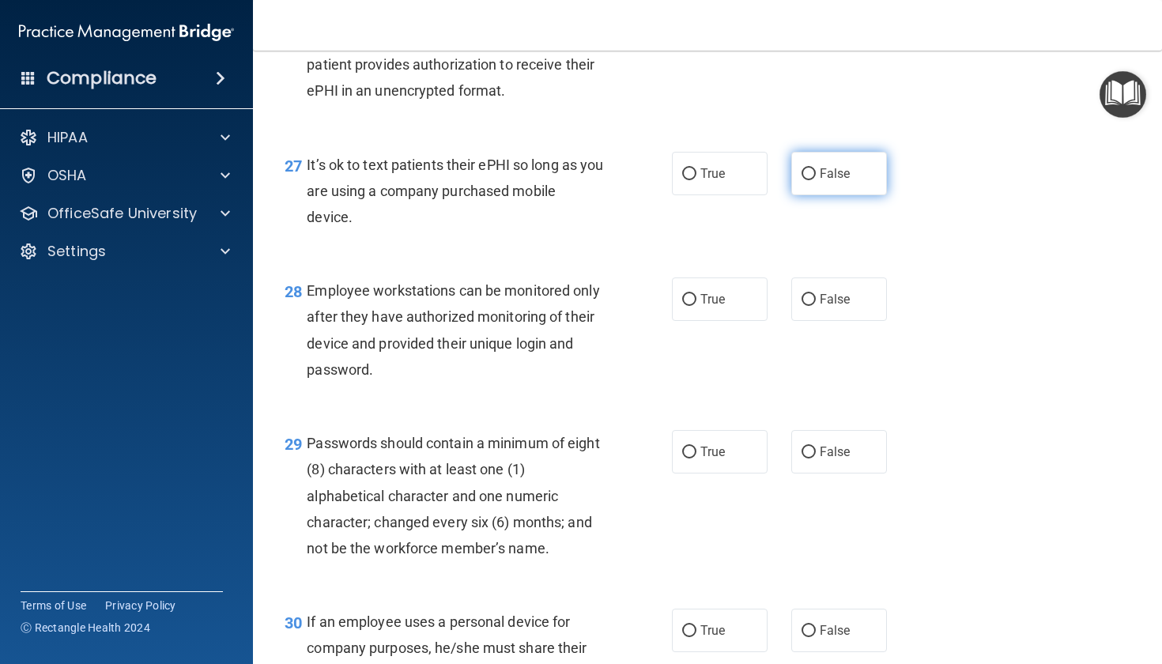
click at [859, 195] on label "False" at bounding box center [839, 173] width 96 height 43
click at [816, 180] on input "False" at bounding box center [808, 174] width 14 height 12
radio input "true"
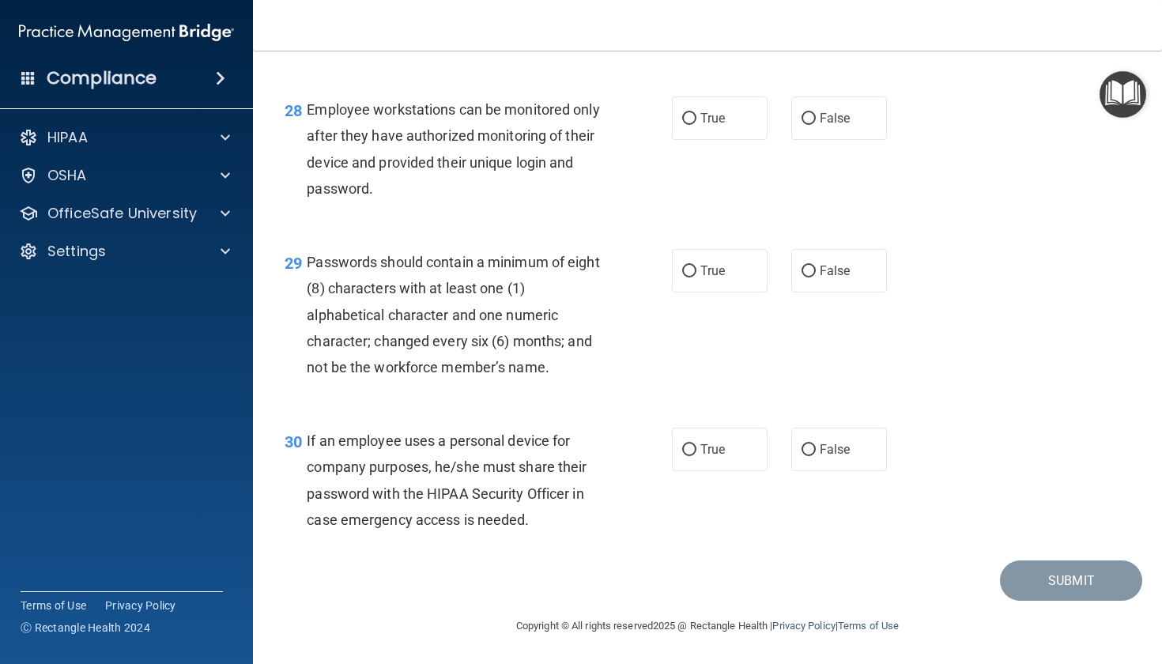
scroll to position [4200, 0]
click at [840, 130] on label "False" at bounding box center [839, 117] width 96 height 43
click at [816, 125] on input "False" at bounding box center [808, 119] width 14 height 12
radio input "true"
click at [682, 276] on input "True" at bounding box center [689, 272] width 14 height 12
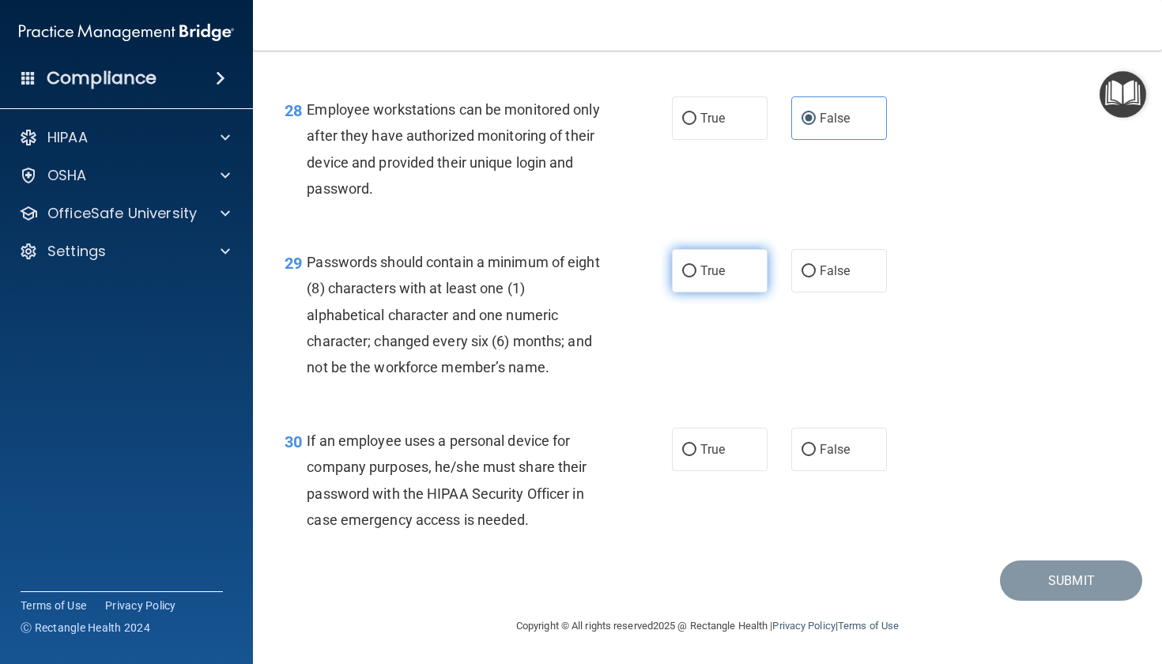
radio input "true"
click at [805, 461] on label "False" at bounding box center [839, 449] width 96 height 43
click at [805, 456] on input "False" at bounding box center [808, 450] width 14 height 12
radio input "true"
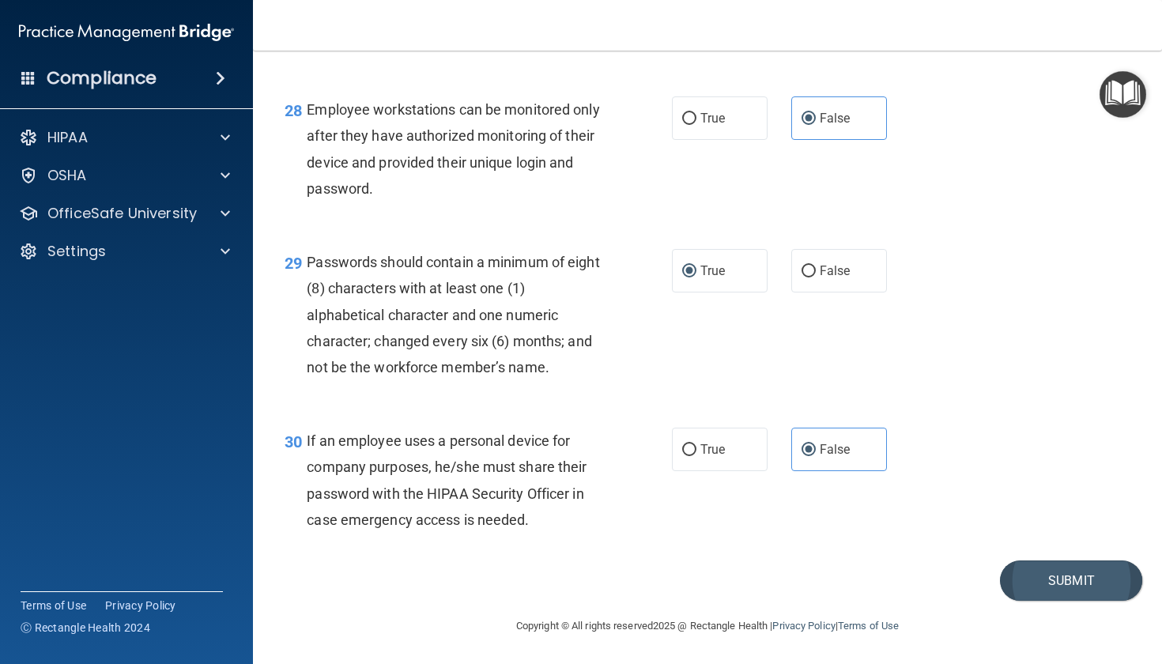
click at [1025, 592] on button "Submit" at bounding box center [1071, 580] width 142 height 40
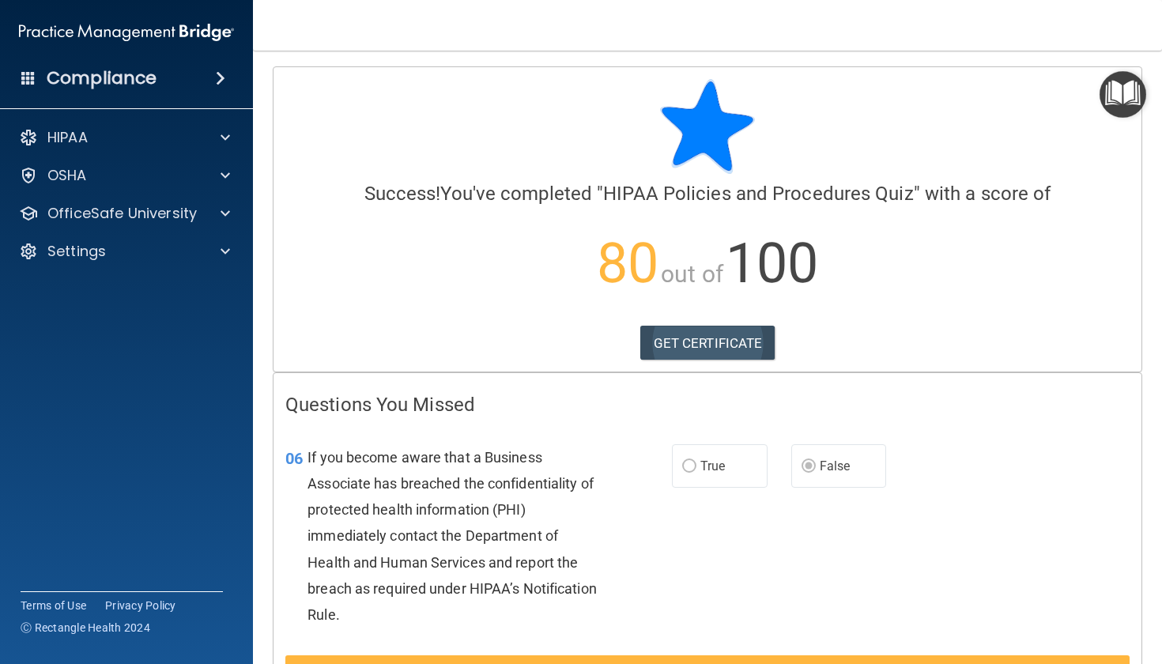
click at [736, 345] on link "GET CERTIFICATE" at bounding box center [707, 343] width 135 height 35
click at [104, 180] on div "OSHA" at bounding box center [105, 175] width 196 height 19
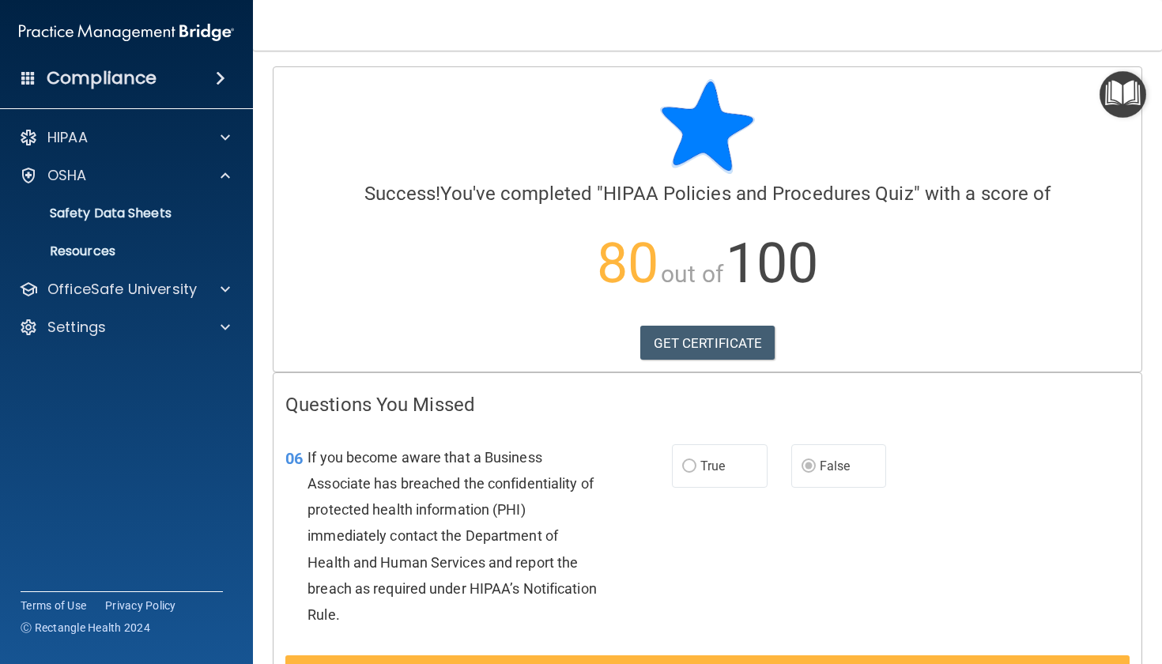
click at [1128, 86] on img "Open Resource Center" at bounding box center [1122, 94] width 47 height 47
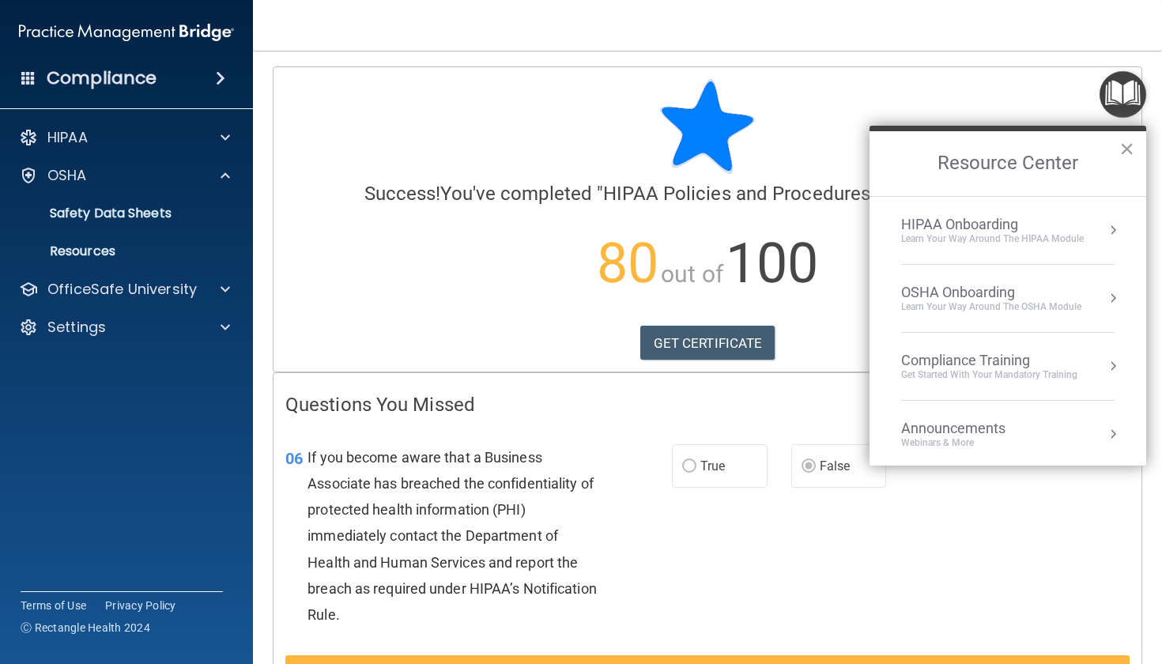
click at [940, 298] on div "OSHA Onboarding" at bounding box center [991, 292] width 180 height 17
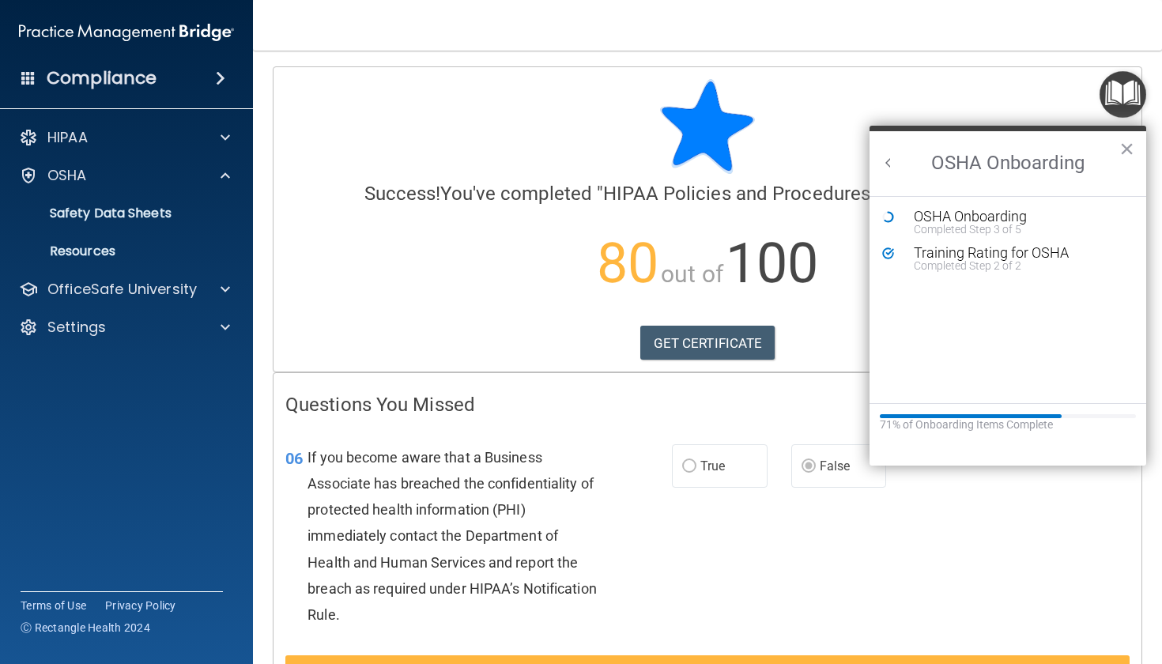
click at [1111, 106] on img "Open Resource Center" at bounding box center [1122, 94] width 47 height 47
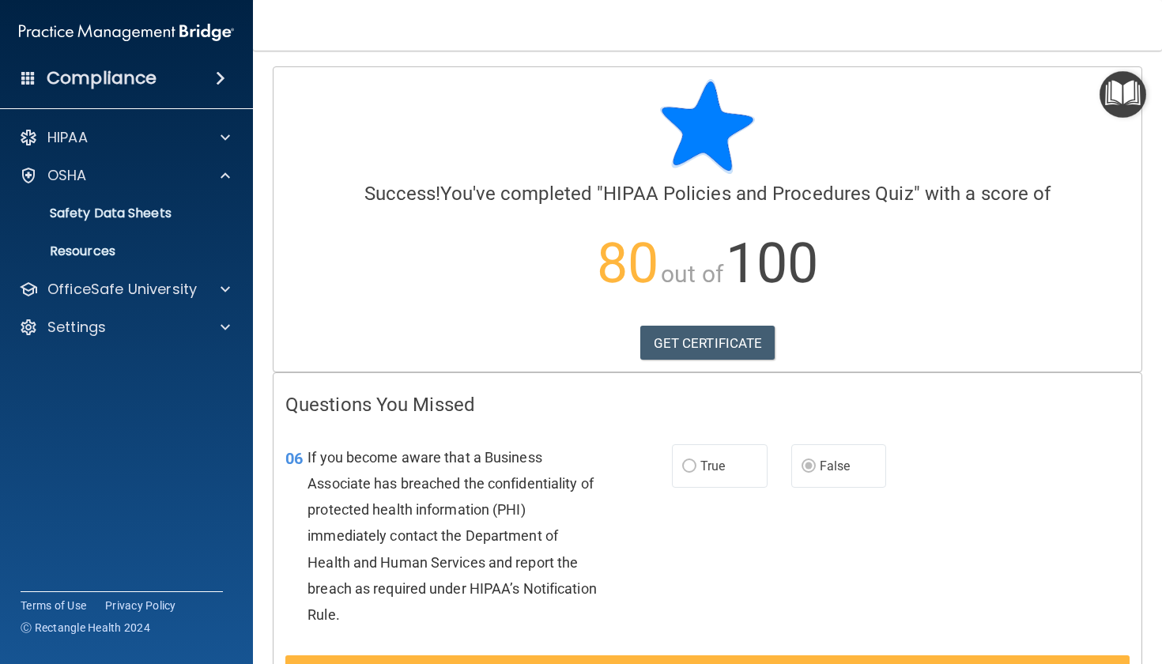
click at [1143, 89] on img "Open Resource Center" at bounding box center [1122, 94] width 47 height 47
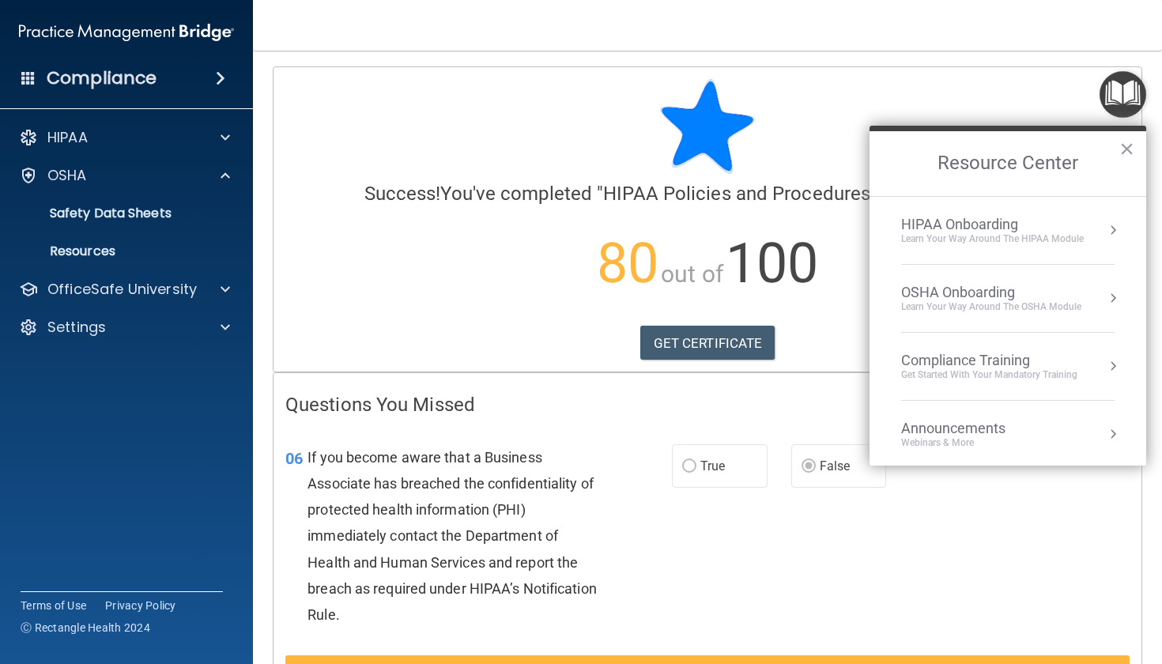
click at [997, 365] on div "Compliance Training" at bounding box center [989, 360] width 176 height 17
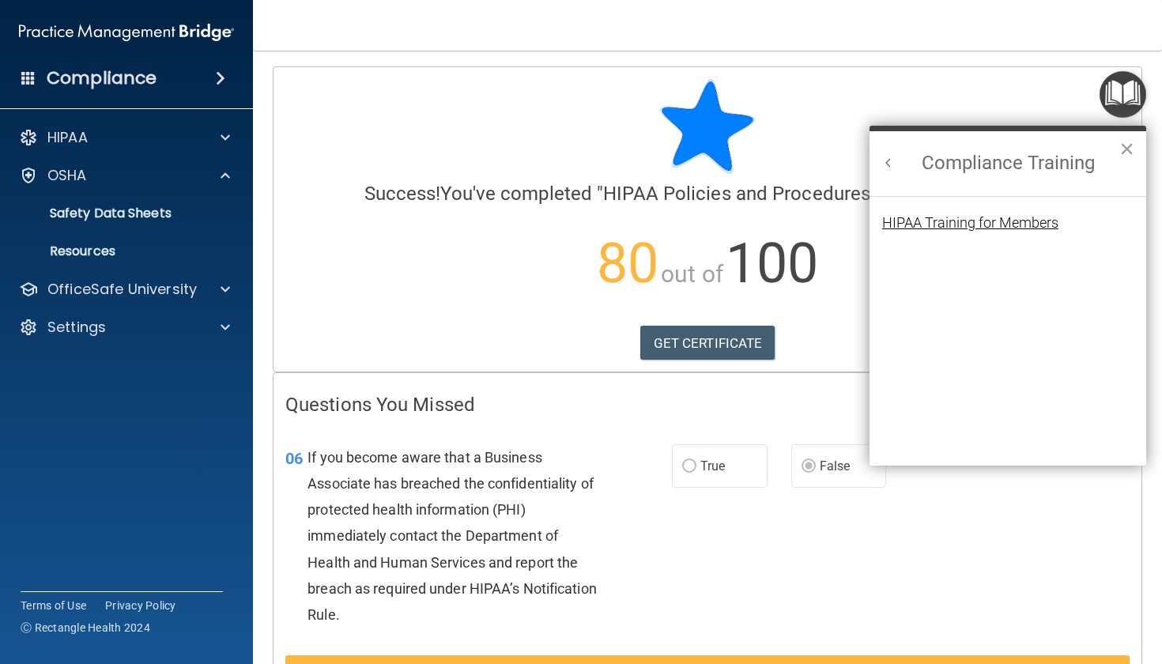
click at [979, 221] on div "HIPAA Training for Members" at bounding box center [970, 223] width 176 height 14
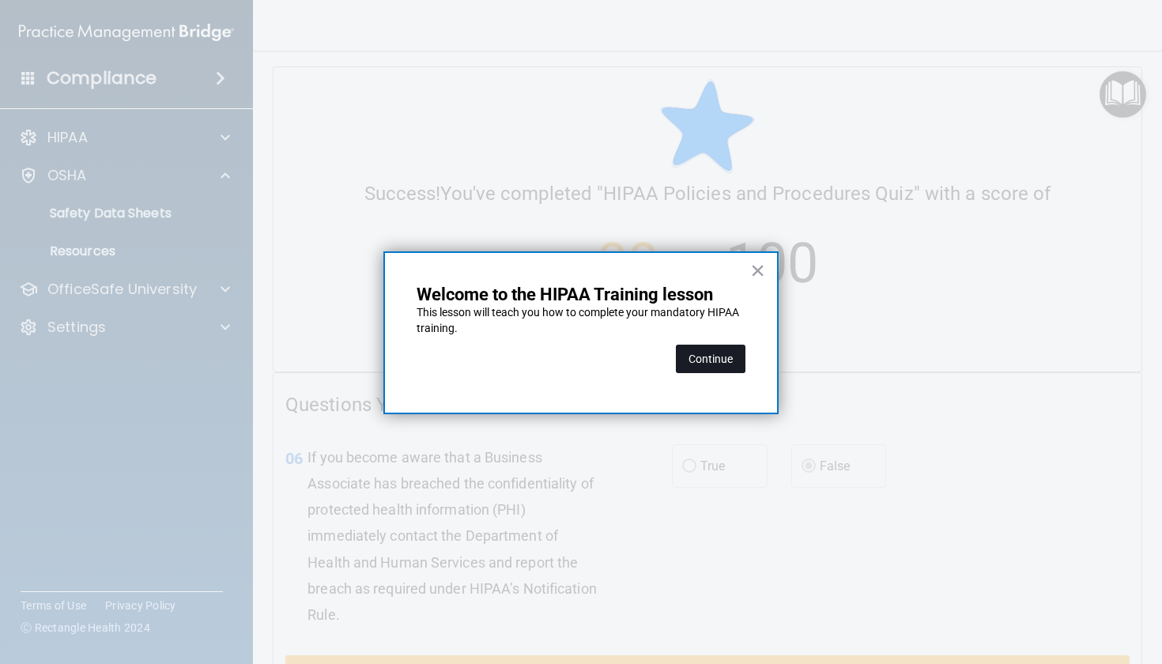
click at [696, 360] on button "Continue" at bounding box center [711, 359] width 70 height 28
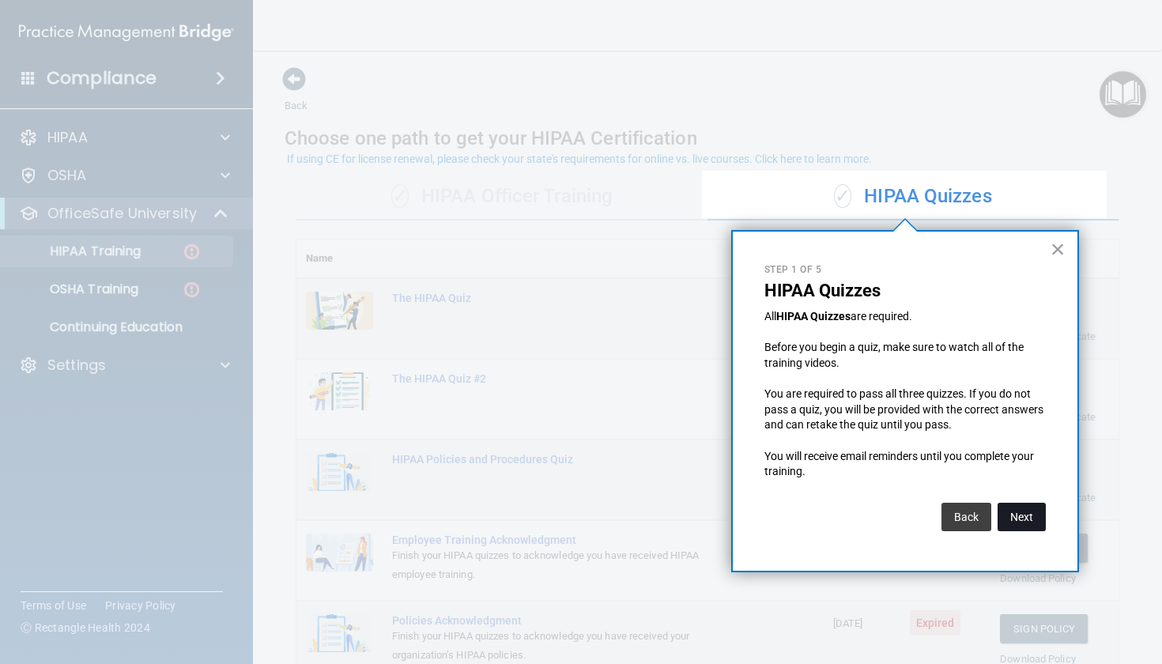
click at [1023, 514] on button "Next" at bounding box center [1021, 517] width 48 height 28
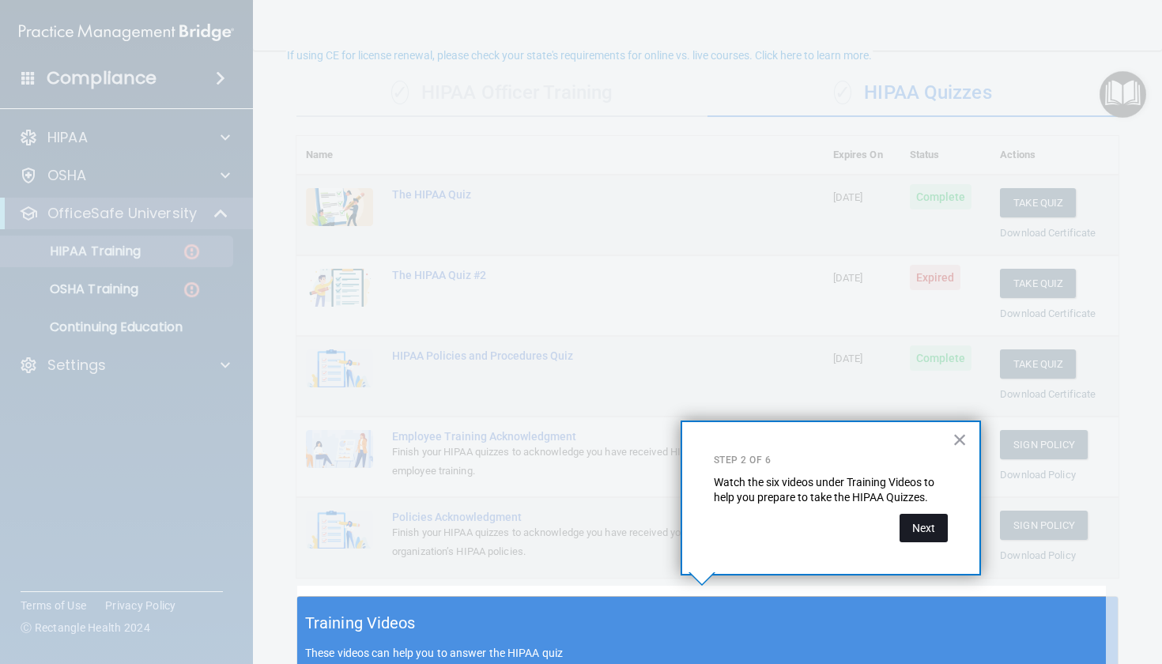
click at [931, 530] on button "Next" at bounding box center [923, 528] width 48 height 28
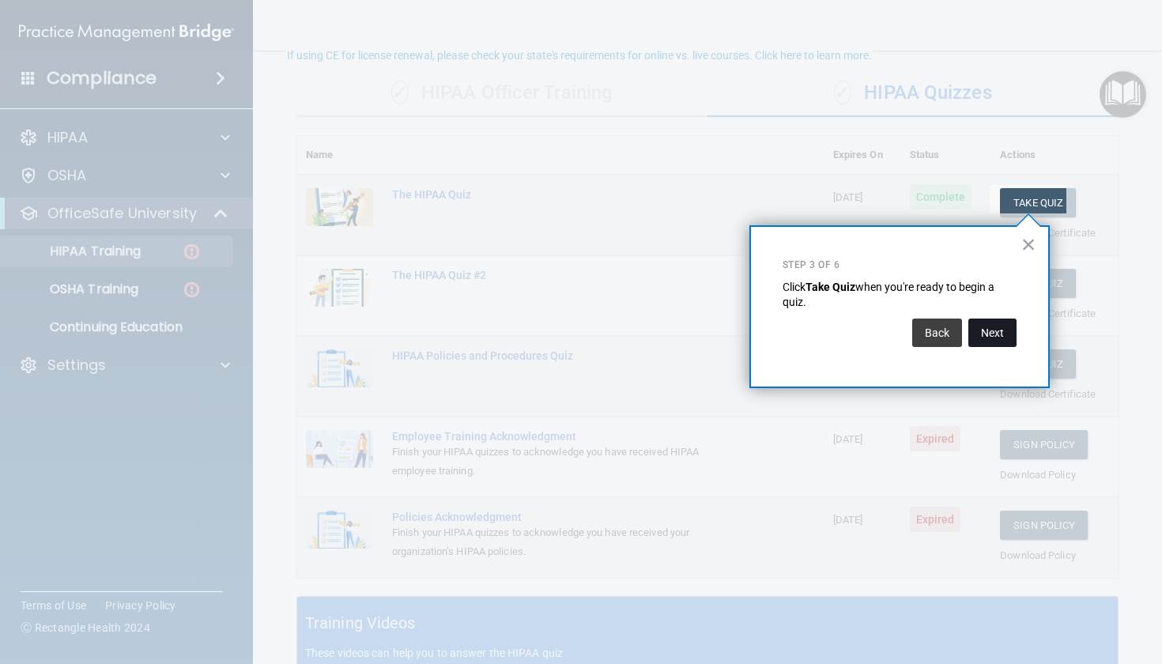
click at [991, 332] on button "Next" at bounding box center [992, 332] width 48 height 28
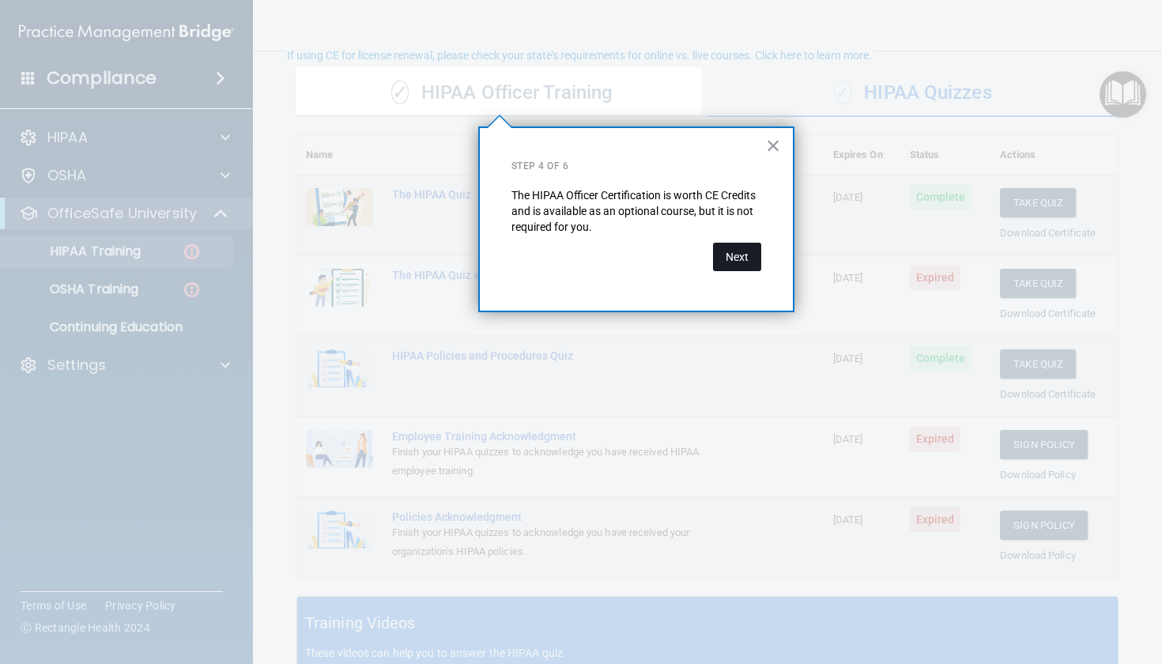
click at [726, 258] on button "Next" at bounding box center [737, 257] width 48 height 28
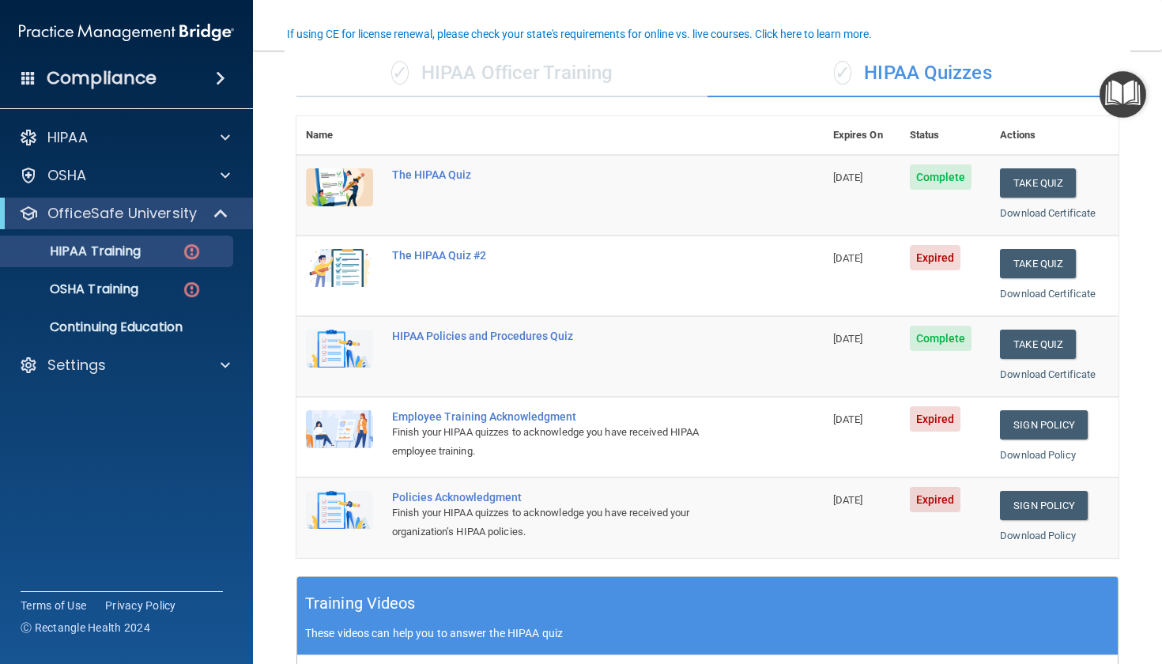
scroll to position [125, 0]
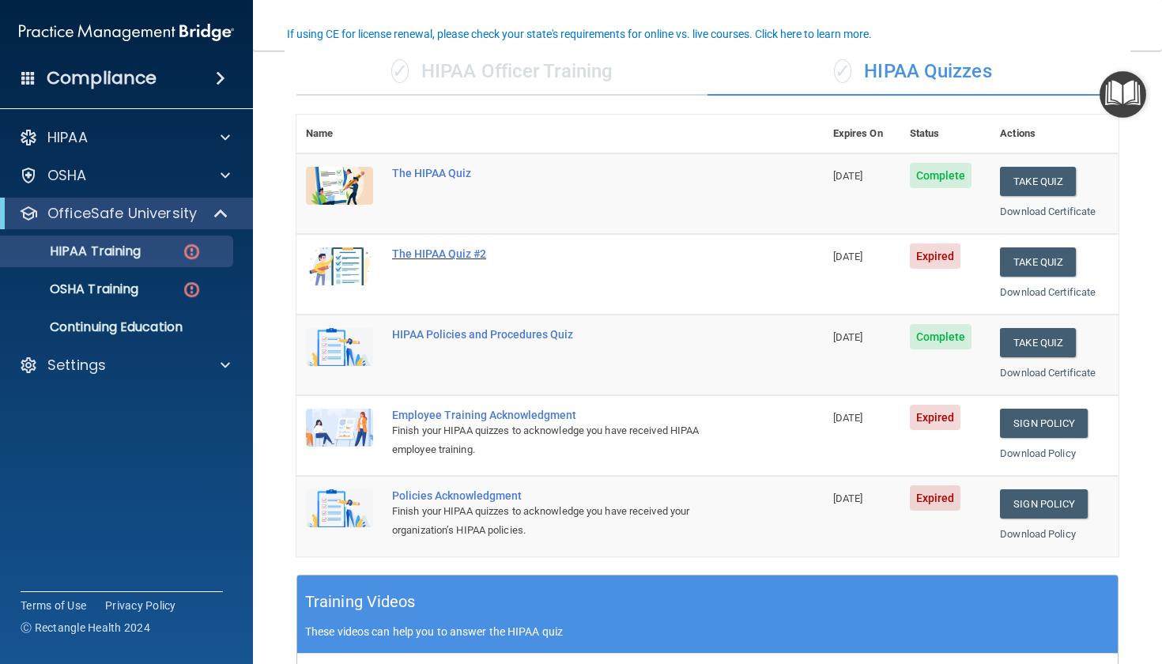
click at [453, 248] on div "The HIPAA Quiz #2" at bounding box center [568, 253] width 352 height 13
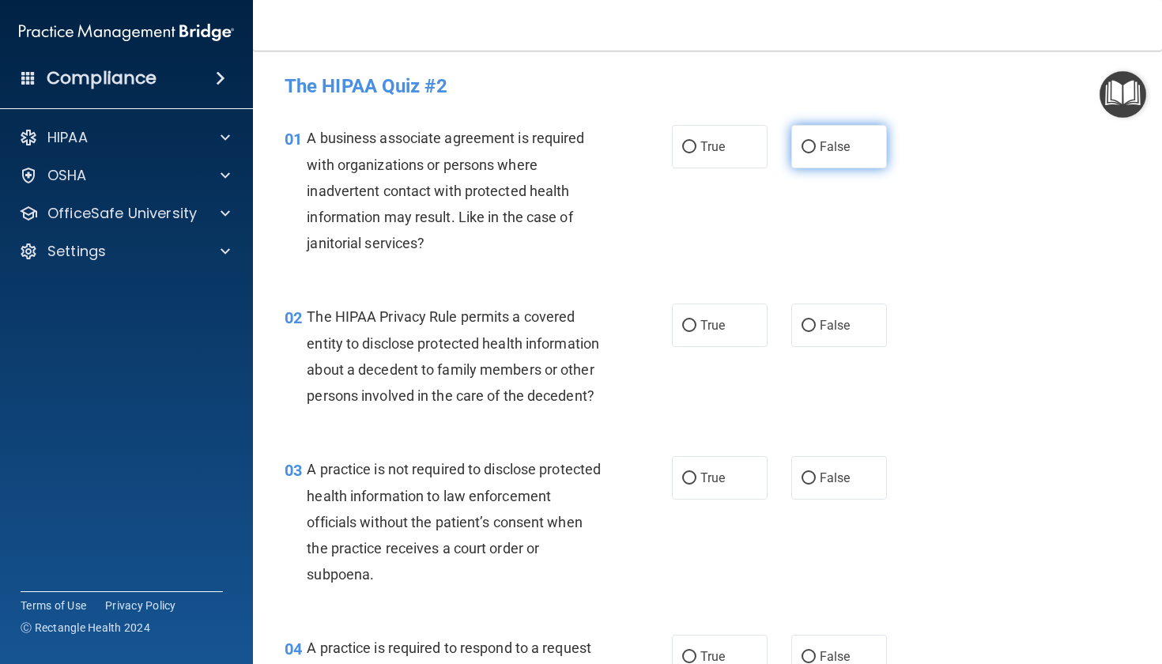
click at [795, 166] on label "False" at bounding box center [839, 146] width 96 height 43
click at [801, 153] on input "False" at bounding box center [808, 147] width 14 height 12
radio input "true"
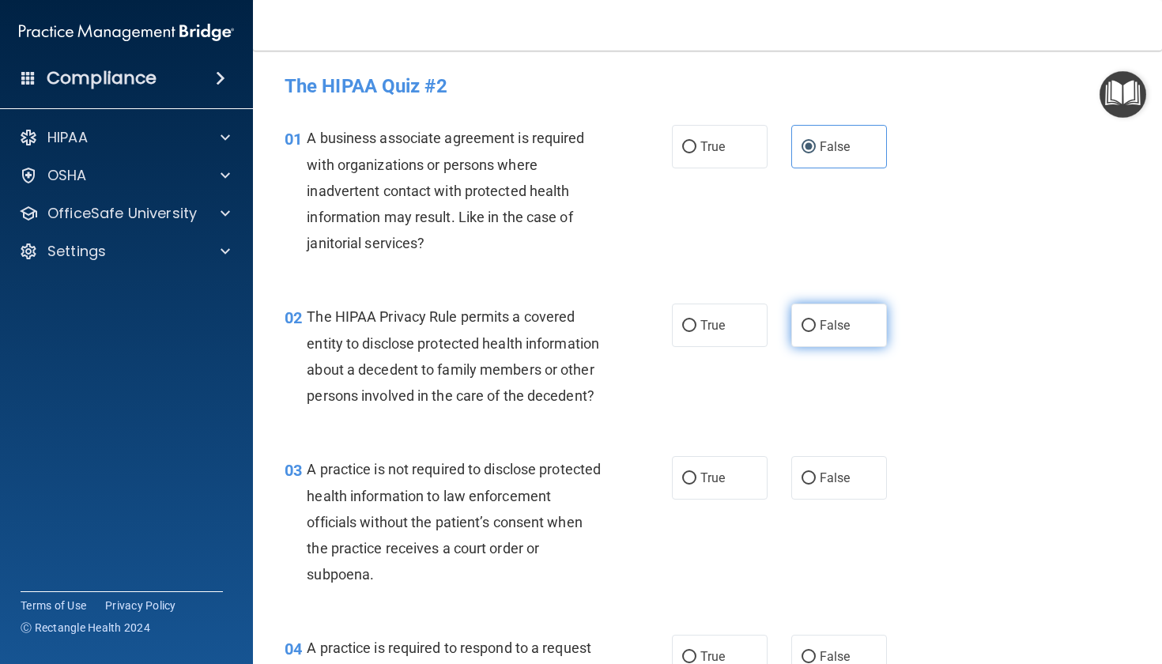
click at [849, 321] on label "False" at bounding box center [839, 324] width 96 height 43
click at [816, 321] on input "False" at bounding box center [808, 326] width 14 height 12
radio input "true"
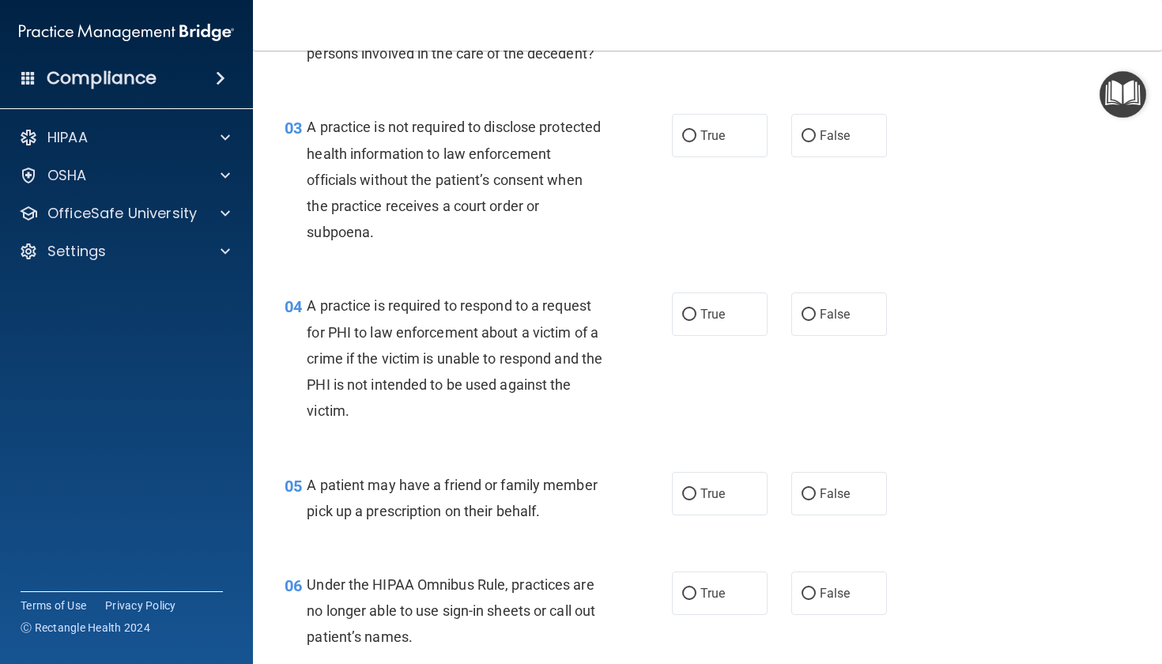
scroll to position [348, 0]
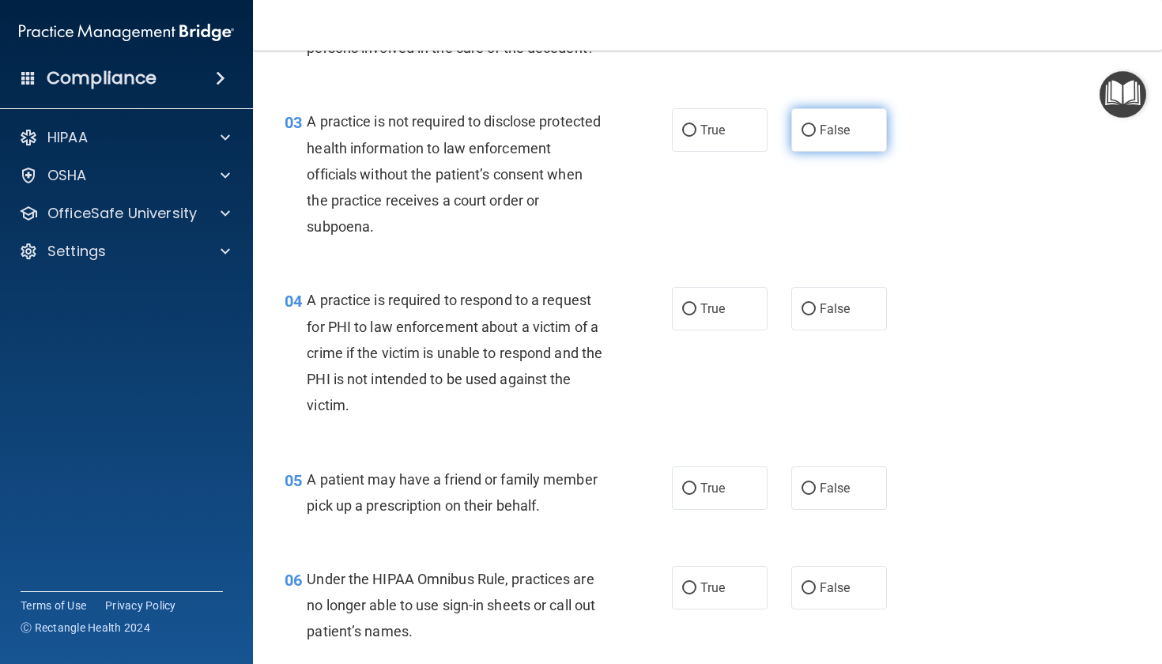
click at [808, 152] on label "False" at bounding box center [839, 129] width 96 height 43
click at [808, 137] on input "False" at bounding box center [808, 131] width 14 height 12
radio input "true"
click at [706, 316] on span "True" at bounding box center [712, 308] width 24 height 15
click at [696, 315] on input "True" at bounding box center [689, 309] width 14 height 12
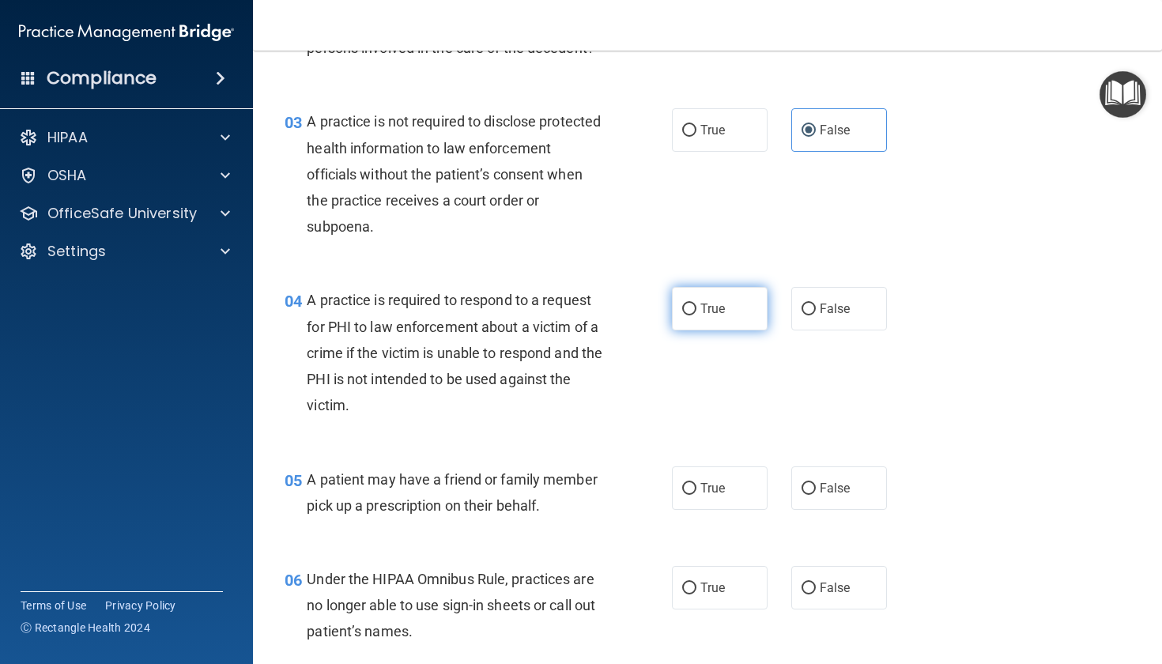
radio input "true"
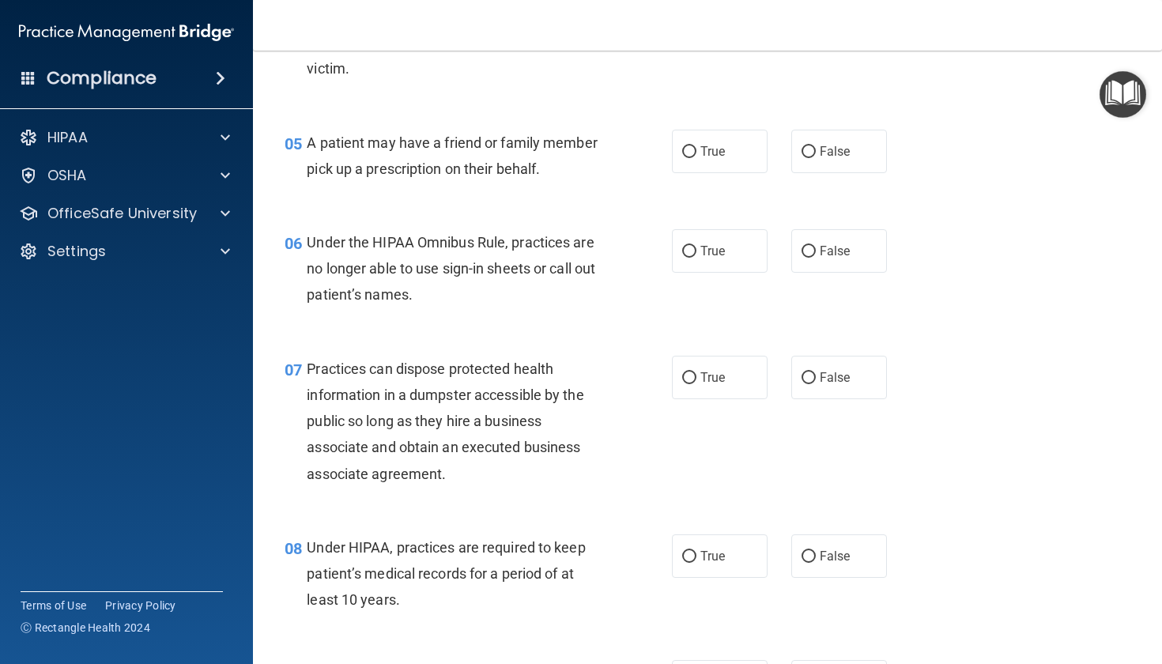
scroll to position [661, 0]
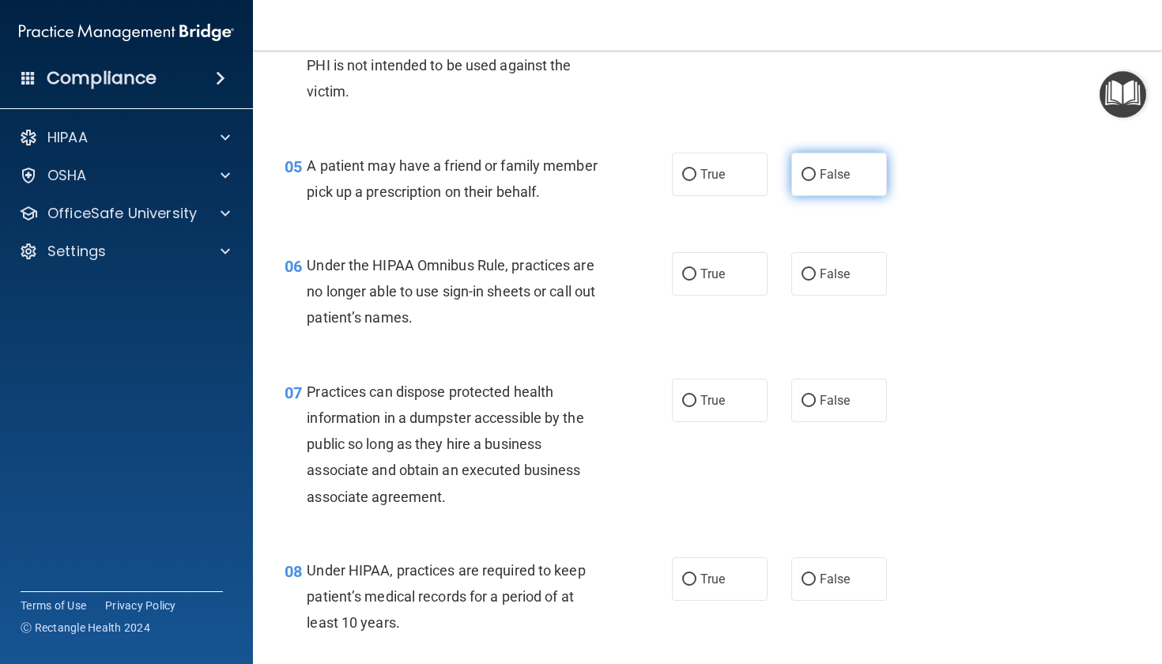
click at [801, 181] on input "False" at bounding box center [808, 175] width 14 height 12
radio input "true"
click at [729, 290] on label "True" at bounding box center [720, 273] width 96 height 43
click at [696, 281] on input "True" at bounding box center [689, 275] width 14 height 12
radio input "true"
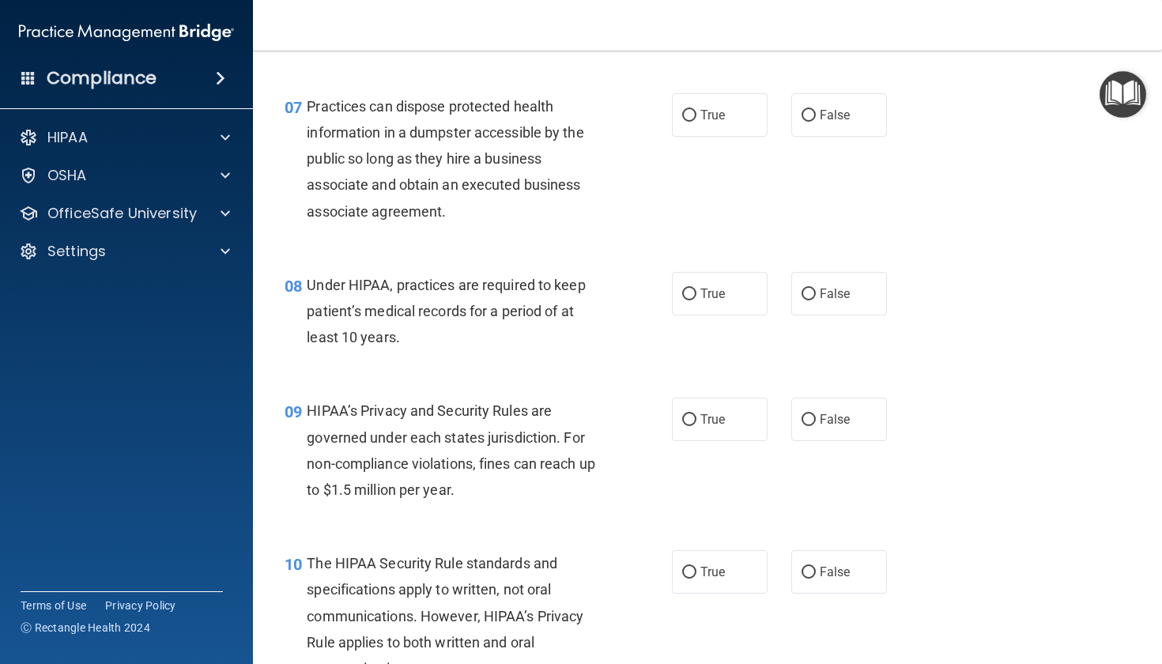
scroll to position [941, 0]
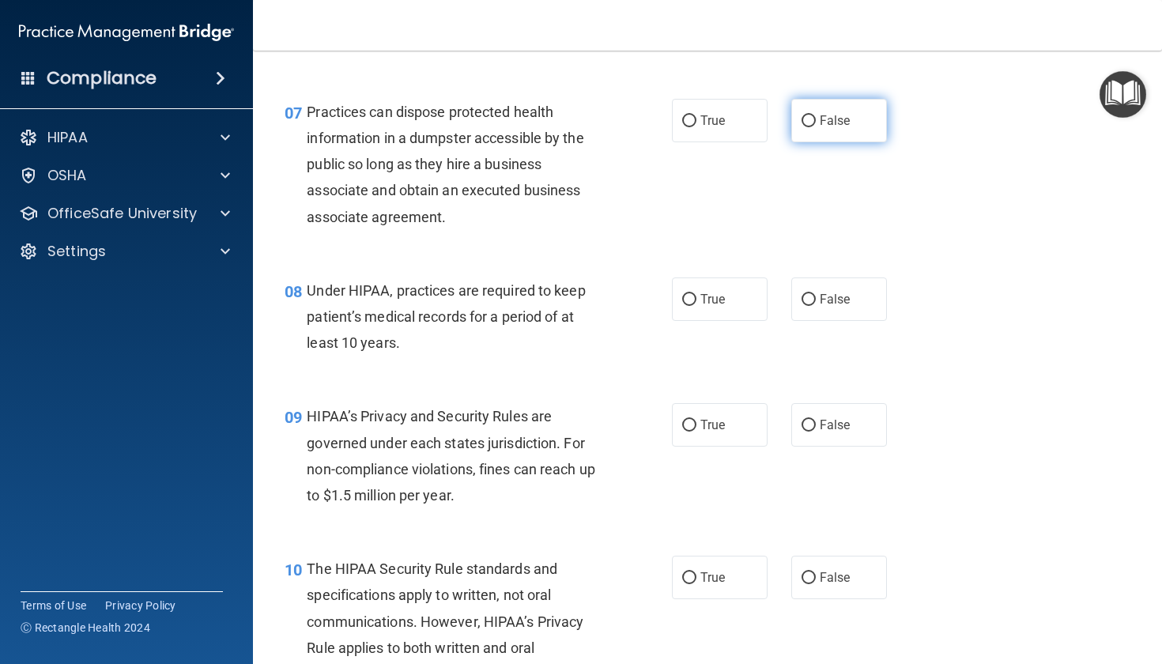
click at [829, 132] on label "False" at bounding box center [839, 120] width 96 height 43
click at [816, 127] on input "False" at bounding box center [808, 121] width 14 height 12
radio input "true"
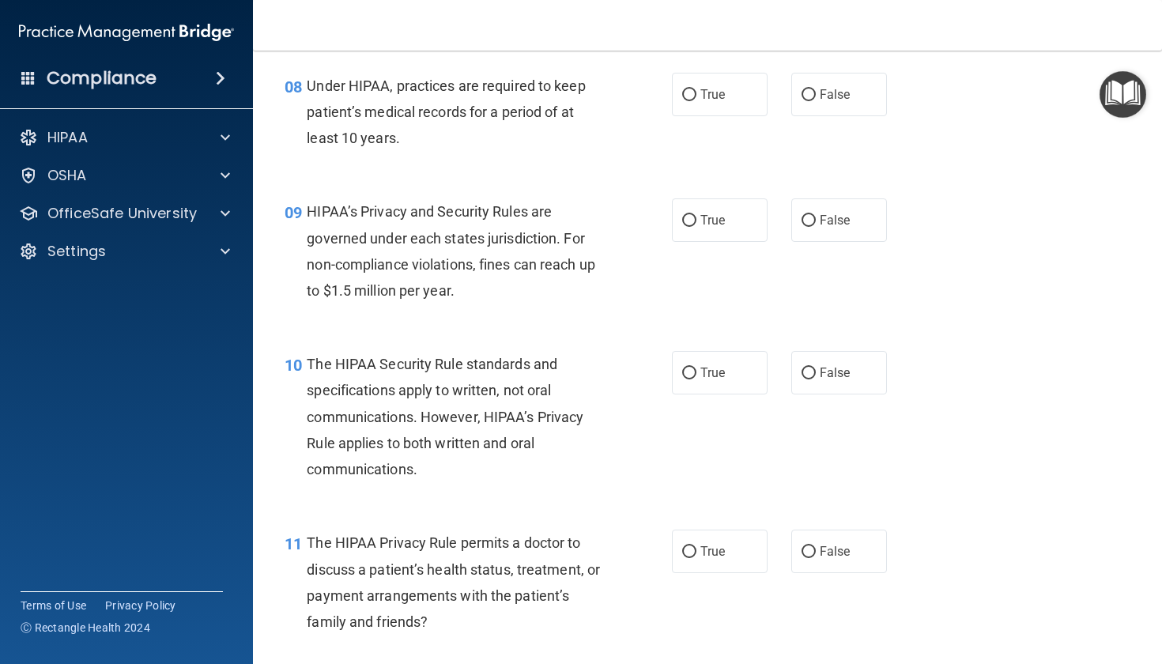
scroll to position [1152, 0]
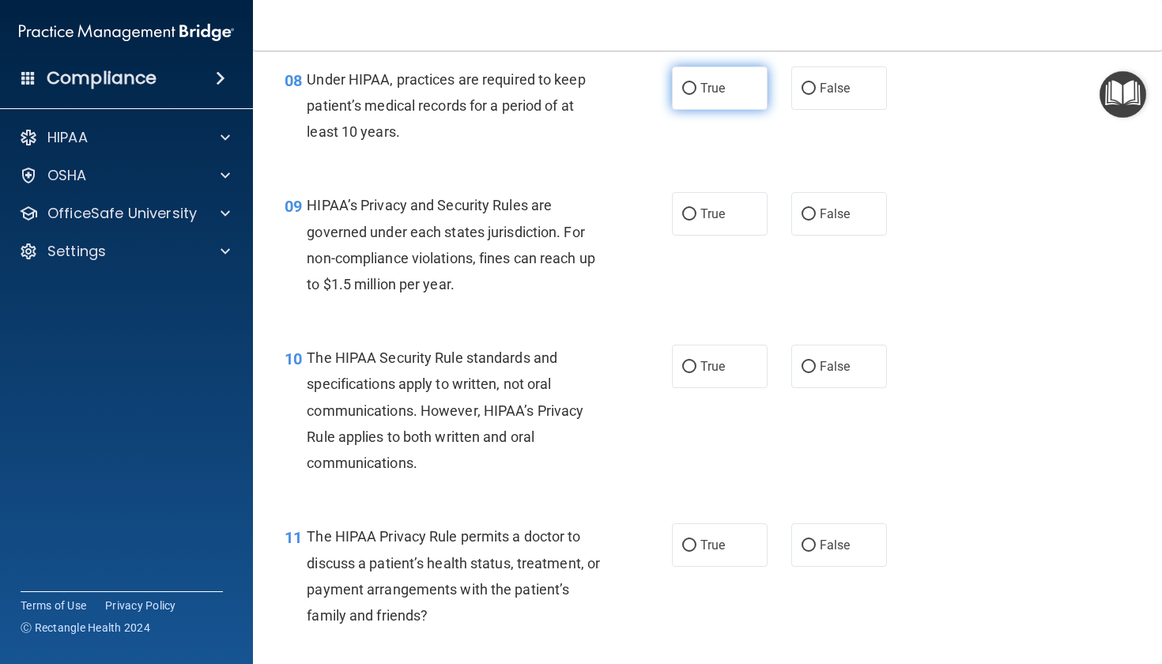
click at [738, 110] on label "True" at bounding box center [720, 87] width 96 height 43
click at [696, 95] on input "True" at bounding box center [689, 89] width 14 height 12
radio input "true"
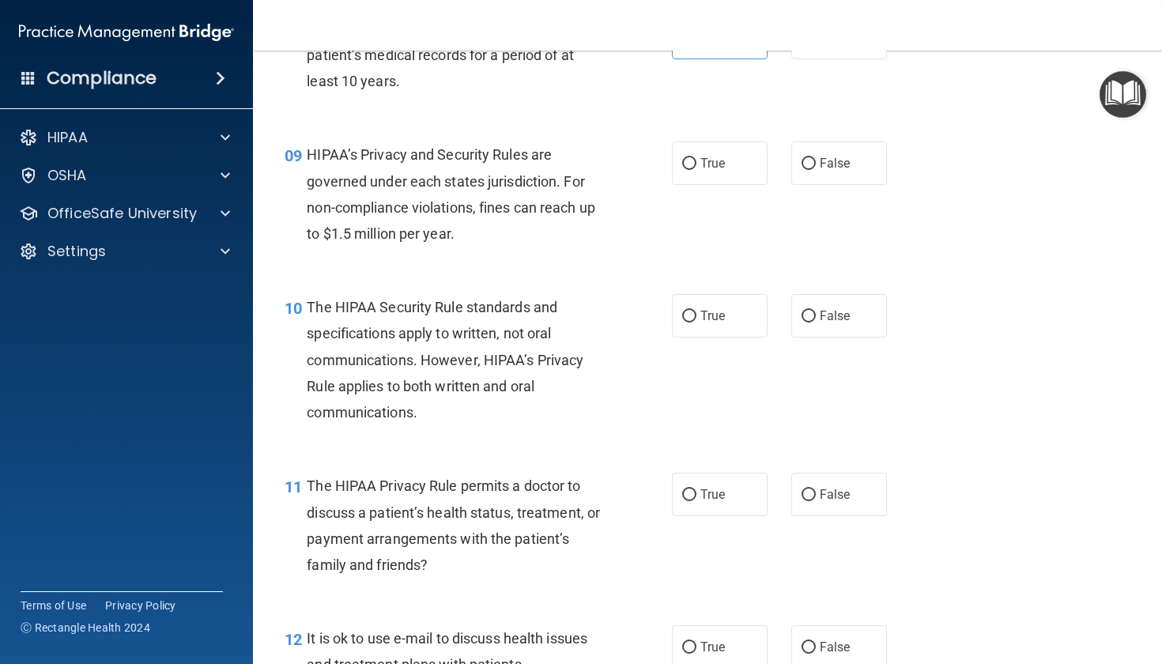
scroll to position [1209, 0]
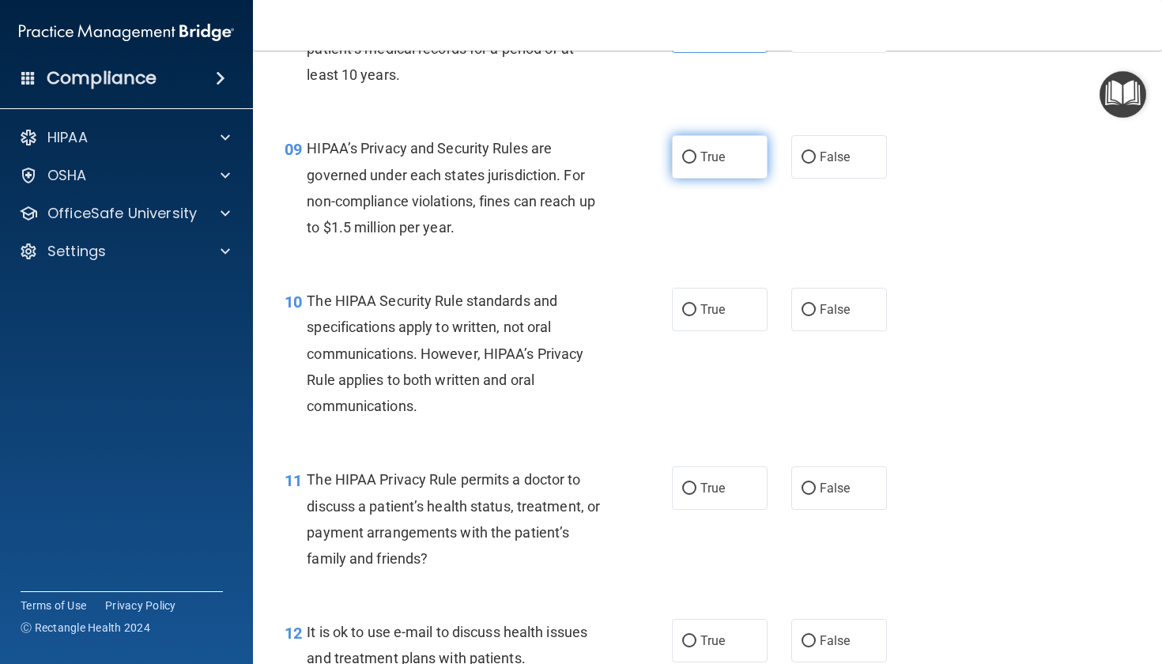
click at [755, 164] on label "True" at bounding box center [720, 156] width 96 height 43
click at [696, 164] on input "True" at bounding box center [689, 158] width 14 height 12
radio input "true"
click at [689, 316] on input "True" at bounding box center [689, 310] width 14 height 12
radio input "true"
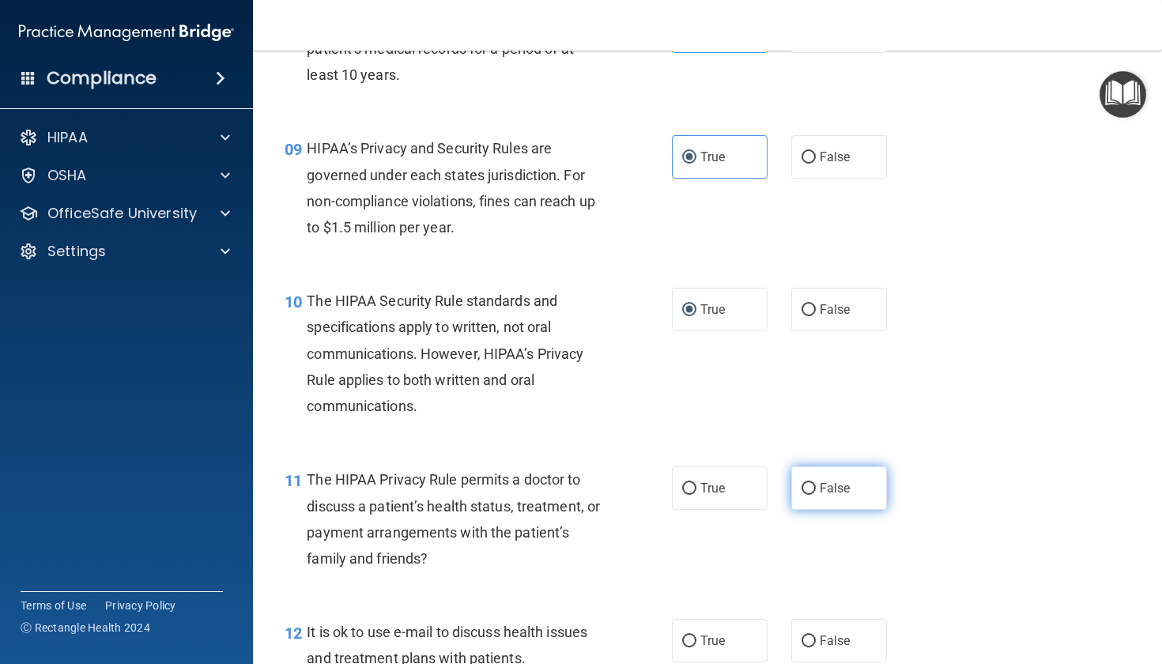
click at [850, 510] on label "False" at bounding box center [839, 487] width 96 height 43
click at [816, 495] on input "False" at bounding box center [808, 489] width 14 height 12
radio input "true"
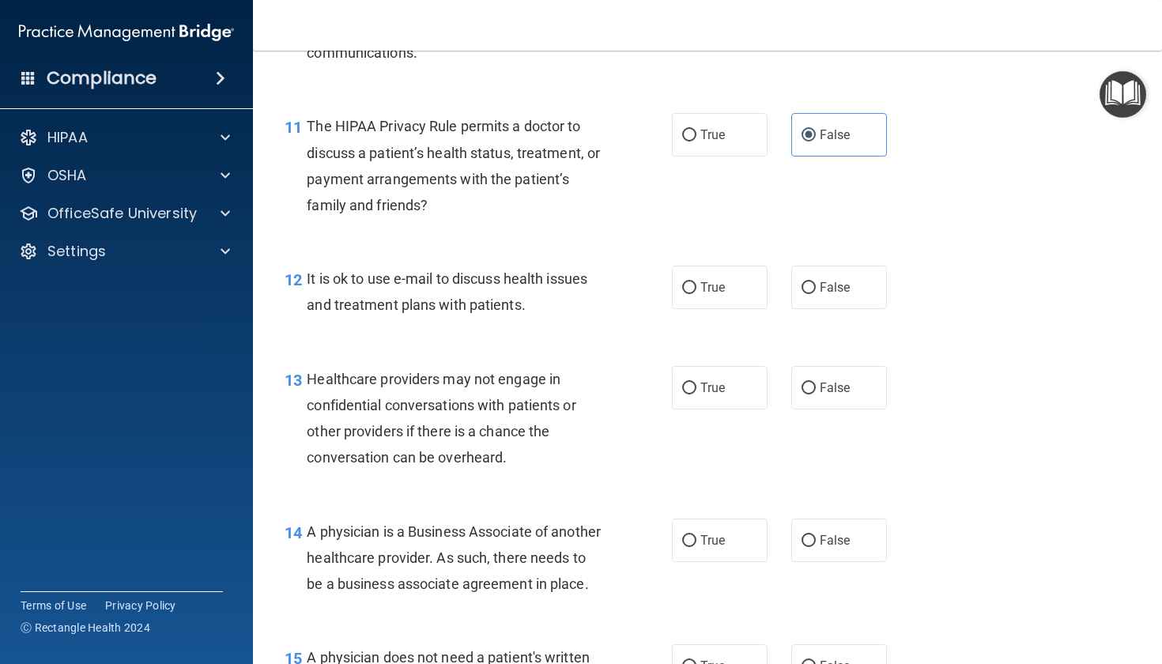
scroll to position [1585, 0]
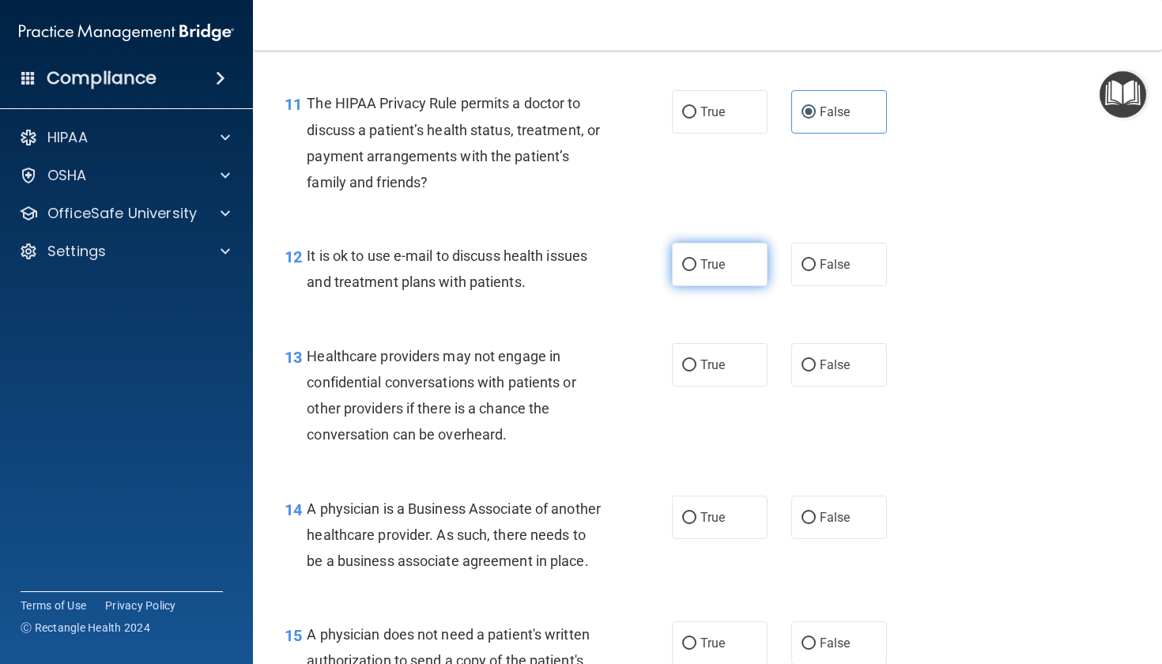
click at [682, 271] on input "True" at bounding box center [689, 265] width 14 height 12
radio input "true"
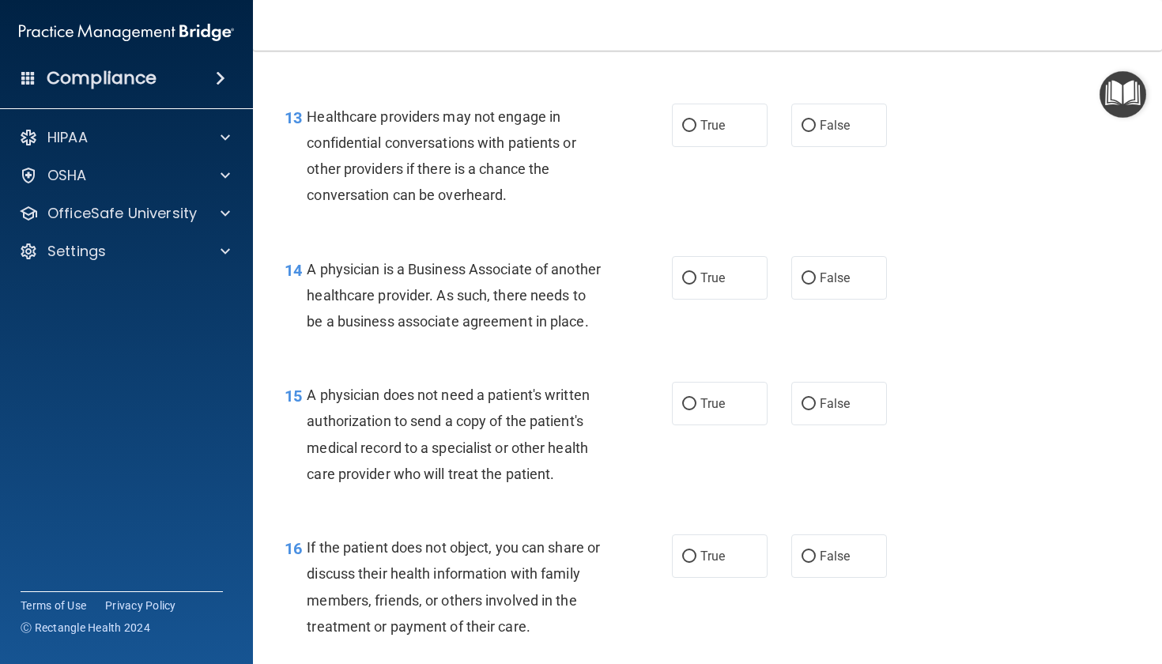
scroll to position [1830, 0]
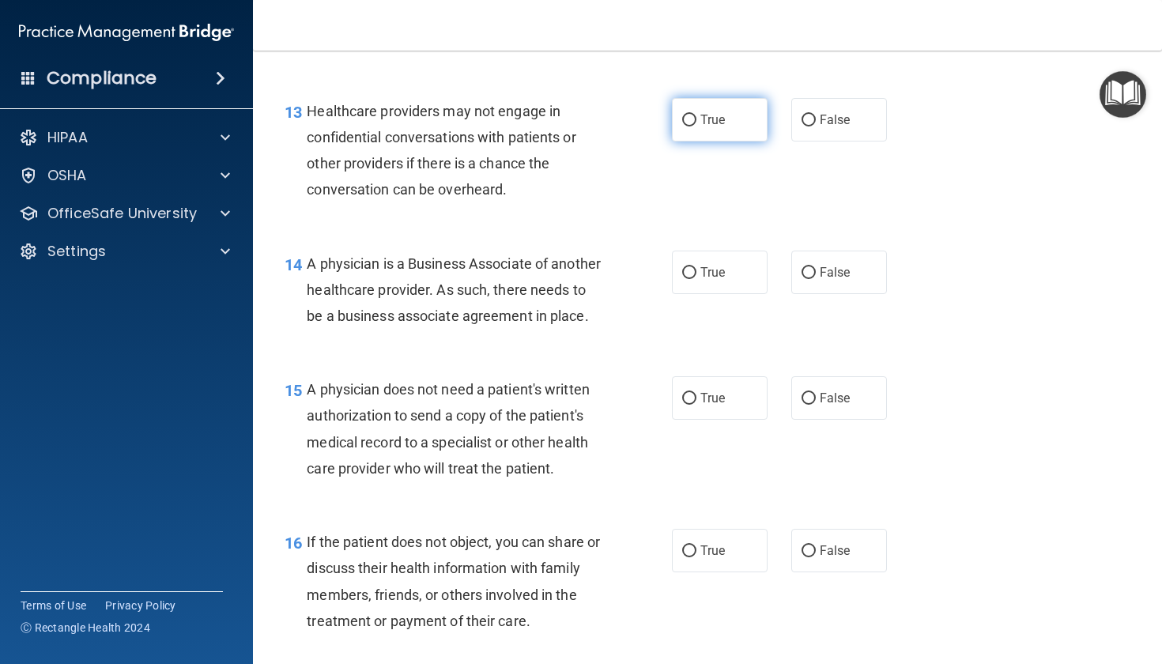
click at [729, 139] on label "True" at bounding box center [720, 119] width 96 height 43
click at [696, 126] on input "True" at bounding box center [689, 121] width 14 height 12
radio input "true"
click at [844, 312] on div "14 A physician is a Business Associate of another healthcare provider. As such,…" at bounding box center [707, 294] width 869 height 126
click at [839, 294] on label "False" at bounding box center [839, 272] width 96 height 43
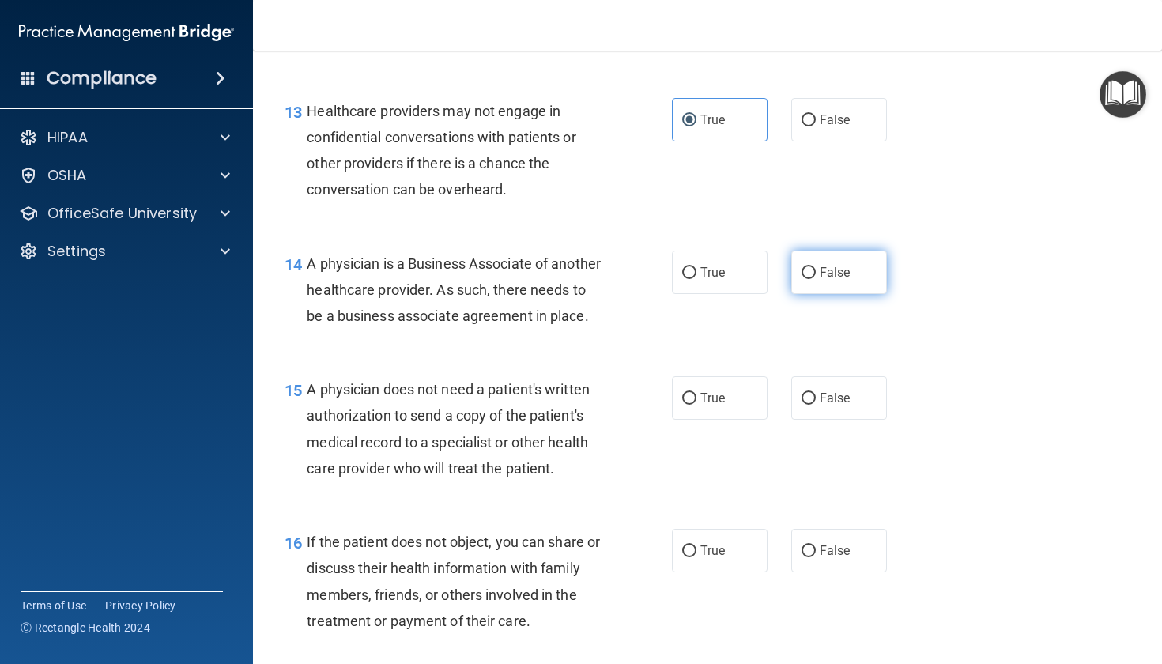
click at [816, 279] on input "False" at bounding box center [808, 273] width 14 height 12
radio input "true"
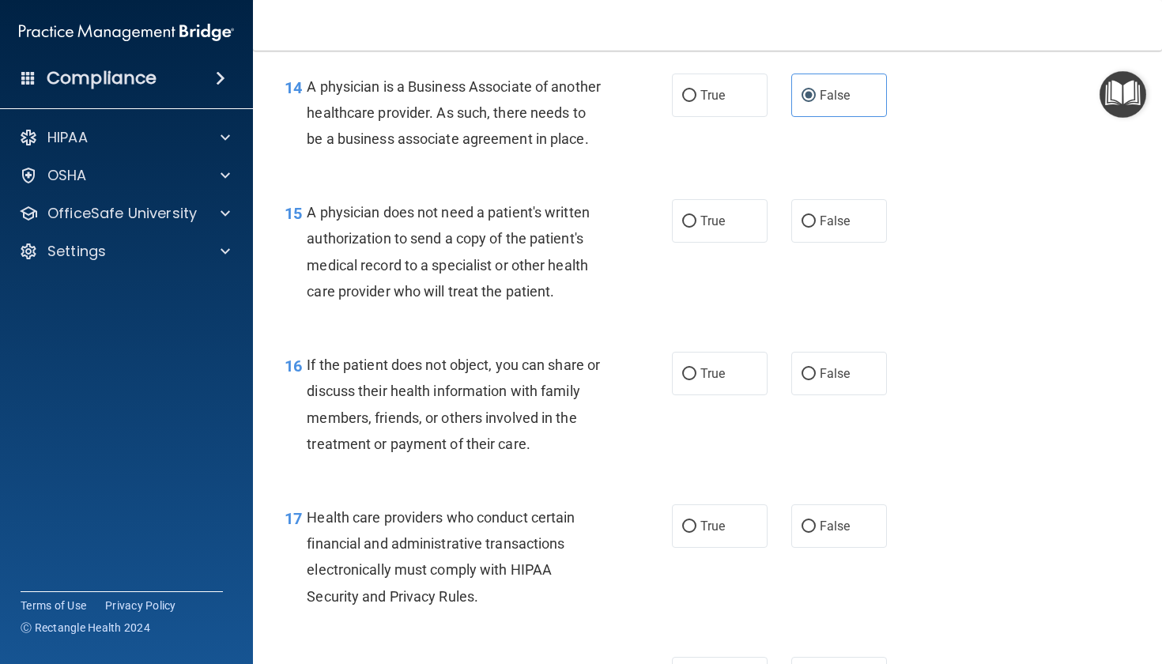
scroll to position [2025, 0]
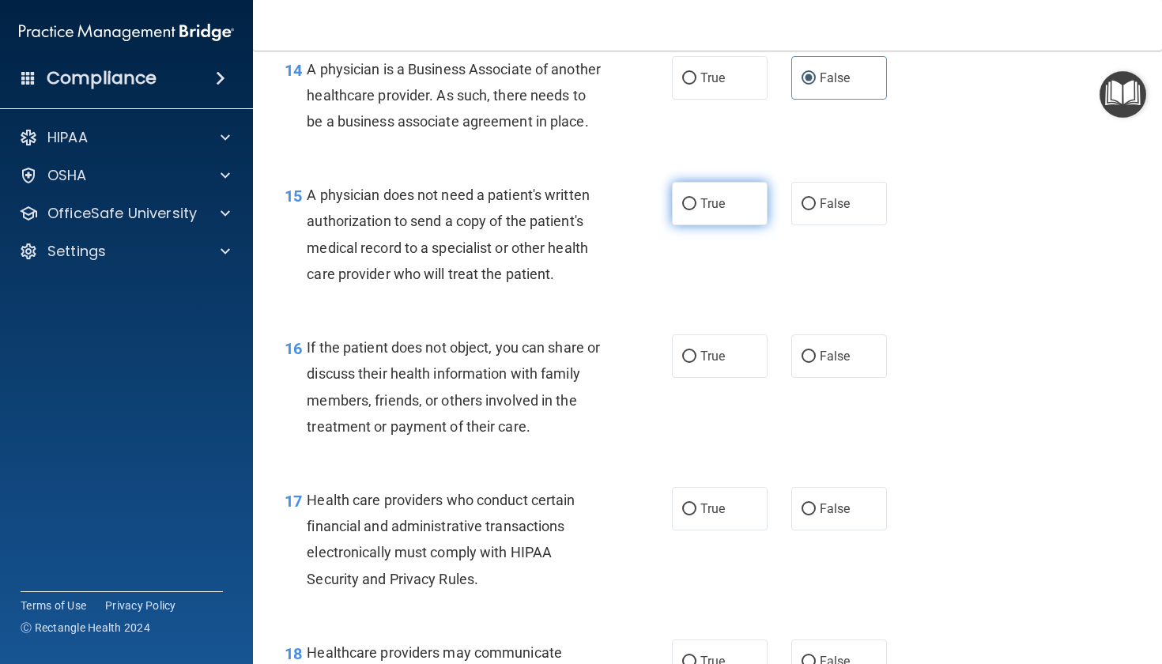
click at [710, 225] on label "True" at bounding box center [720, 203] width 96 height 43
click at [696, 210] on input "True" at bounding box center [689, 204] width 14 height 12
radio input "true"
click at [819, 364] on span "False" at bounding box center [834, 355] width 31 height 15
click at [812, 363] on input "False" at bounding box center [808, 357] width 14 height 12
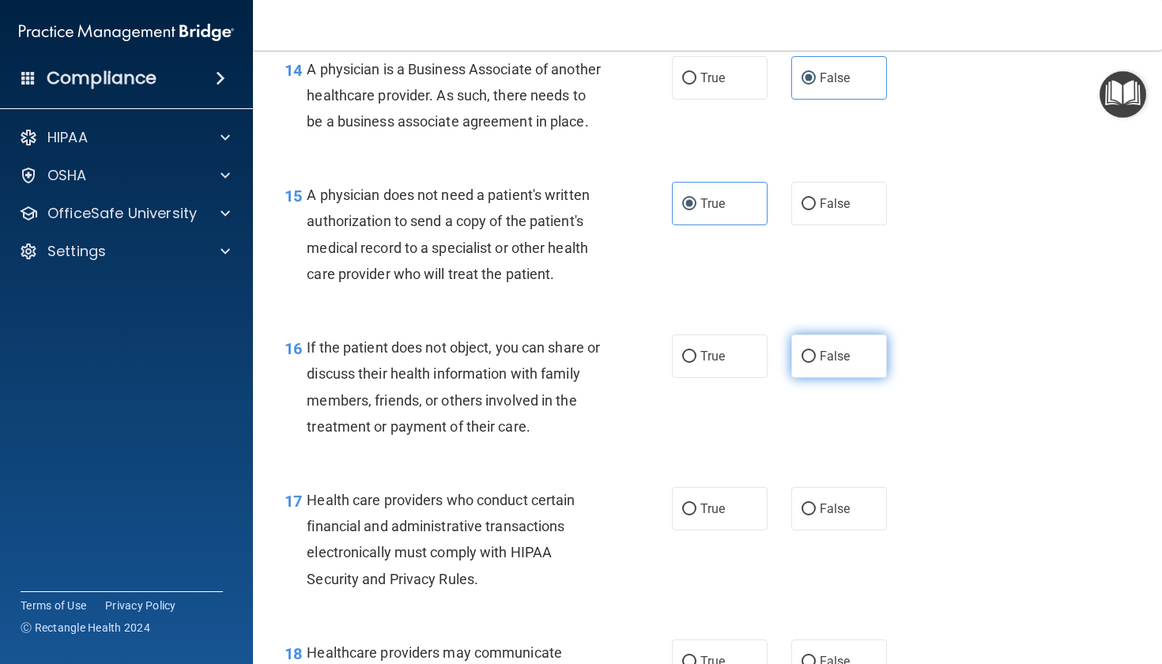
radio input "true"
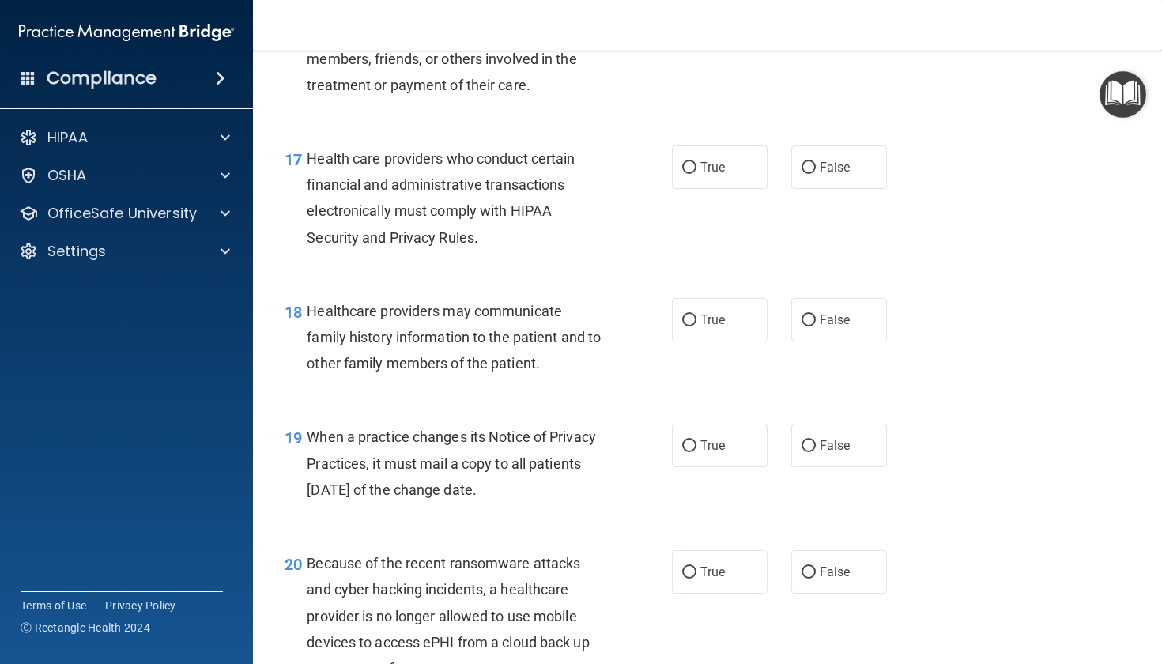
scroll to position [2270, 0]
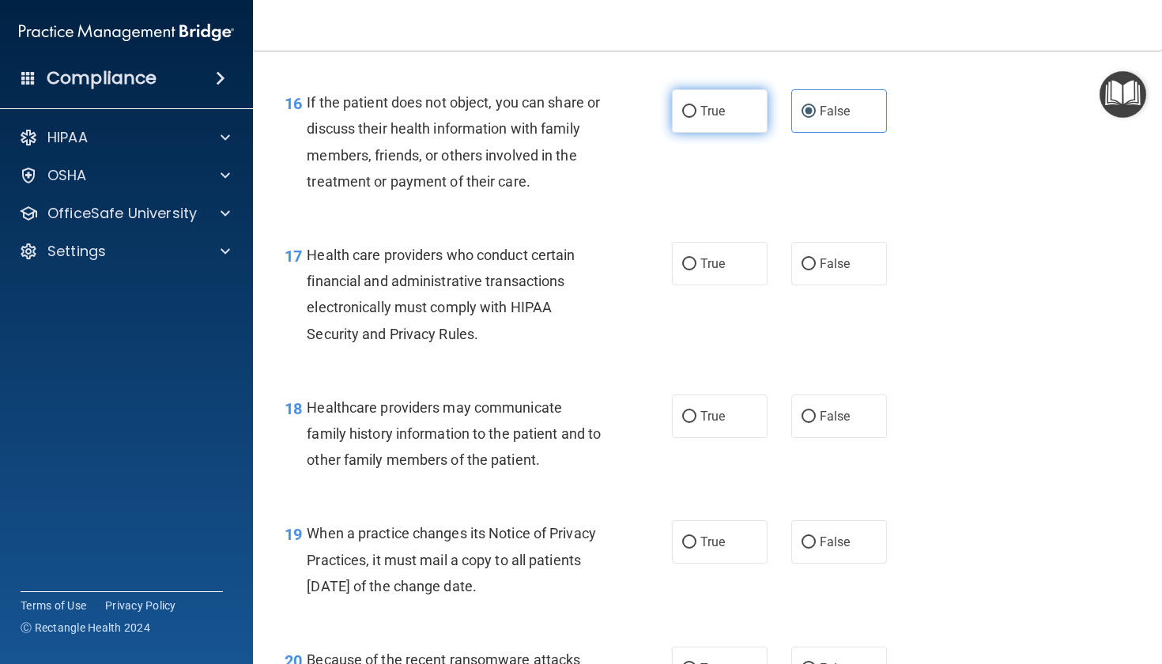
click at [751, 133] on label "True" at bounding box center [720, 110] width 96 height 43
click at [696, 118] on input "True" at bounding box center [689, 112] width 14 height 12
radio input "true"
radio input "false"
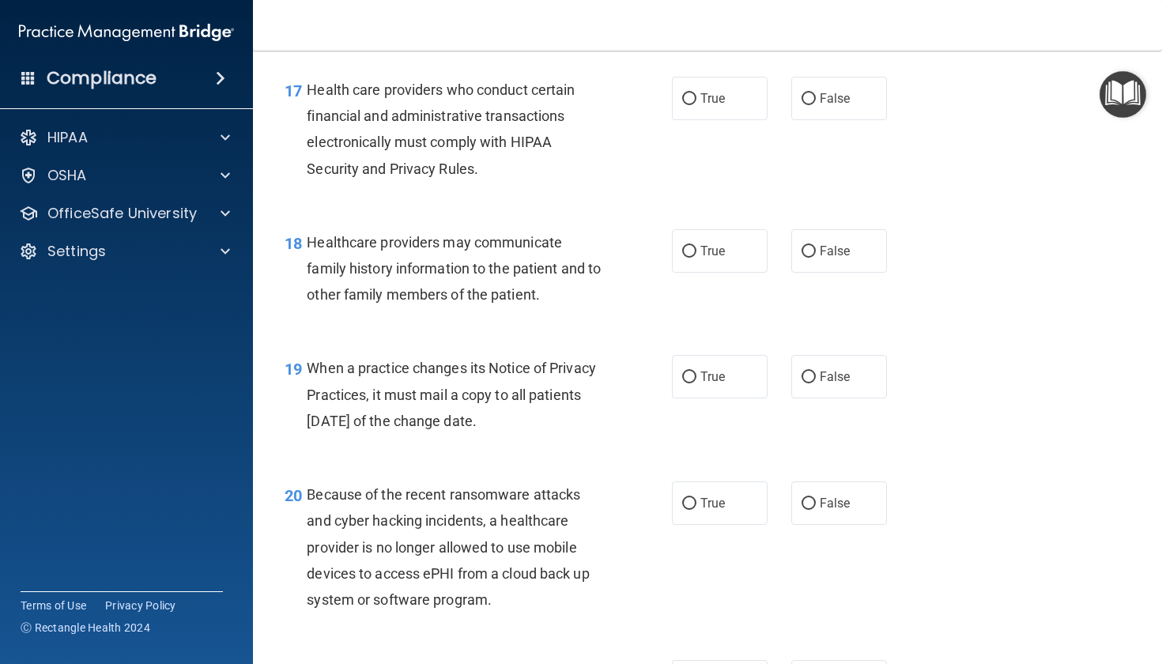
scroll to position [2435, 0]
click at [712, 106] on span "True" at bounding box center [712, 98] width 24 height 15
click at [696, 105] on input "True" at bounding box center [689, 99] width 14 height 12
radio input "true"
click at [756, 273] on label "True" at bounding box center [720, 250] width 96 height 43
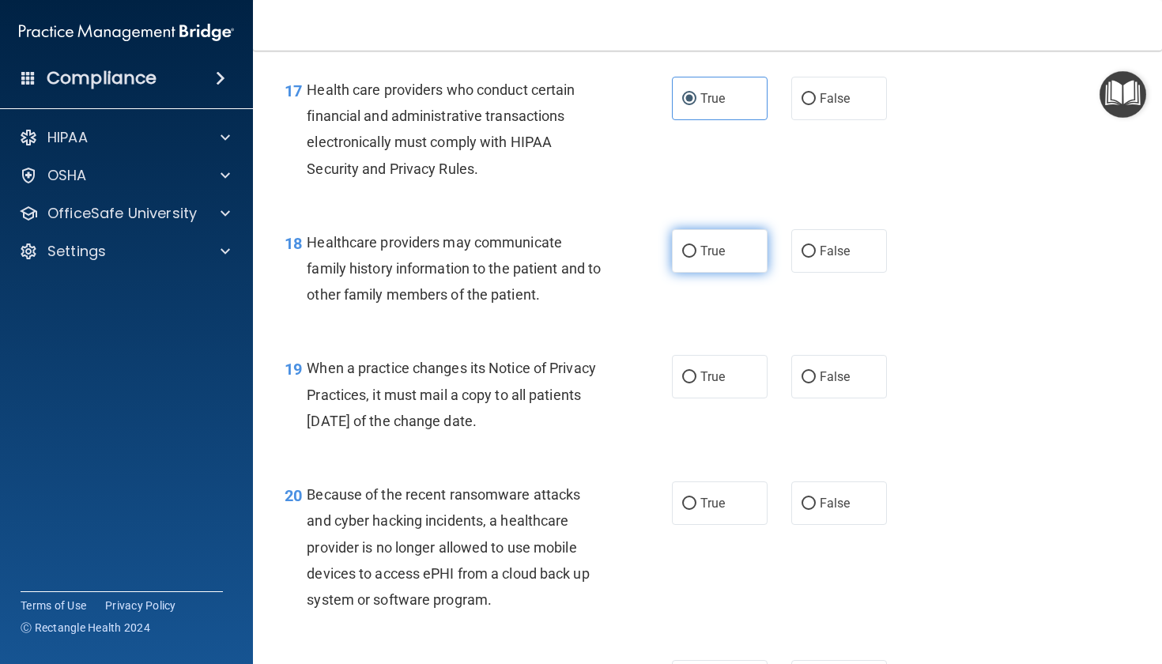
click at [696, 258] on input "True" at bounding box center [689, 252] width 14 height 12
radio input "true"
click at [801, 258] on input "False" at bounding box center [808, 252] width 14 height 12
radio input "true"
radio input "false"
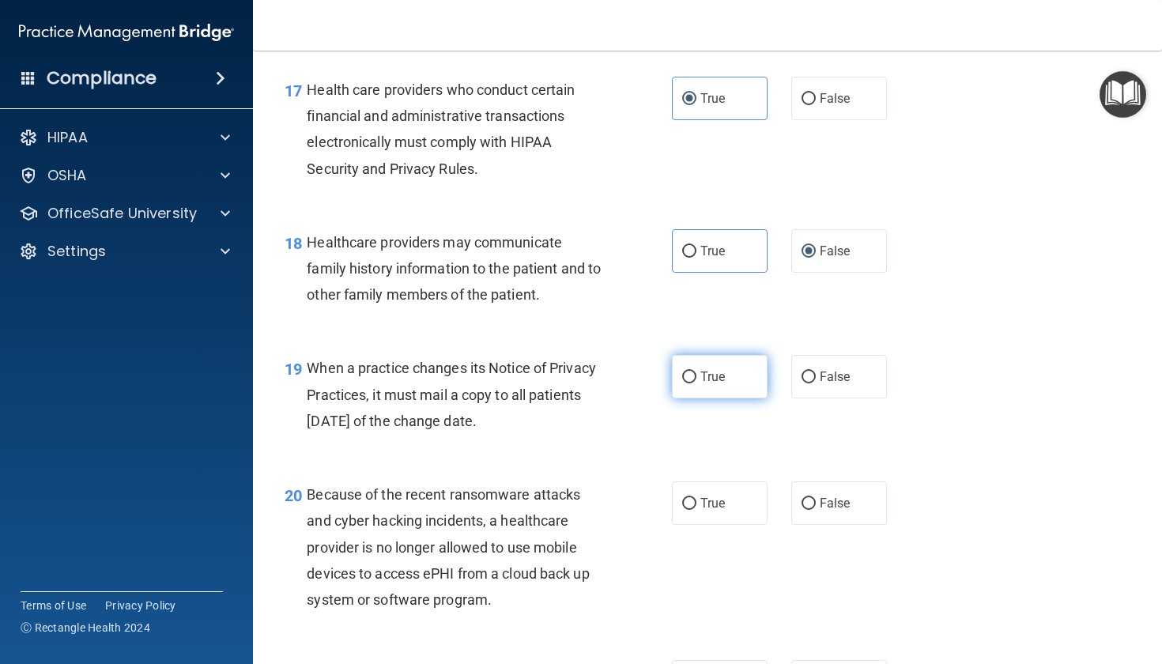
click at [683, 383] on input "True" at bounding box center [689, 377] width 14 height 12
radio input "true"
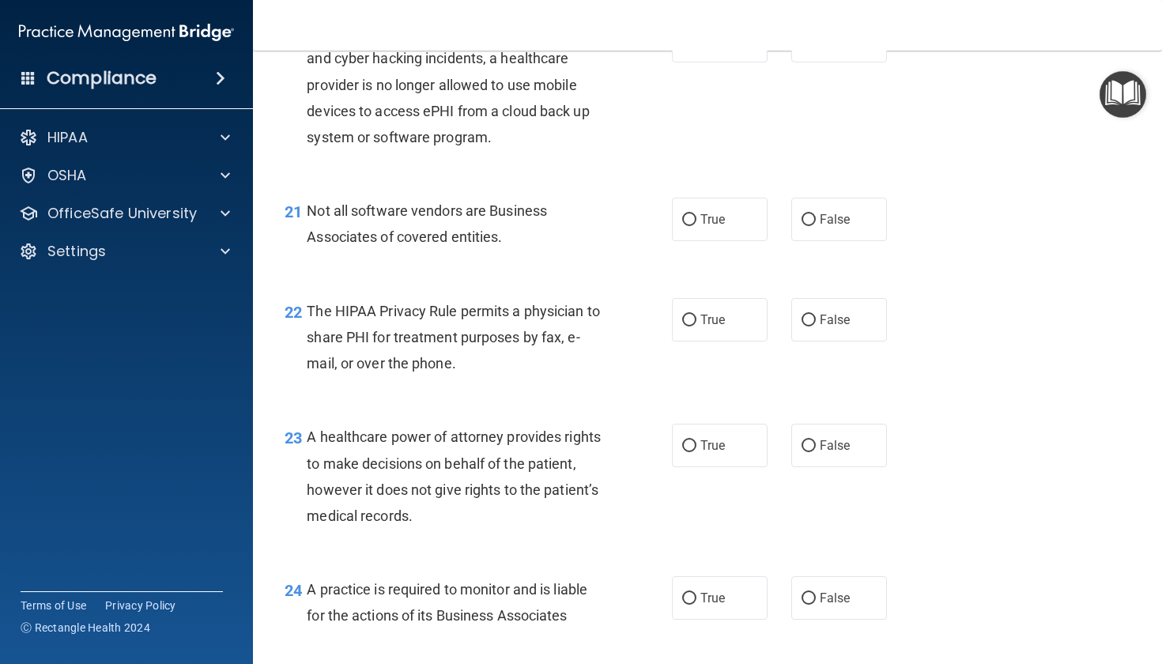
scroll to position [2868, 0]
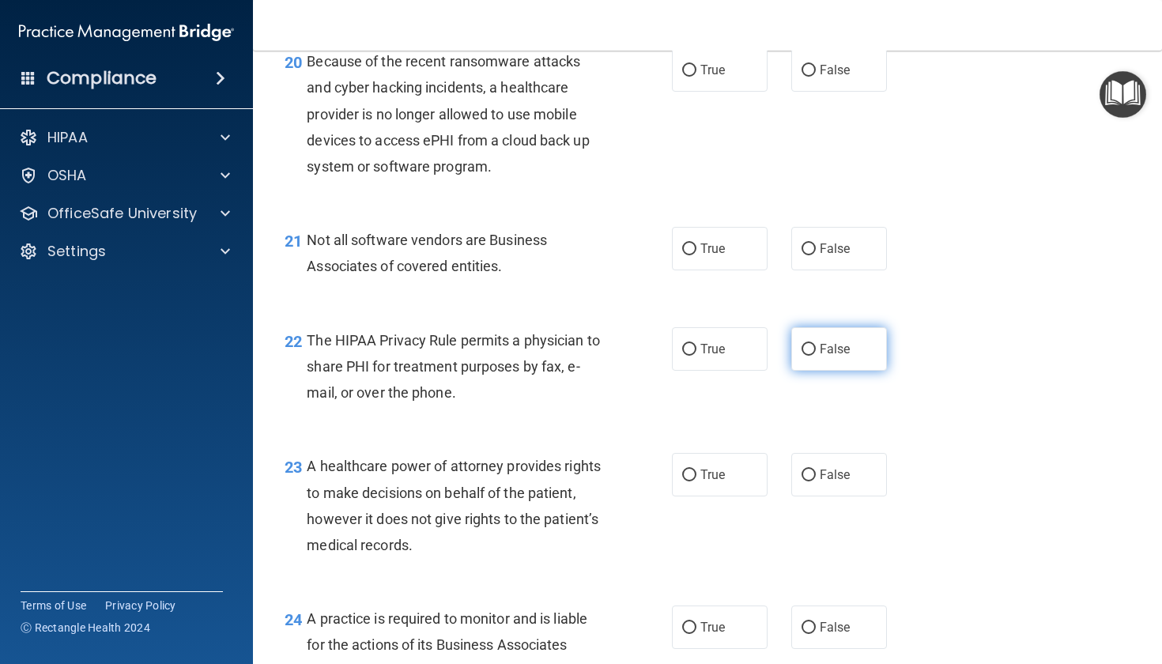
click at [805, 356] on input "False" at bounding box center [808, 350] width 14 height 12
radio input "true"
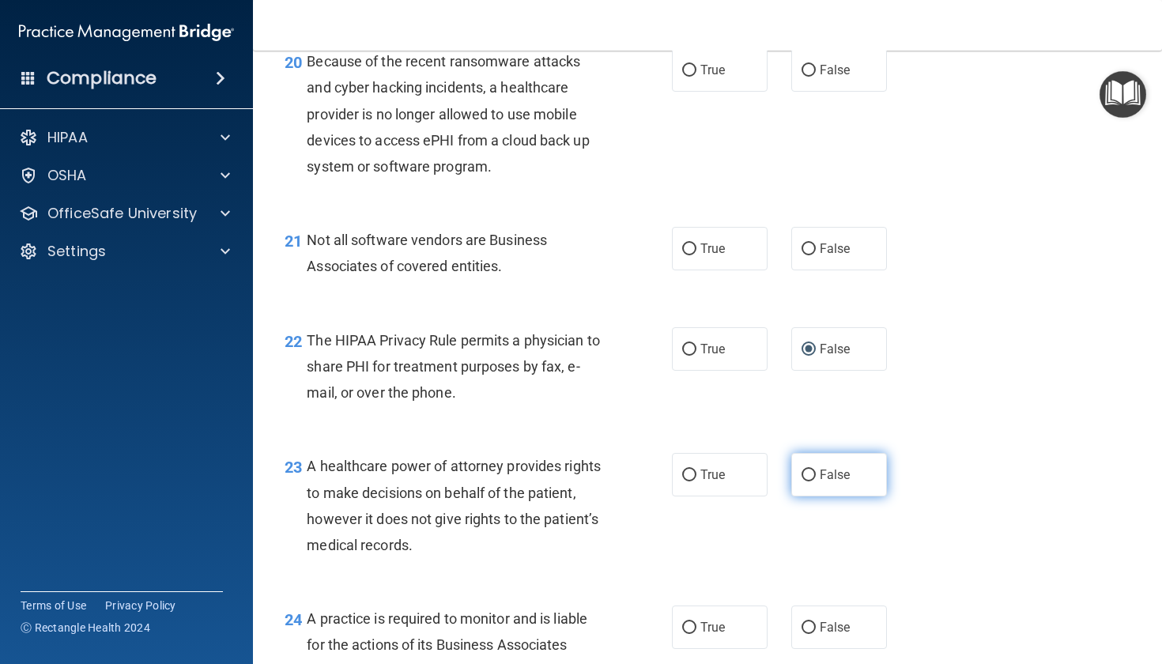
click at [803, 496] on label "False" at bounding box center [839, 474] width 96 height 43
click at [803, 481] on input "False" at bounding box center [808, 475] width 14 height 12
radio input "true"
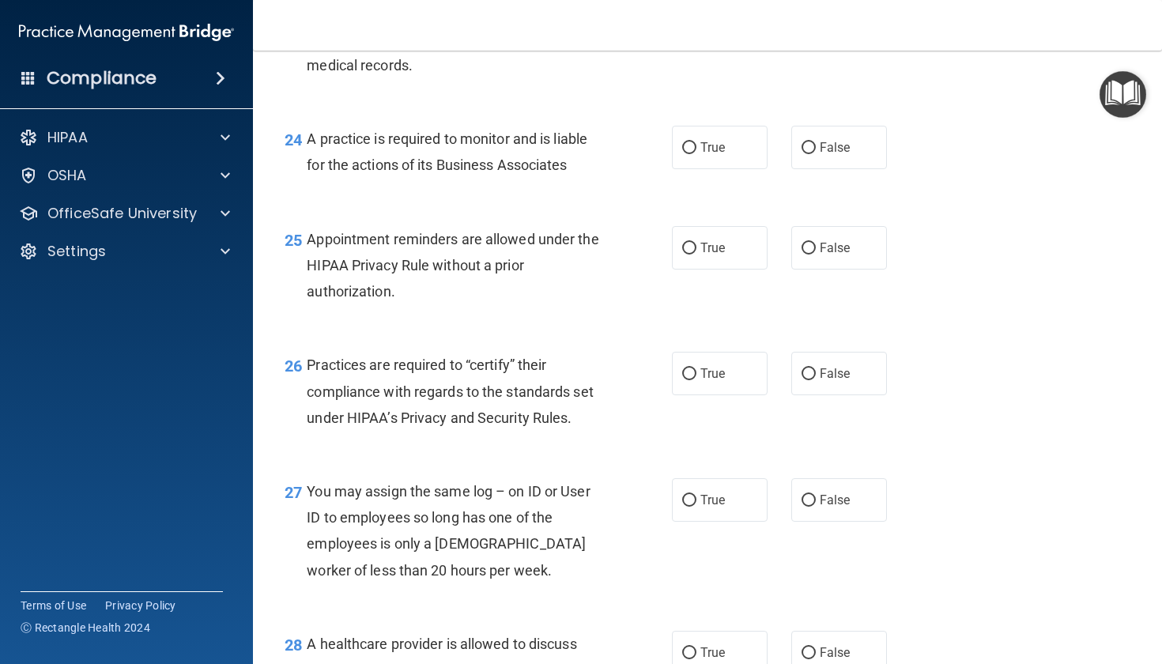
scroll to position [3341, 0]
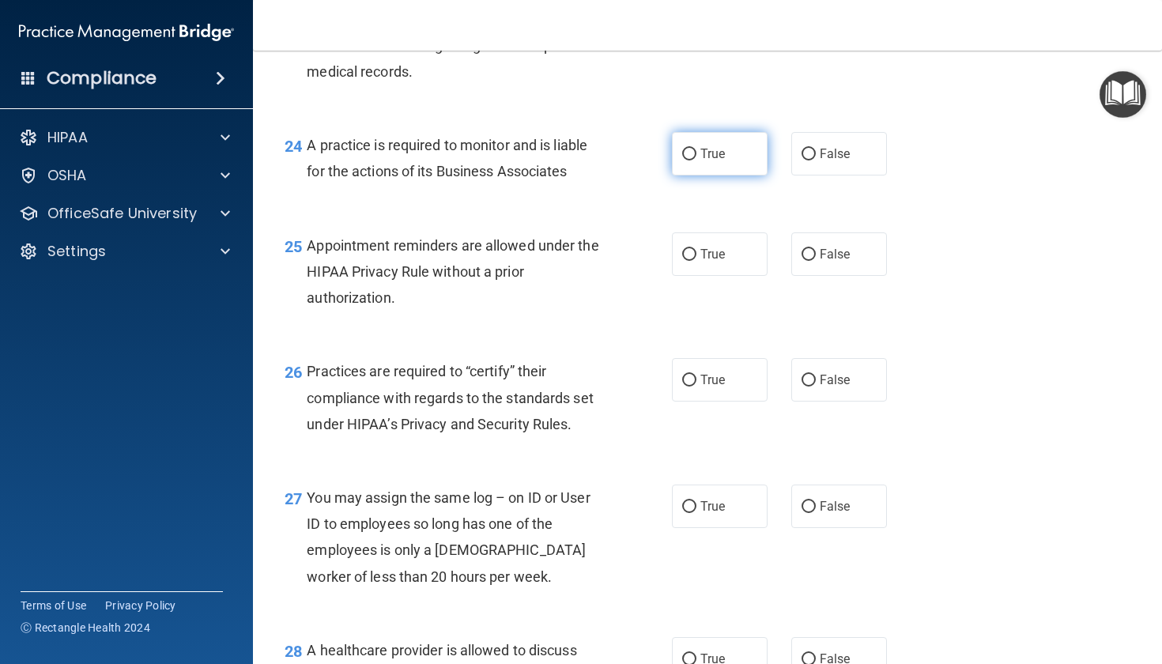
click at [700, 161] on span "True" at bounding box center [712, 153] width 24 height 15
click at [695, 160] on input "True" at bounding box center [689, 155] width 14 height 12
radio input "true"
click at [710, 276] on label "True" at bounding box center [720, 253] width 96 height 43
click at [696, 261] on input "True" at bounding box center [689, 255] width 14 height 12
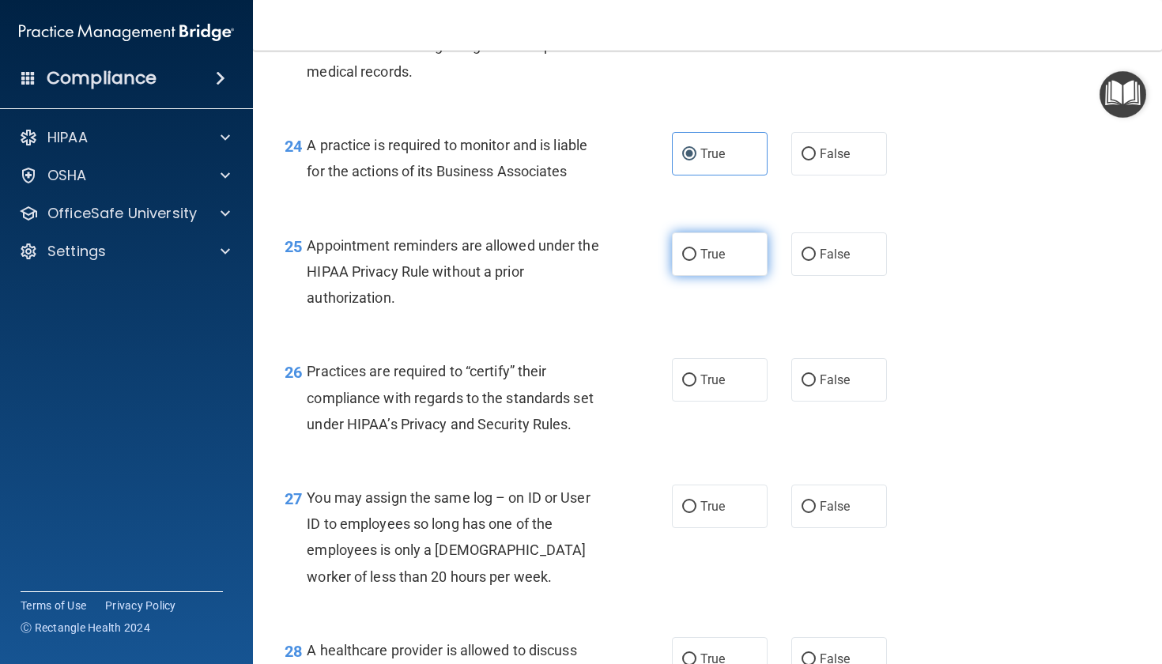
radio input "true"
click at [714, 387] on span "True" at bounding box center [712, 379] width 24 height 15
click at [696, 386] on input "True" at bounding box center [689, 381] width 14 height 12
radio input "true"
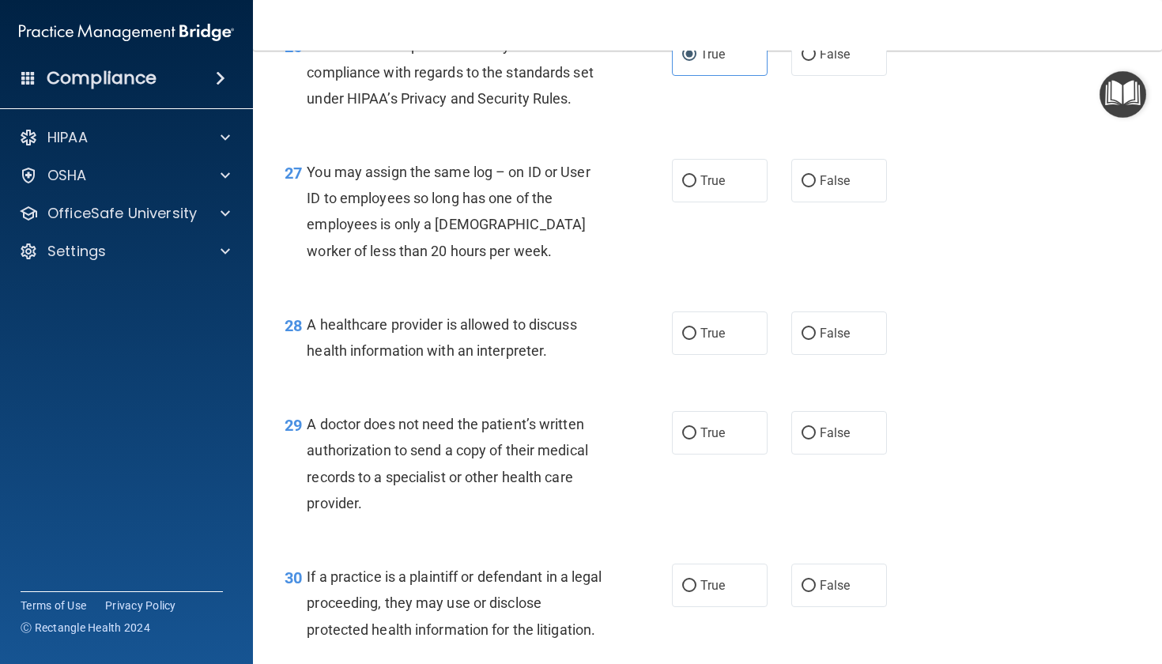
scroll to position [3672, 0]
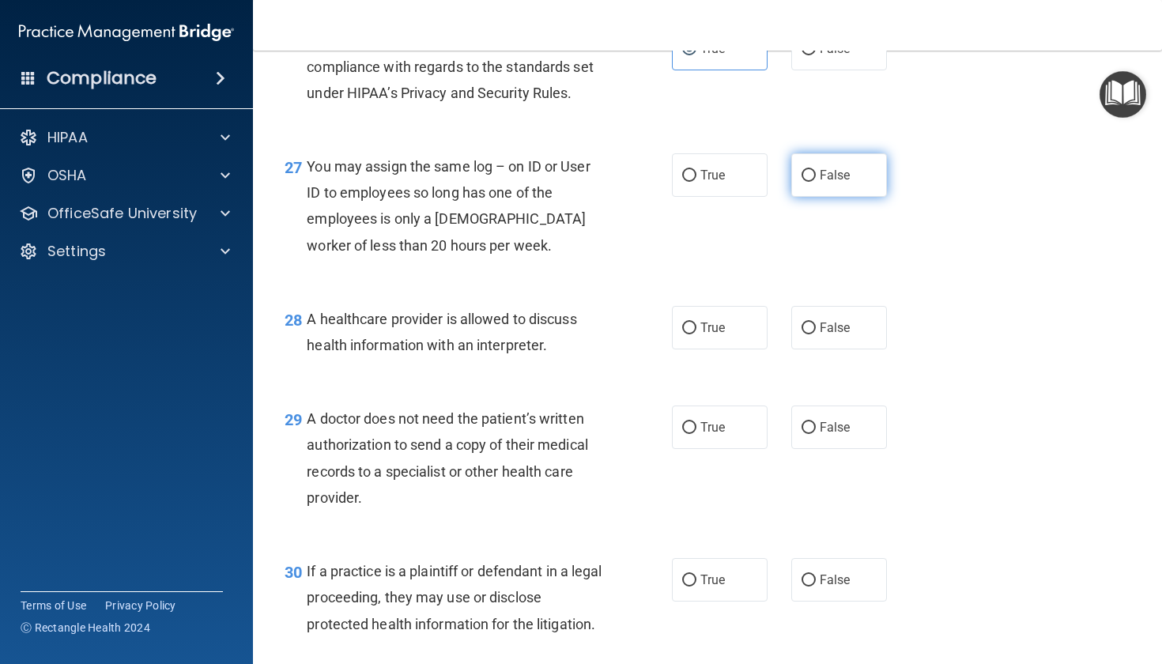
click at [832, 194] on label "False" at bounding box center [839, 174] width 96 height 43
click at [816, 182] on input "False" at bounding box center [808, 176] width 14 height 12
radio input "true"
click at [833, 183] on span "False" at bounding box center [834, 175] width 31 height 15
click at [816, 182] on input "False" at bounding box center [808, 176] width 14 height 12
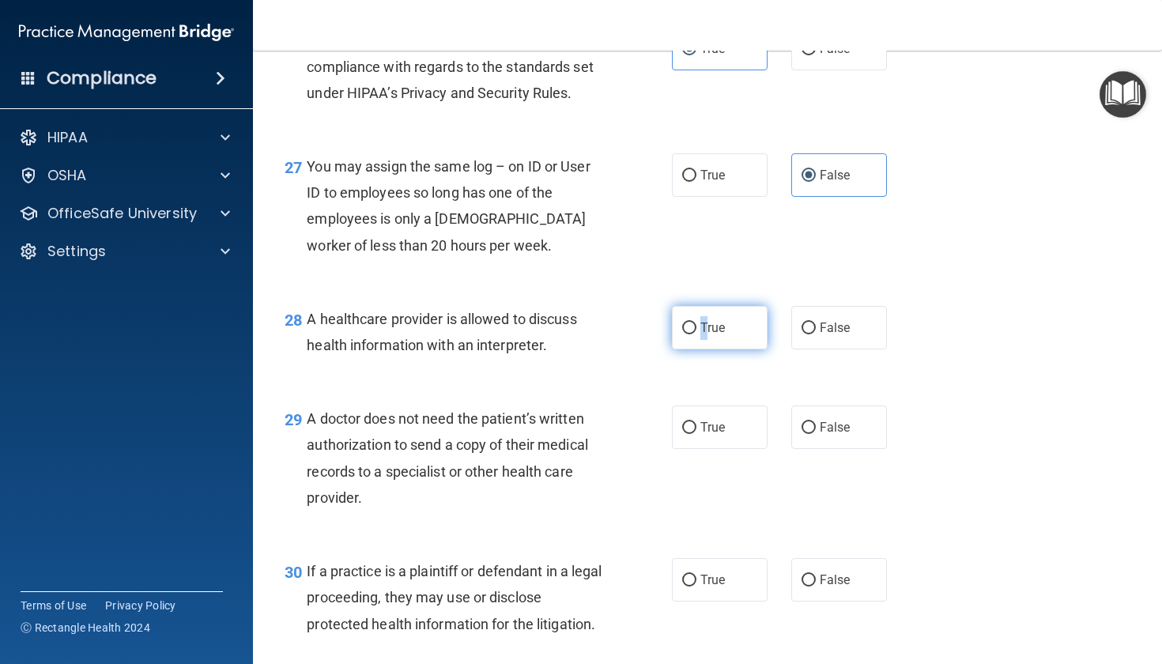
click at [699, 349] on label "True" at bounding box center [720, 327] width 96 height 43
click at [696, 334] on input "True" at bounding box center [689, 328] width 14 height 12
radio input "true"
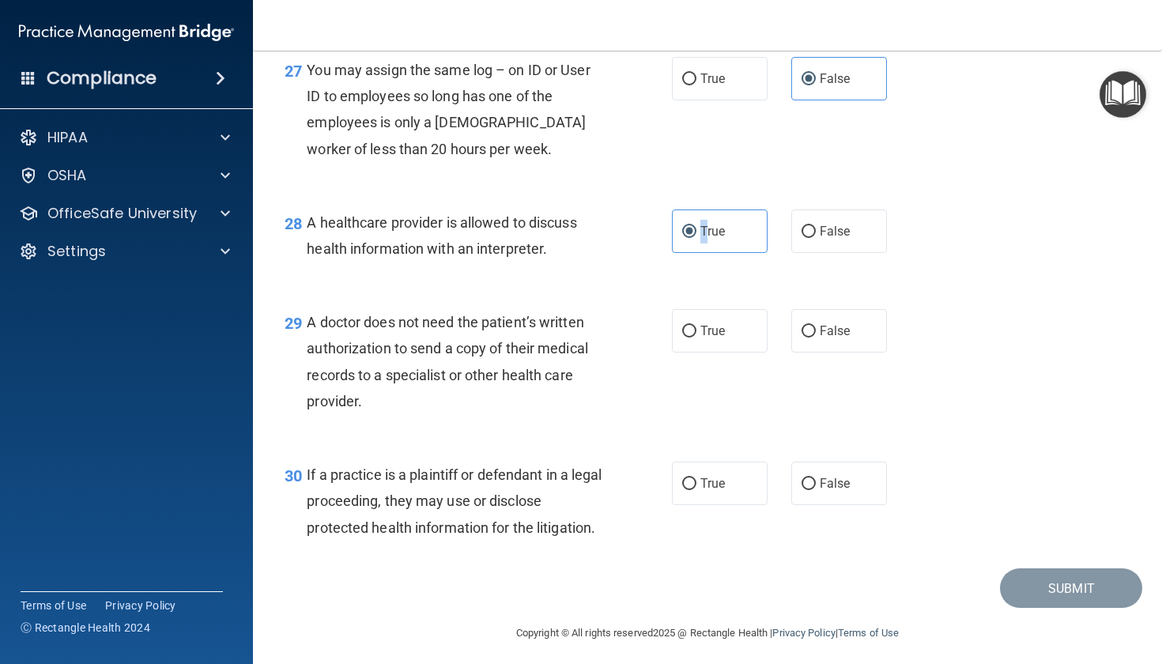
scroll to position [3809, 0]
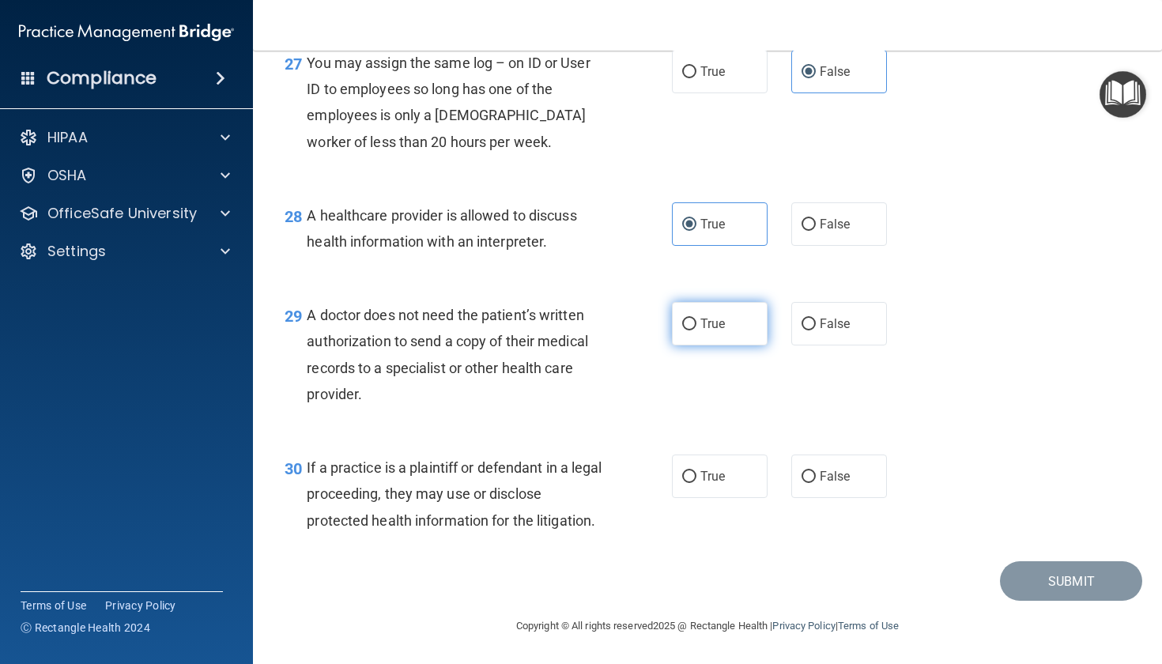
click at [699, 342] on label "True" at bounding box center [720, 323] width 96 height 43
click at [696, 330] on input "True" at bounding box center [689, 324] width 14 height 12
radio input "true"
click at [845, 462] on label "False" at bounding box center [839, 475] width 96 height 43
click at [816, 471] on input "False" at bounding box center [808, 477] width 14 height 12
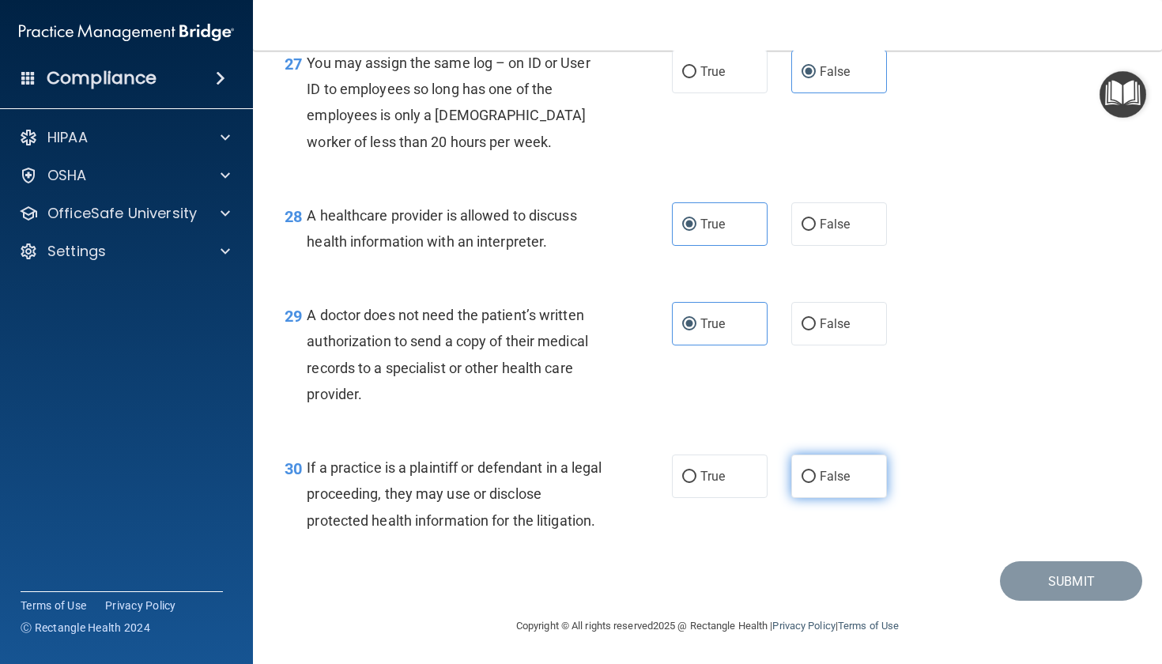
radio input "true"
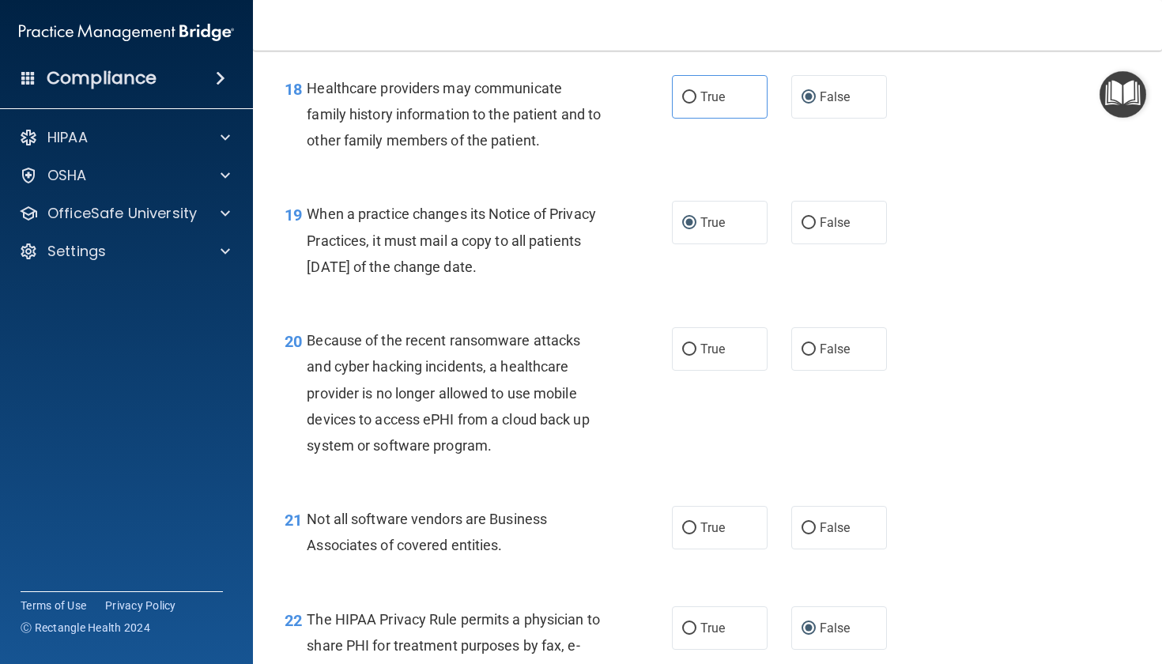
scroll to position [2600, 0]
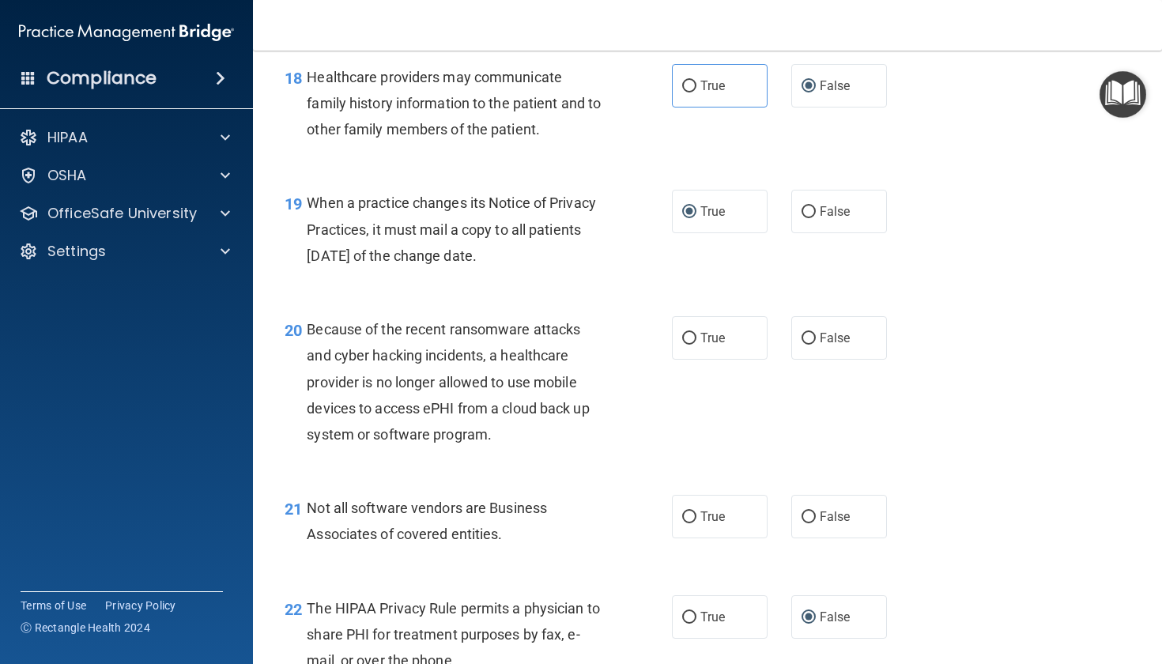
click at [710, 575] on div "21 Not all software vendors are Business Associates of covered entities. True F…" at bounding box center [707, 525] width 869 height 100
click at [710, 538] on label "True" at bounding box center [720, 516] width 96 height 43
click at [696, 523] on input "True" at bounding box center [689, 517] width 14 height 12
radio input "true"
click at [721, 360] on label "True" at bounding box center [720, 337] width 96 height 43
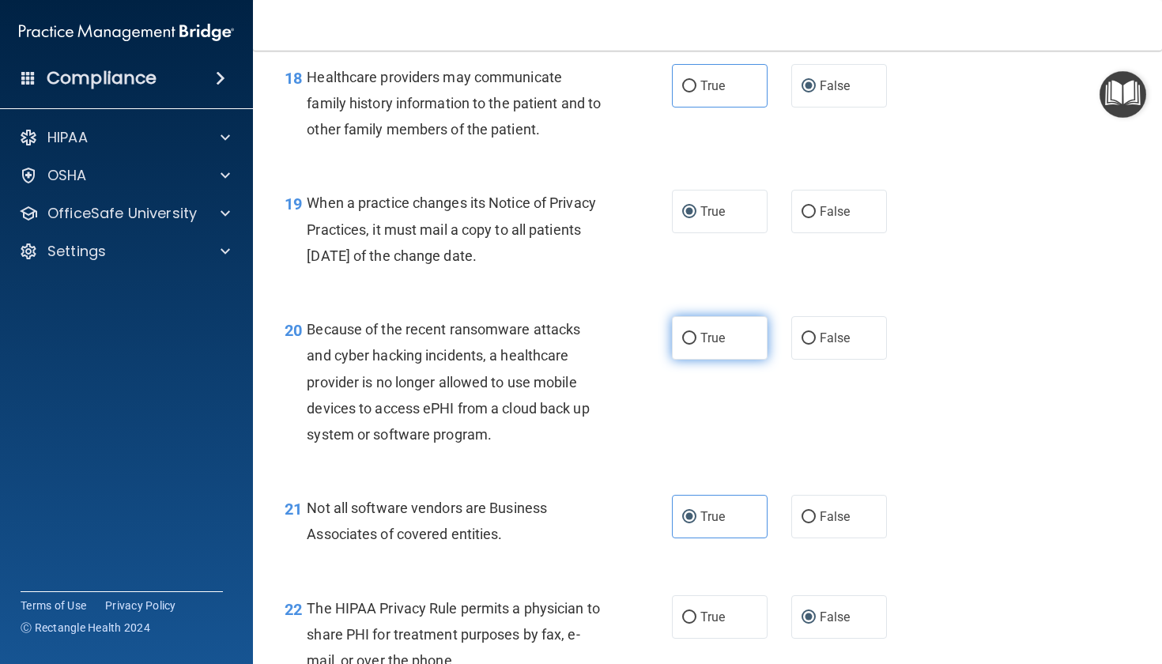
click at [696, 345] on input "True" at bounding box center [689, 339] width 14 height 12
radio input "true"
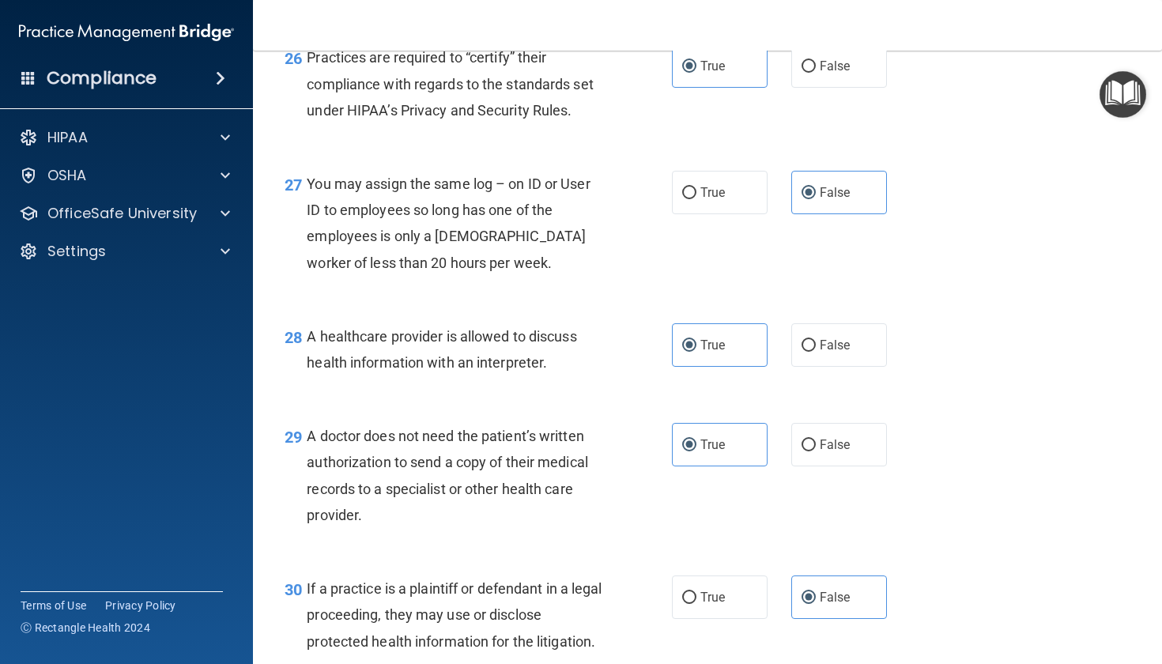
scroll to position [3809, 0]
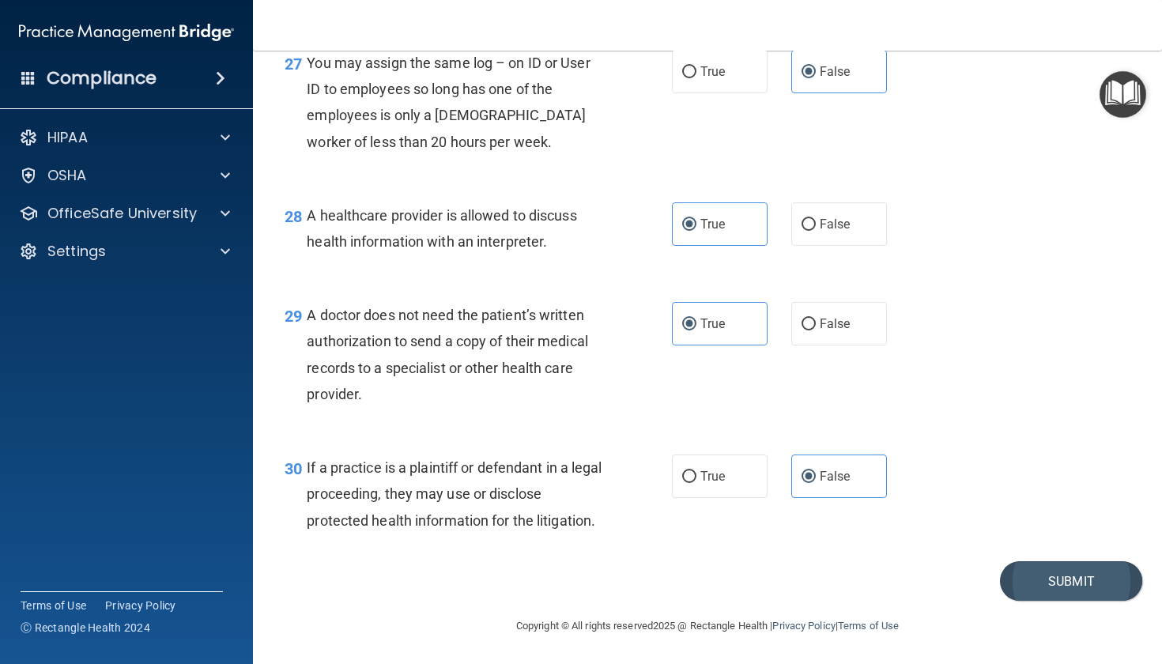
click at [1049, 579] on button "Submit" at bounding box center [1071, 581] width 142 height 40
click at [1043, 586] on button "Submit" at bounding box center [1071, 581] width 142 height 40
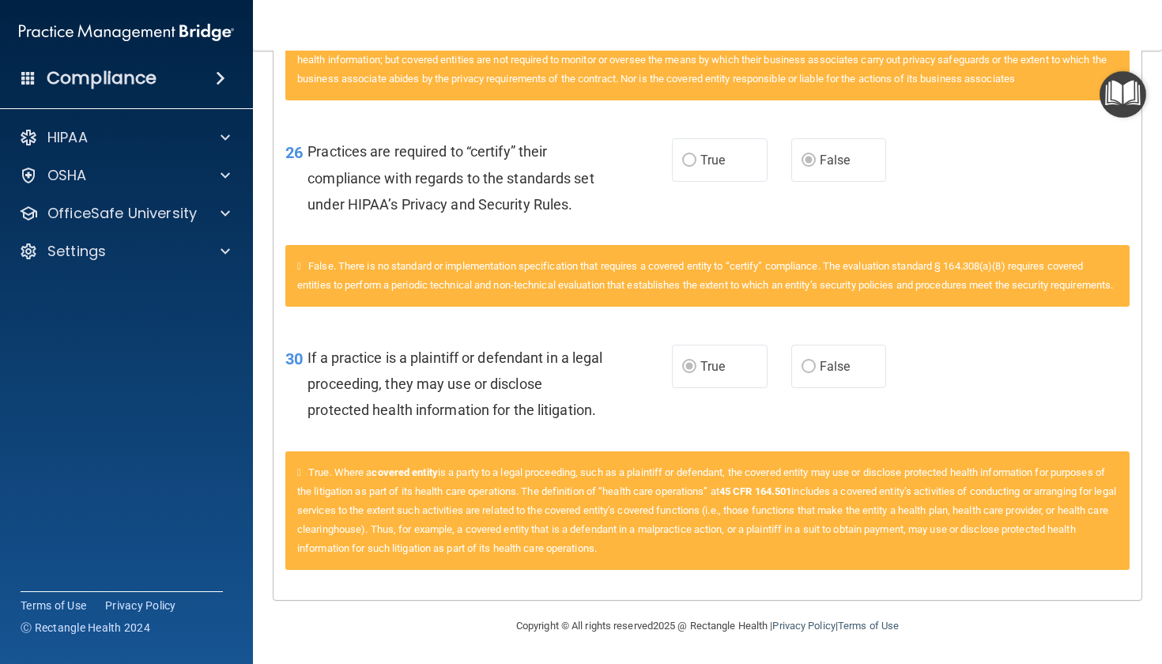
scroll to position [2852, 0]
